Goal: Task Accomplishment & Management: Complete application form

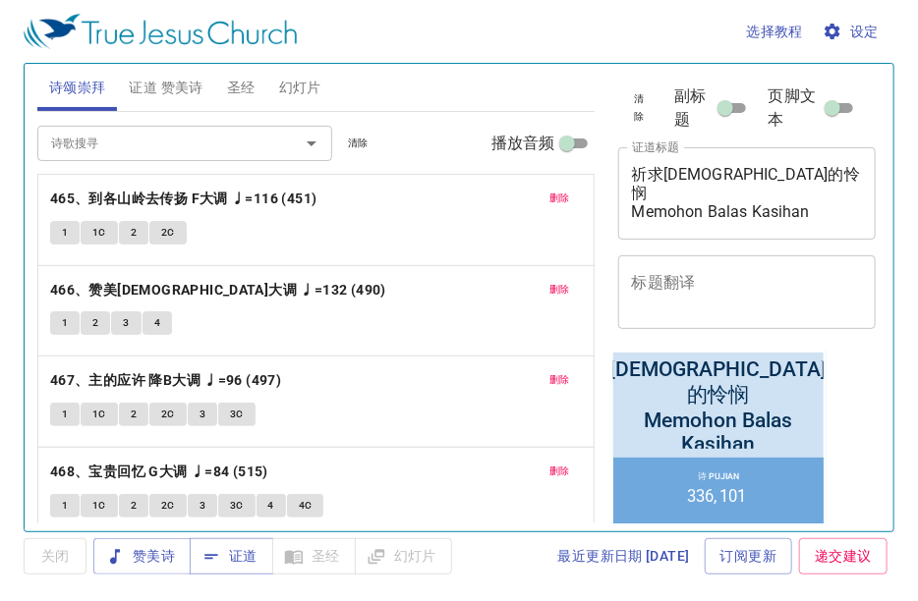
click at [226, 136] on input "诗歌搜寻" at bounding box center [155, 143] width 225 height 23
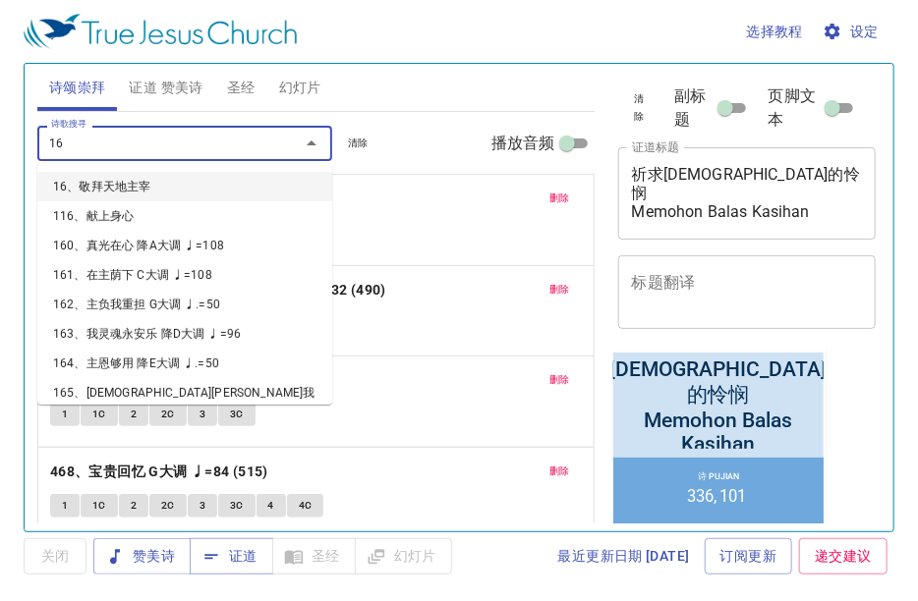
type input "164"
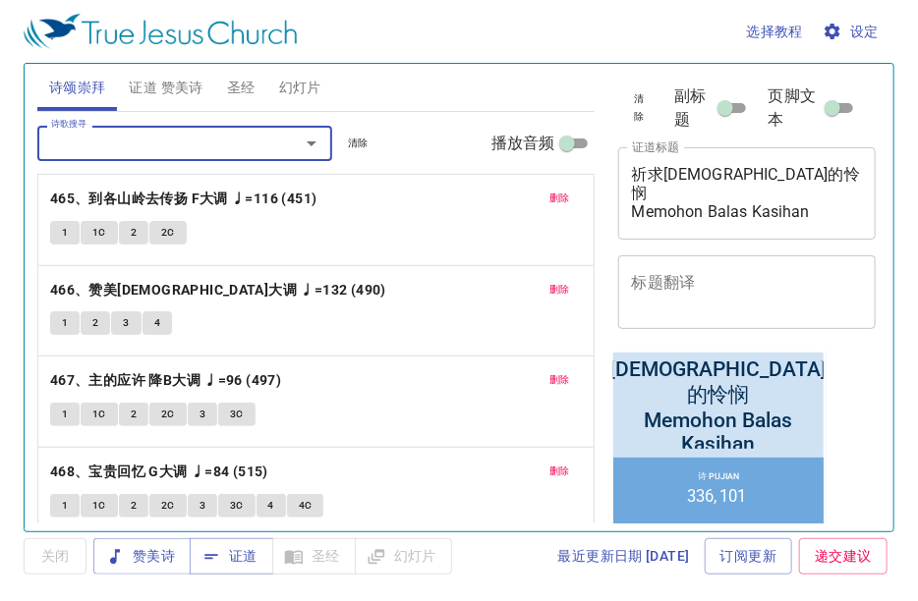
click at [225, 157] on div "诗歌搜寻" at bounding box center [184, 143] width 295 height 34
click at [571, 198] on div "删除 465、到各山岭去传扬 F大调 ♩=116 (451) 1 1C 2 2C" at bounding box center [315, 220] width 555 height 90
click at [562, 199] on button "删除" at bounding box center [559, 199] width 44 height 24
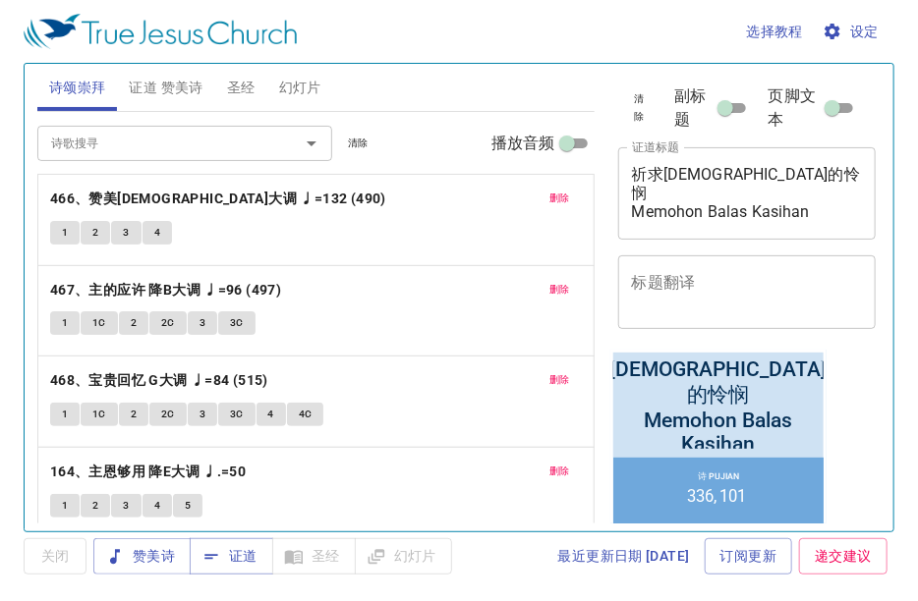
click at [549, 198] on span "删除" at bounding box center [559, 199] width 21 height 18
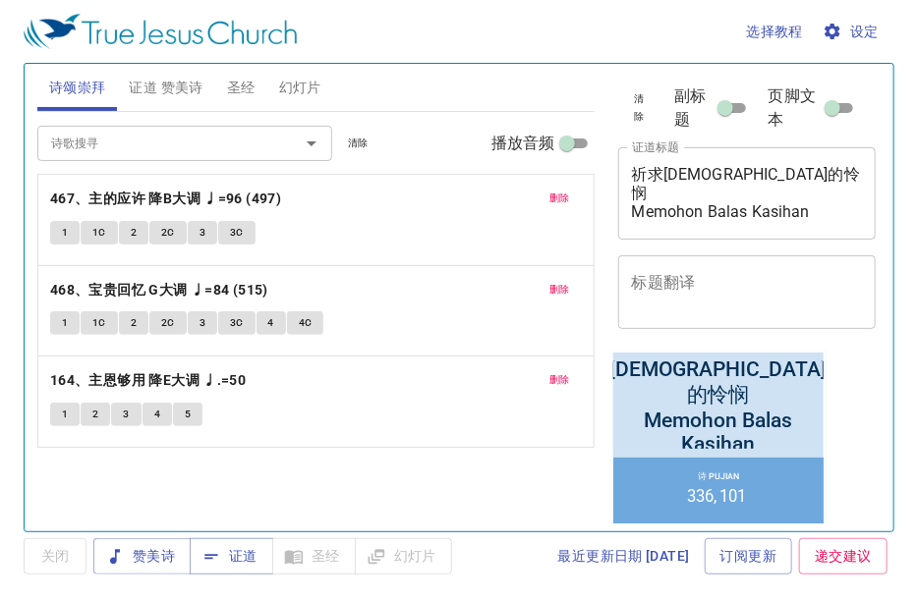
click at [549, 198] on span "删除" at bounding box center [559, 199] width 21 height 18
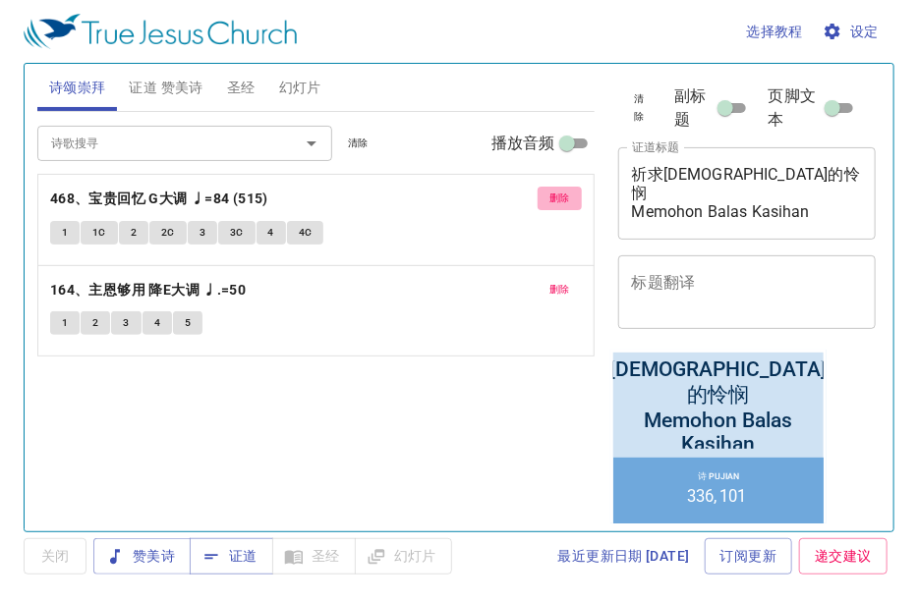
click at [549, 198] on span "删除" at bounding box center [559, 199] width 21 height 18
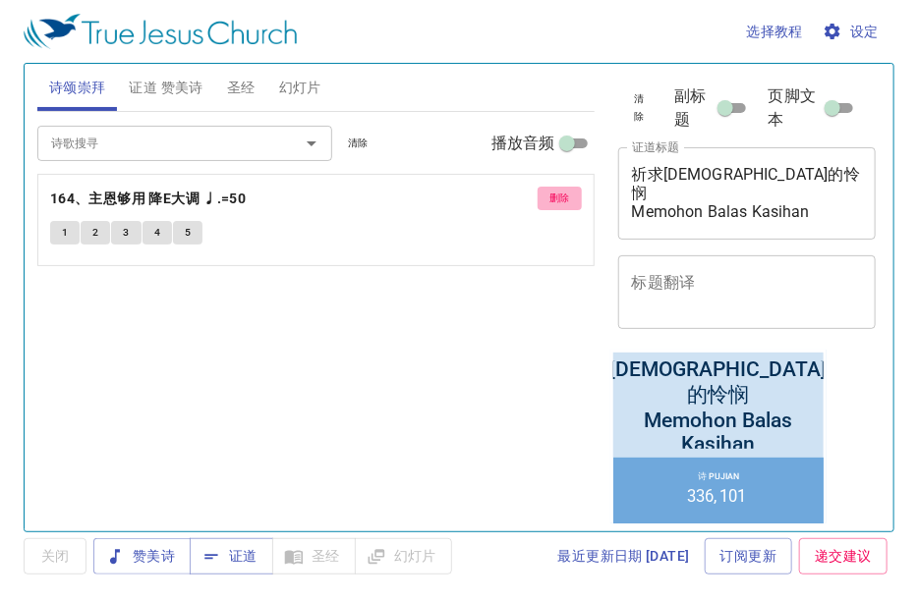
click at [549, 198] on span "删除" at bounding box center [559, 199] width 21 height 18
click at [548, 198] on div "诗歌搜寻 诗歌搜寻 清除 播放音频 删除 164、主恩够用 降E大调 ♩.=50 1 2 3 4 5" at bounding box center [315, 313] width 557 height 403
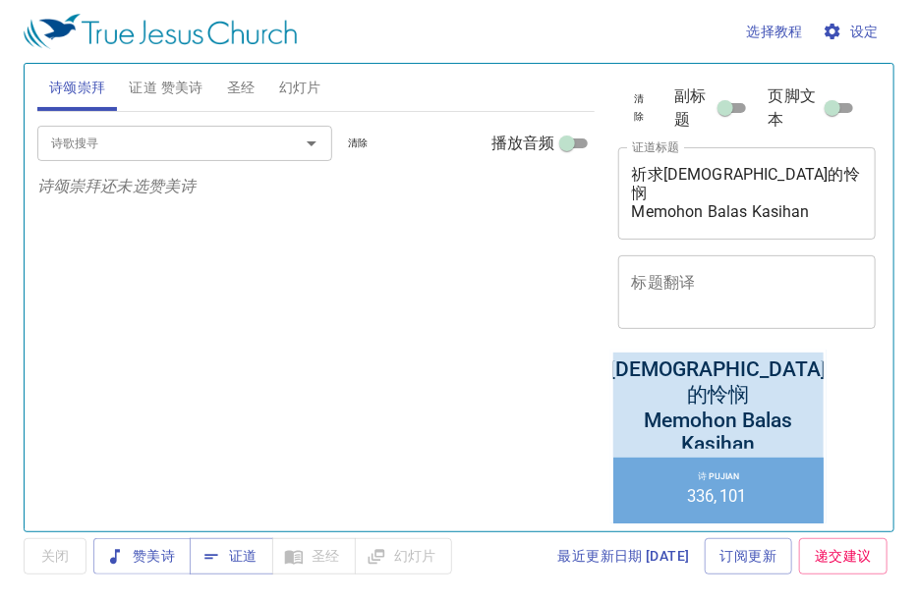
click at [185, 133] on input "诗歌搜寻" at bounding box center [155, 143] width 225 height 23
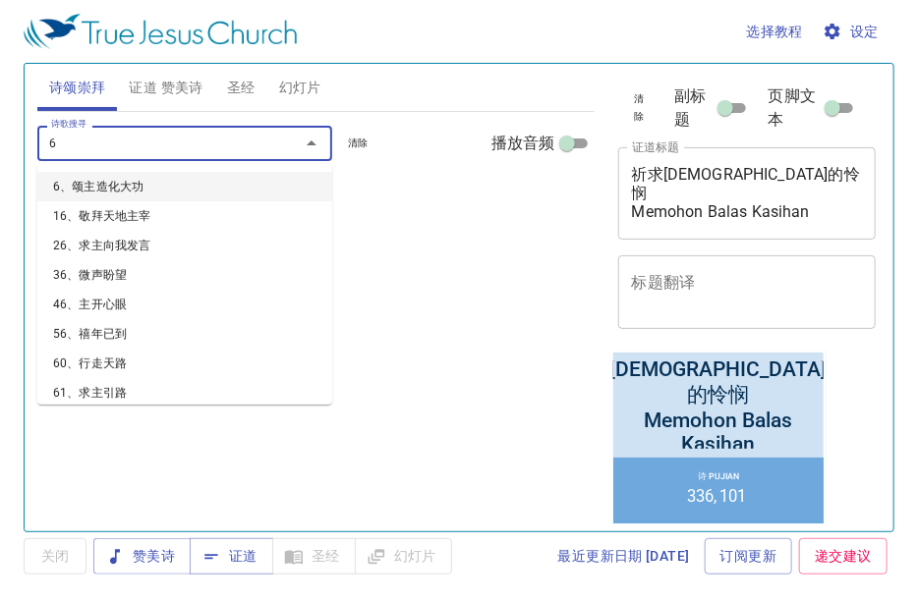
type input "64"
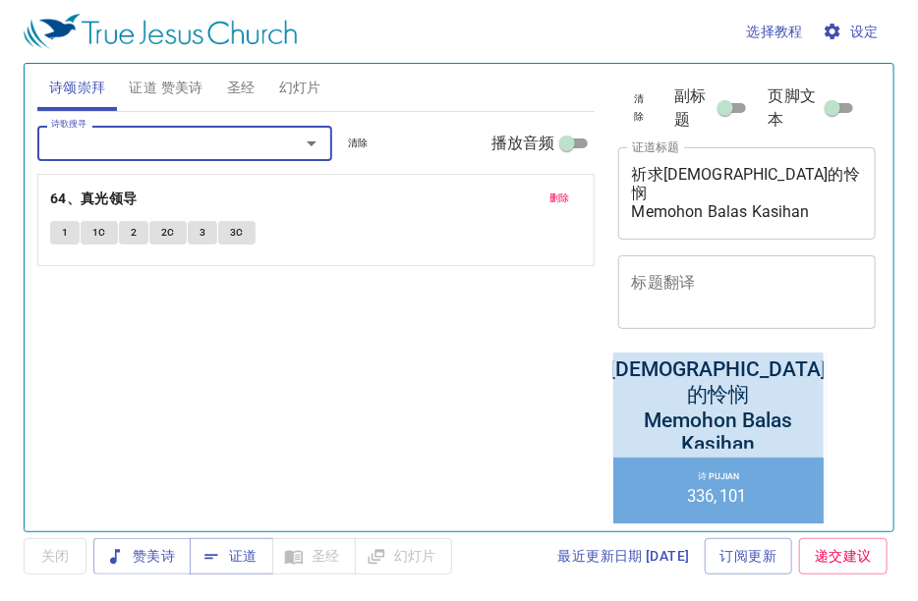
click at [565, 206] on span "删除" at bounding box center [559, 199] width 21 height 18
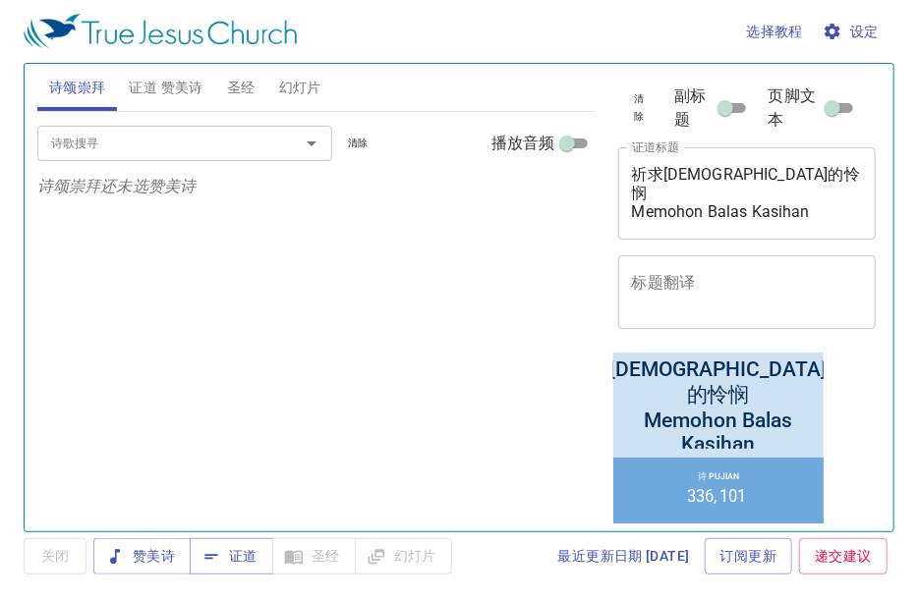
click at [260, 134] on input "诗歌搜寻" at bounding box center [155, 143] width 225 height 23
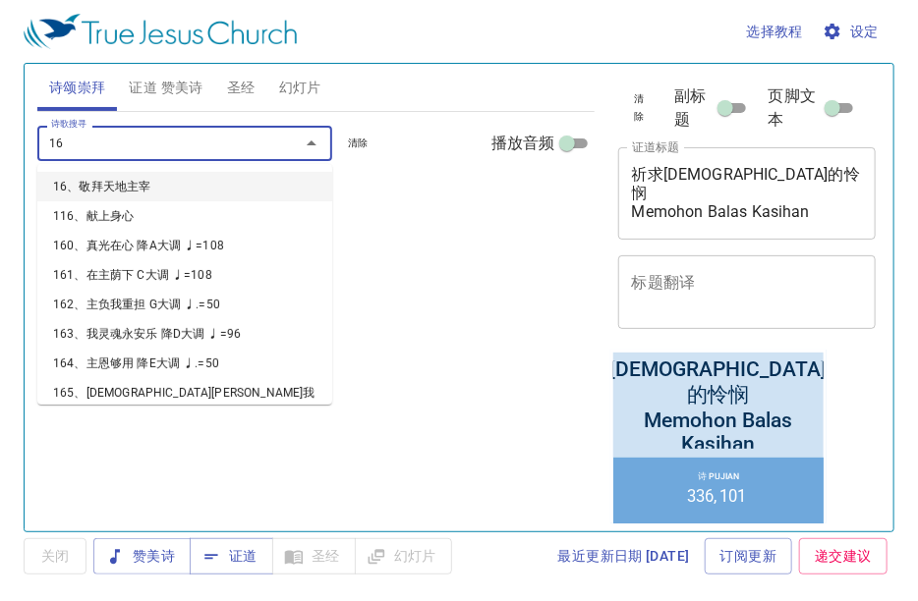
type input "164"
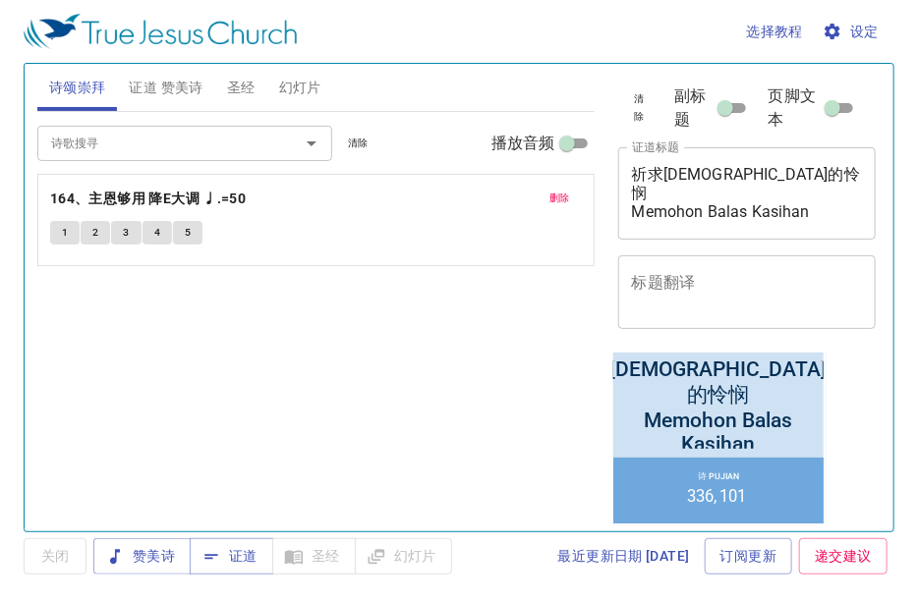
click at [131, 214] on div "删除 164、主恩够用 降E大调 ♩.=50 1 2 3 4 5" at bounding box center [315, 220] width 555 height 90
click at [150, 229] on button "4" at bounding box center [156, 233] width 29 height 24
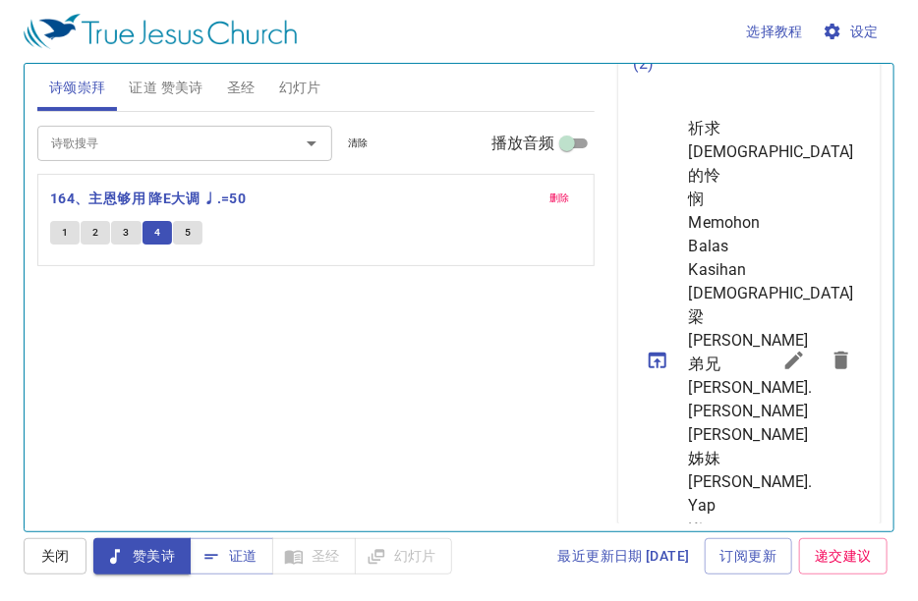
scroll to position [589, 0]
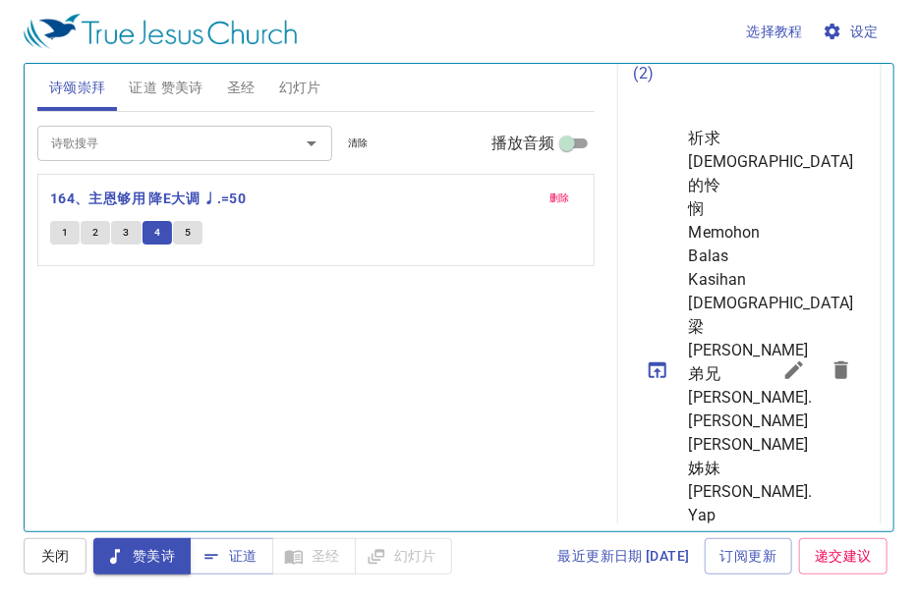
click at [785, 379] on icon "sermon lineup list" at bounding box center [794, 371] width 18 height 18
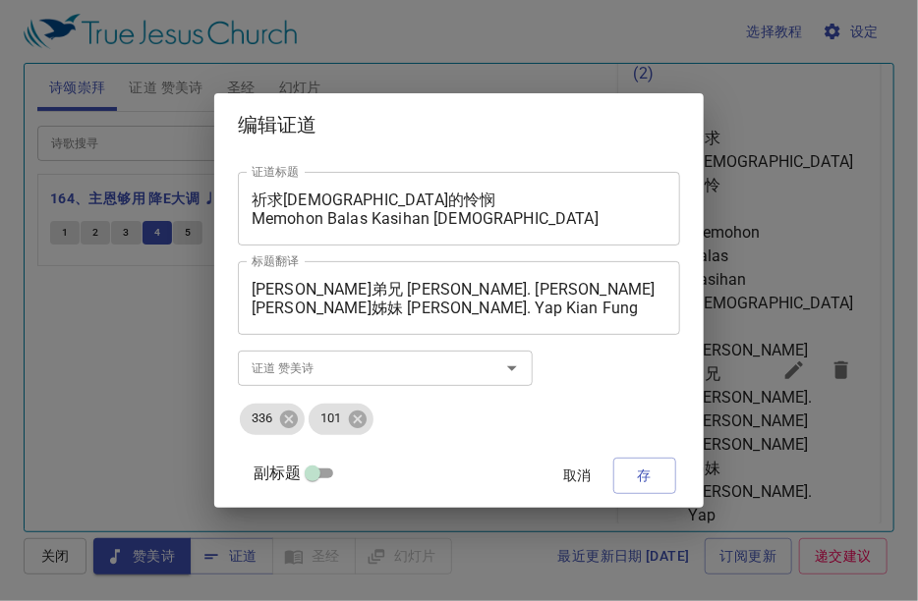
click at [309, 196] on textarea "祈求[DEMOGRAPHIC_DATA]的怜悯 Memohon Balas Kasihan [DEMOGRAPHIC_DATA]" at bounding box center [459, 209] width 415 height 37
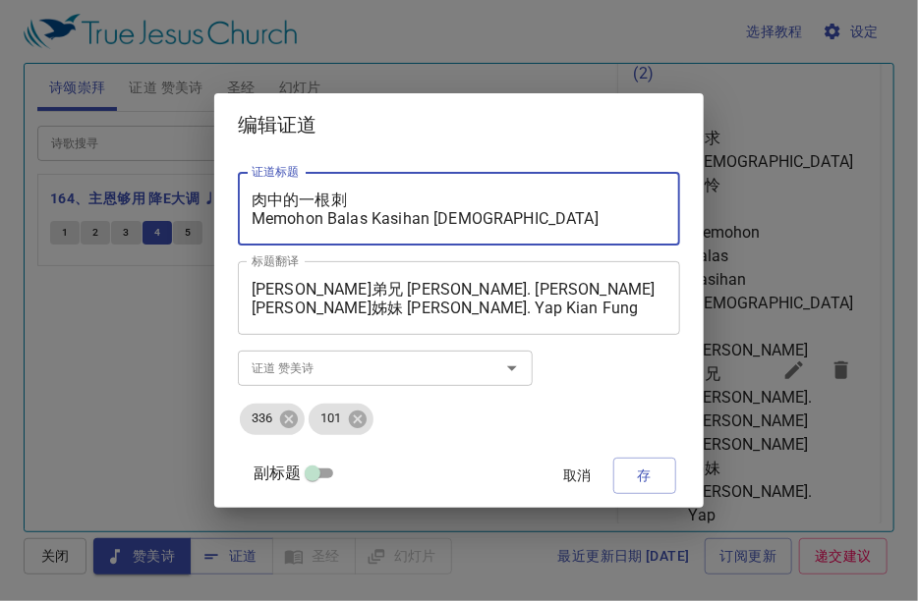
click at [372, 215] on textarea "肉中的一根刺 Memohon Balas Kasihan [DEMOGRAPHIC_DATA]" at bounding box center [459, 209] width 415 height 37
click at [296, 215] on textarea "肉中的一根刺 Sebtanas Kasihan [DEMOGRAPHIC_DATA]" at bounding box center [459, 209] width 415 height 37
type textarea "肉中的一根刺 Sebatang Duri Dalam Daging"
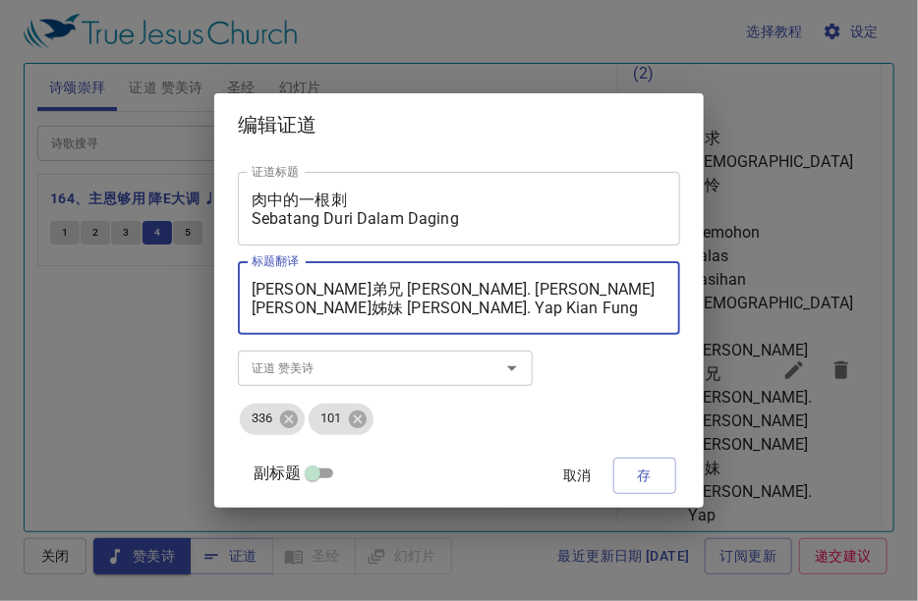
click at [290, 287] on textarea "[PERSON_NAME]弟兄 [PERSON_NAME]. [PERSON_NAME] [PERSON_NAME]姊妹 [PERSON_NAME]. Yap…" at bounding box center [459, 298] width 415 height 37
type textarea "[PERSON_NAME]执事 Dn. [PERSON_NAME] [PERSON_NAME]姊妹 [PERSON_NAME]. Yap Kian Fung"
click at [641, 478] on button "存" at bounding box center [644, 476] width 63 height 36
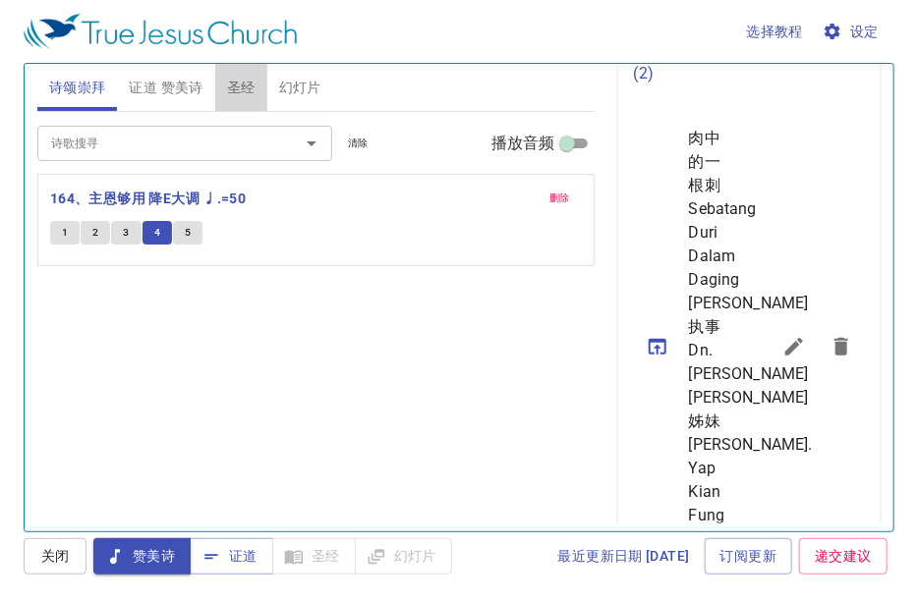
click at [235, 76] on span "圣经" at bounding box center [241, 88] width 28 height 25
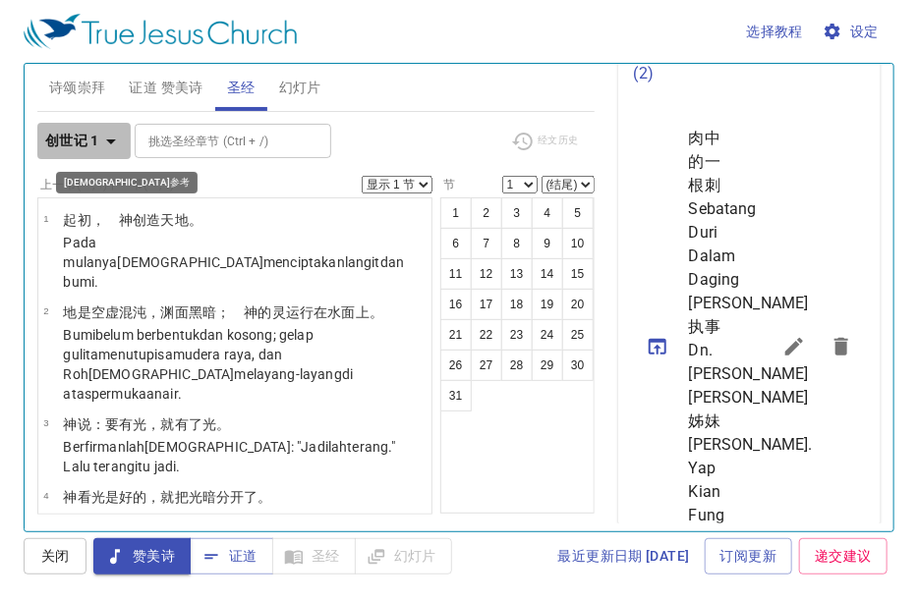
click at [111, 147] on icon "button" at bounding box center [111, 142] width 24 height 24
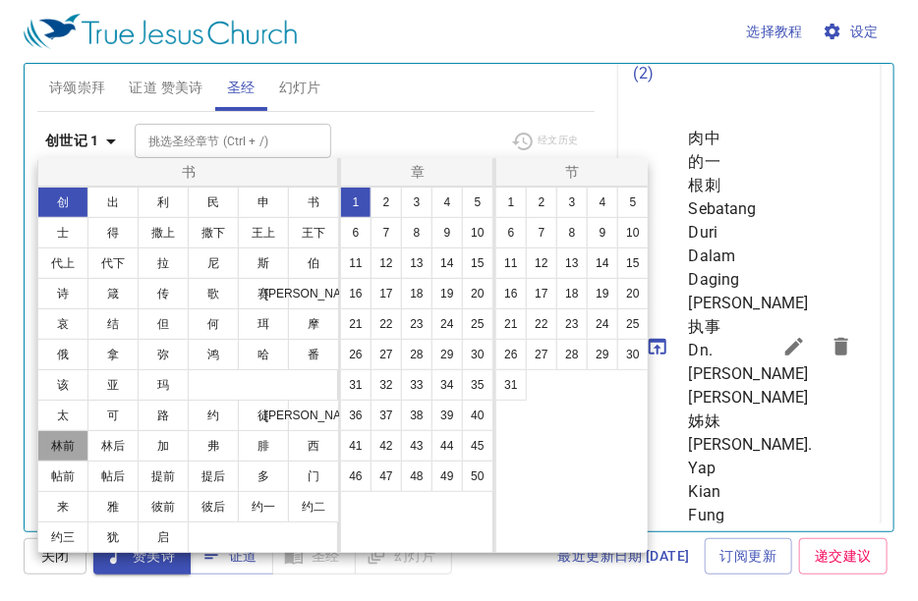
click at [70, 441] on button "林前" at bounding box center [62, 445] width 51 height 31
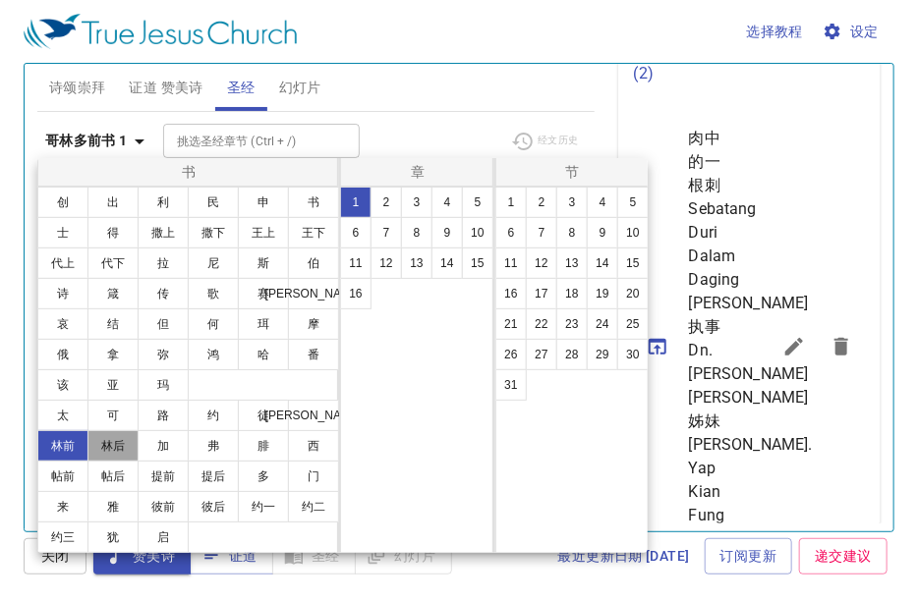
click at [106, 442] on button "林后" at bounding box center [112, 445] width 51 height 31
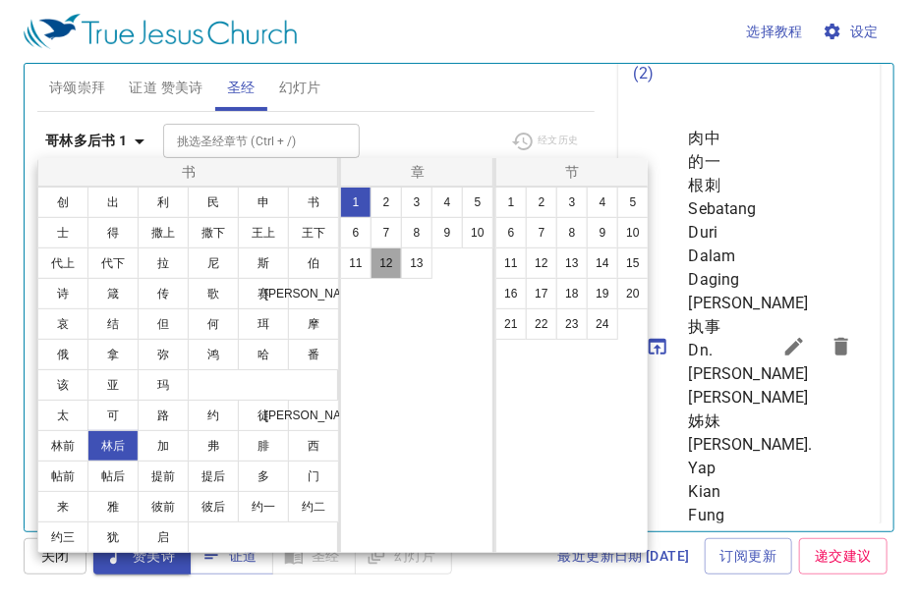
click at [389, 256] on button "12" at bounding box center [385, 263] width 31 height 31
click at [537, 230] on button "7" at bounding box center [541, 232] width 31 height 31
select select "7"
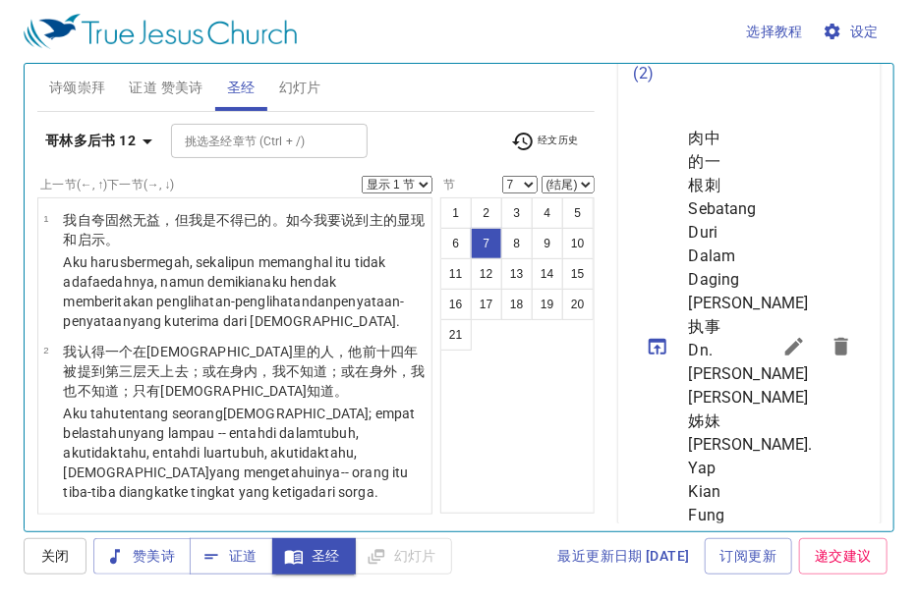
scroll to position [745, 0]
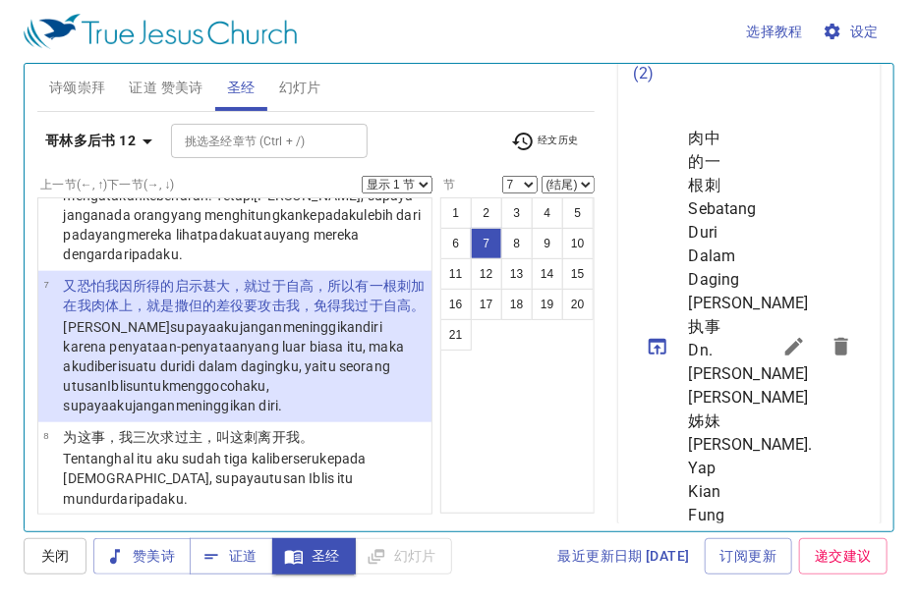
click at [785, 356] on icon "sermon lineup list" at bounding box center [794, 347] width 18 height 18
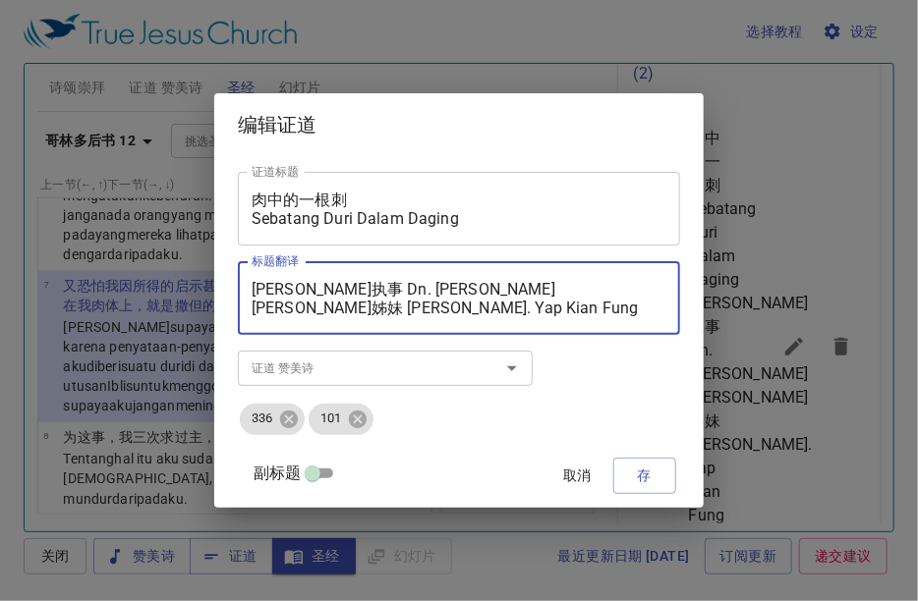
click at [320, 308] on textarea "[PERSON_NAME]执事 Dn. [PERSON_NAME] [PERSON_NAME]姊妹 [PERSON_NAME]. Yap Kian Fung" at bounding box center [459, 298] width 415 height 37
type textarea "[PERSON_NAME]执事 Dn. [PERSON_NAME] [PERSON_NAME]馆弟兄 [PERSON_NAME]. [PERSON_NAME]"
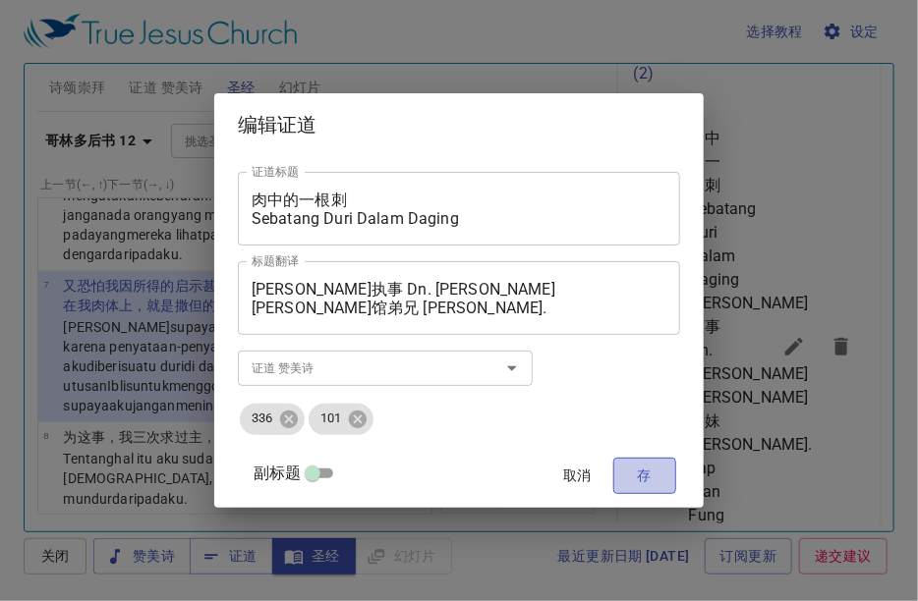
click at [629, 472] on span "存" at bounding box center [644, 476] width 31 height 25
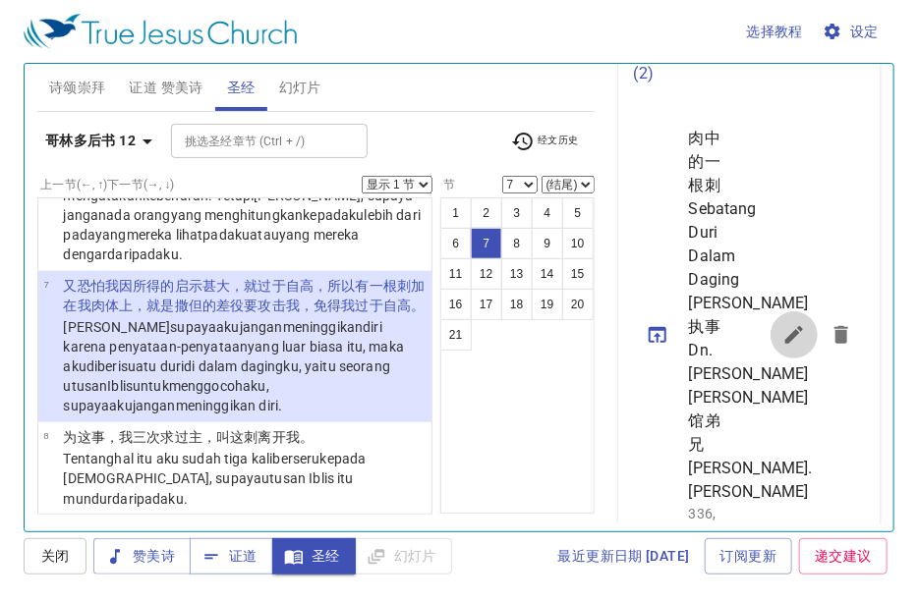
click at [782, 347] on icon "sermon lineup list" at bounding box center [794, 335] width 24 height 24
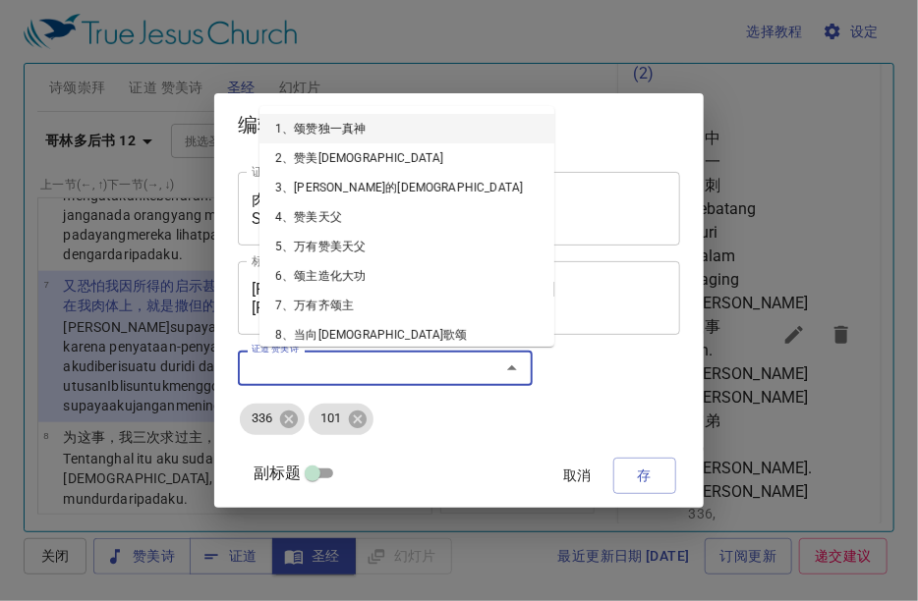
click at [361, 368] on input "证道 赞美诗" at bounding box center [356, 368] width 225 height 23
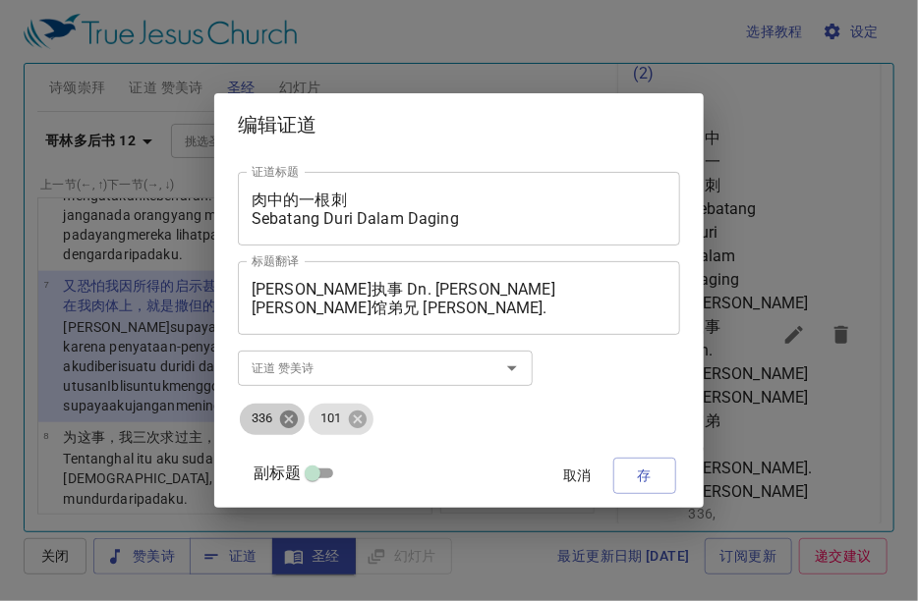
click at [298, 417] on icon at bounding box center [289, 419] width 18 height 18
click at [298, 422] on icon at bounding box center [289, 419] width 18 height 18
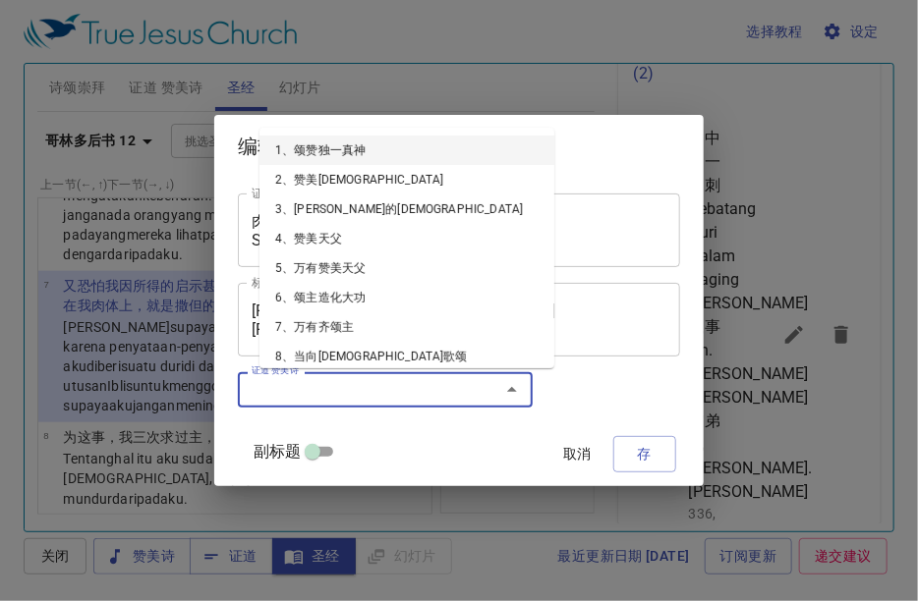
click at [315, 396] on input "证道 赞美诗" at bounding box center [356, 389] width 225 height 23
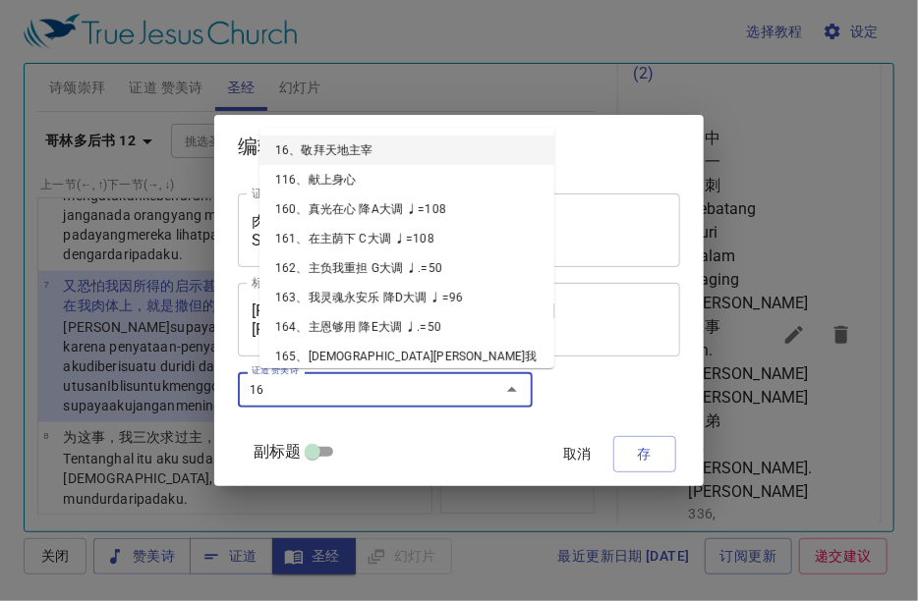
type input "164"
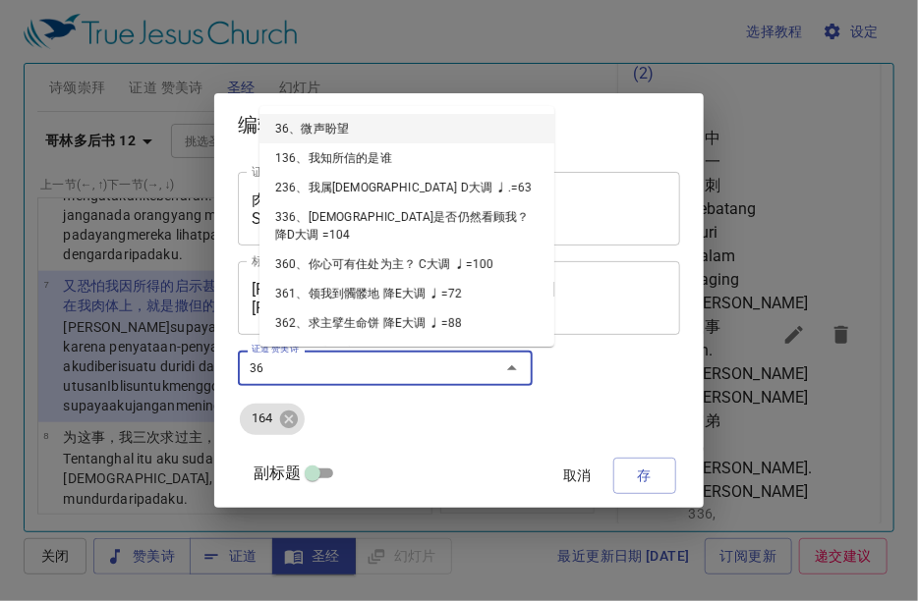
type input "367"
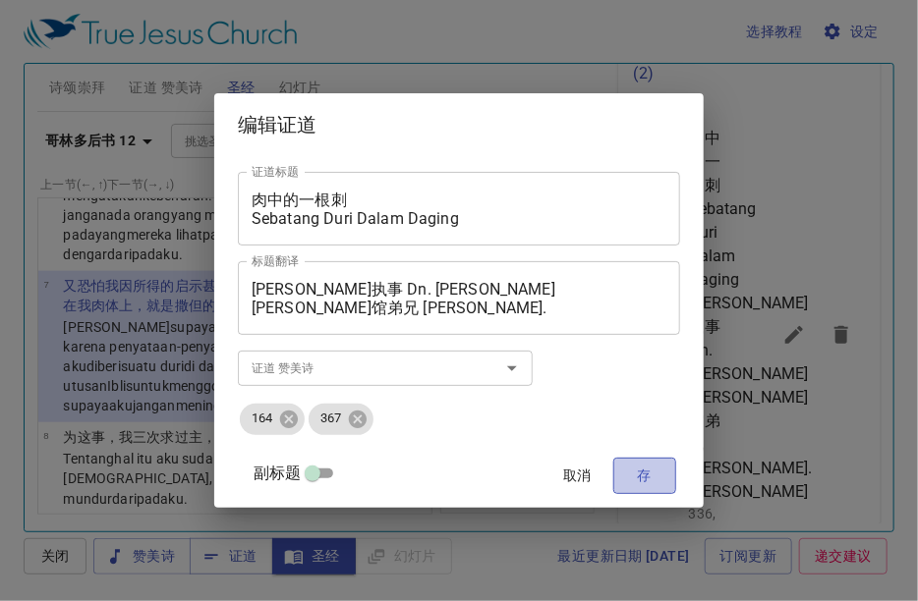
click at [646, 466] on button "存" at bounding box center [644, 476] width 63 height 36
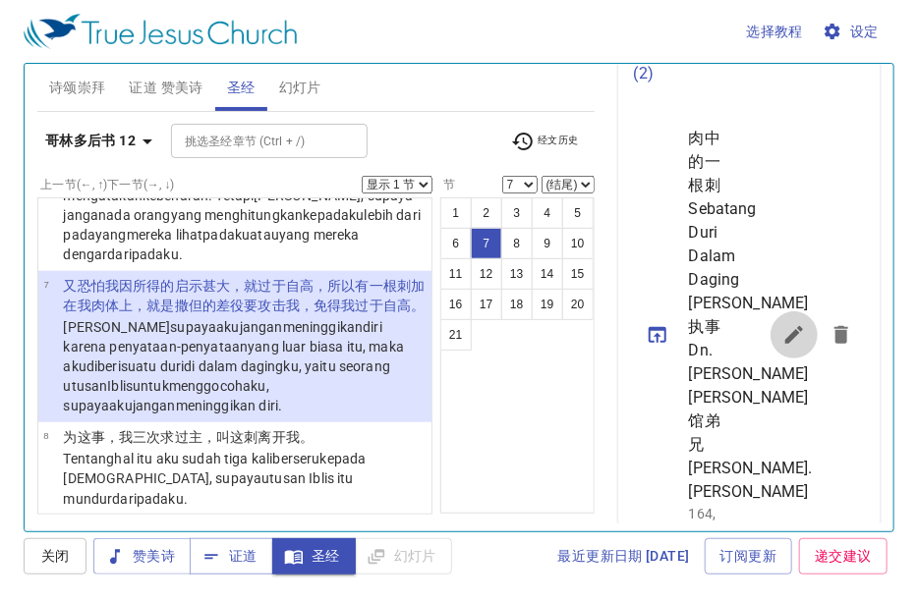
click at [785, 344] on icon "sermon lineup list" at bounding box center [794, 335] width 18 height 18
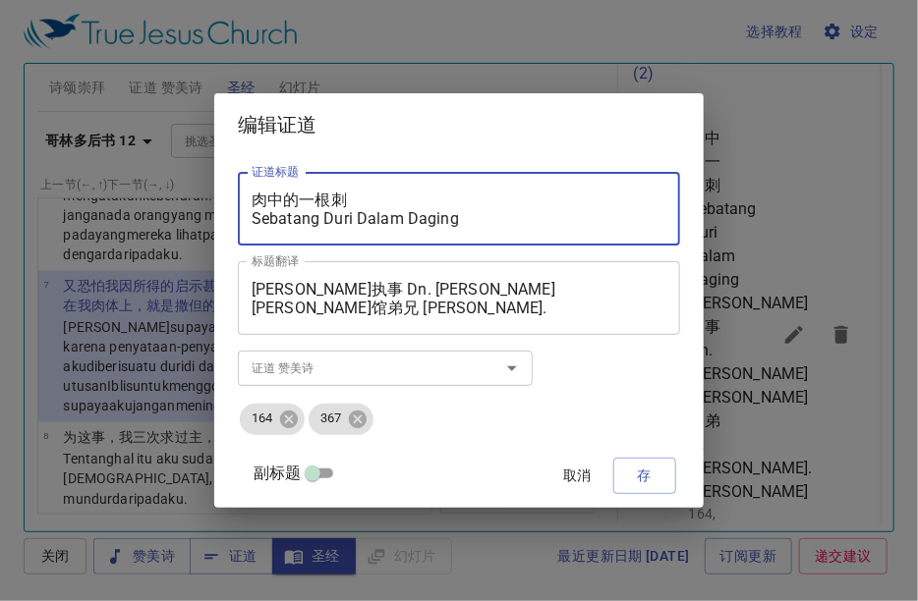
drag, startPoint x: 274, startPoint y: 196, endPoint x: 482, endPoint y: 235, distance: 211.8
click at [482, 235] on div "肉中的一根刺 Sebatang Duri Dalam Daging 证道标题" at bounding box center [459, 209] width 442 height 74
drag, startPoint x: 738, startPoint y: 323, endPoint x: 770, endPoint y: 321, distance: 32.5
click at [764, 321] on div "编辑证道 证道标题 肉中的一根刺 Sebatang Duri Dalam Daging 证道标题 标题翻译 [PERSON_NAME]执事 Dn. [PERS…" at bounding box center [459, 300] width 918 height 601
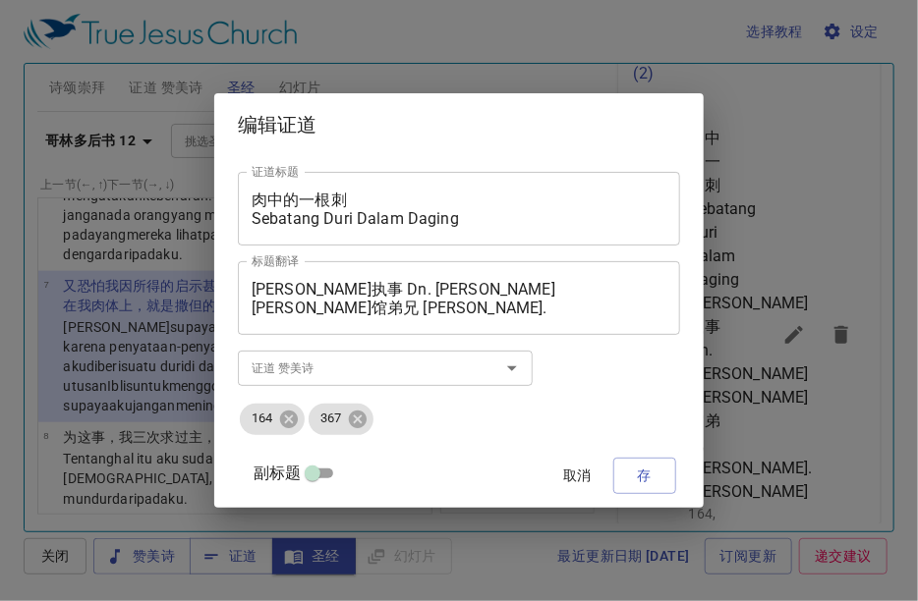
click at [774, 321] on div "编辑证道 证道标题 肉中的一根刺 Sebatang Duri Dalam Daging 证道标题 标题翻译 [PERSON_NAME]执事 Dn. [PERS…" at bounding box center [459, 300] width 918 height 601
click at [644, 462] on button "存" at bounding box center [644, 476] width 63 height 36
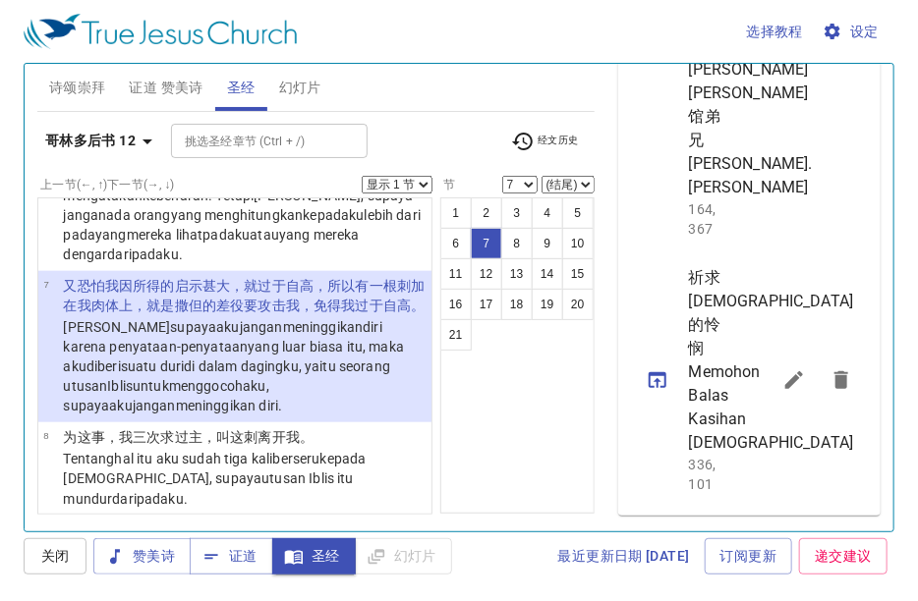
scroll to position [1179, 0]
click at [782, 392] on icon "sermon lineup list" at bounding box center [794, 380] width 24 height 24
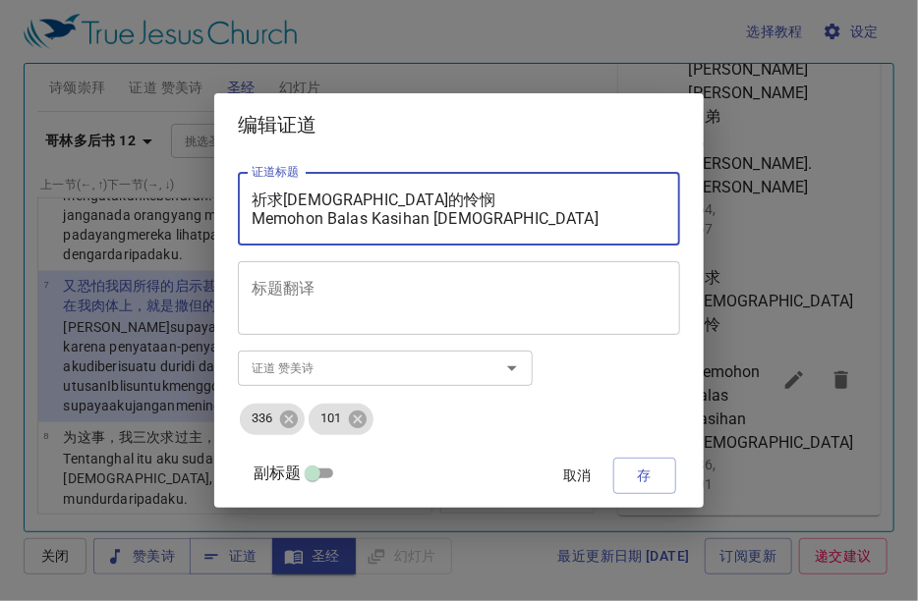
drag, startPoint x: 280, startPoint y: 195, endPoint x: 534, endPoint y: 243, distance: 259.0
click at [534, 243] on div "祈求[DEMOGRAPHIC_DATA]的怜悯 Memohon Balas Kasihan Tuhan 证道标题" at bounding box center [459, 209] width 442 height 74
paste textarea "肉中的一根刺 Sebatang Duri Dalam Daging"
type textarea "肉中的一根刺 Sebatang Duri Dalam Daging"
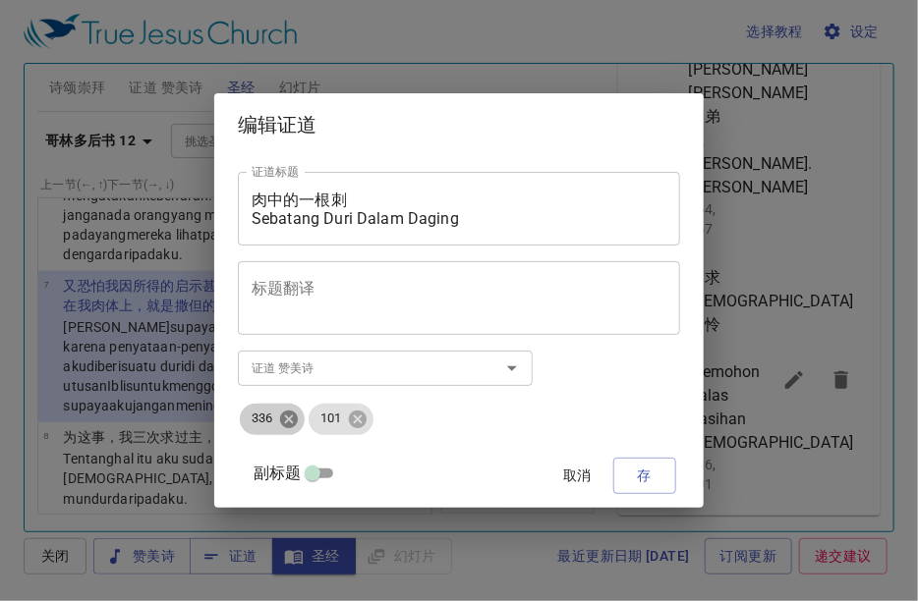
click at [298, 419] on icon at bounding box center [289, 419] width 18 height 18
drag, startPoint x: 318, startPoint y: 420, endPoint x: 326, endPoint y: 384, distance: 36.2
click at [298, 420] on icon at bounding box center [289, 419] width 18 height 18
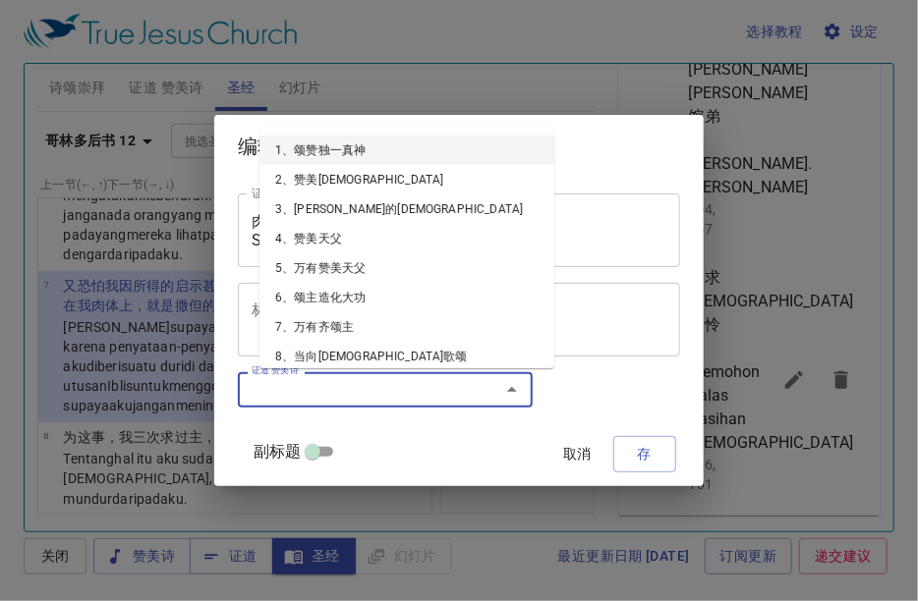
click at [329, 386] on input "证道 赞美诗" at bounding box center [356, 389] width 225 height 23
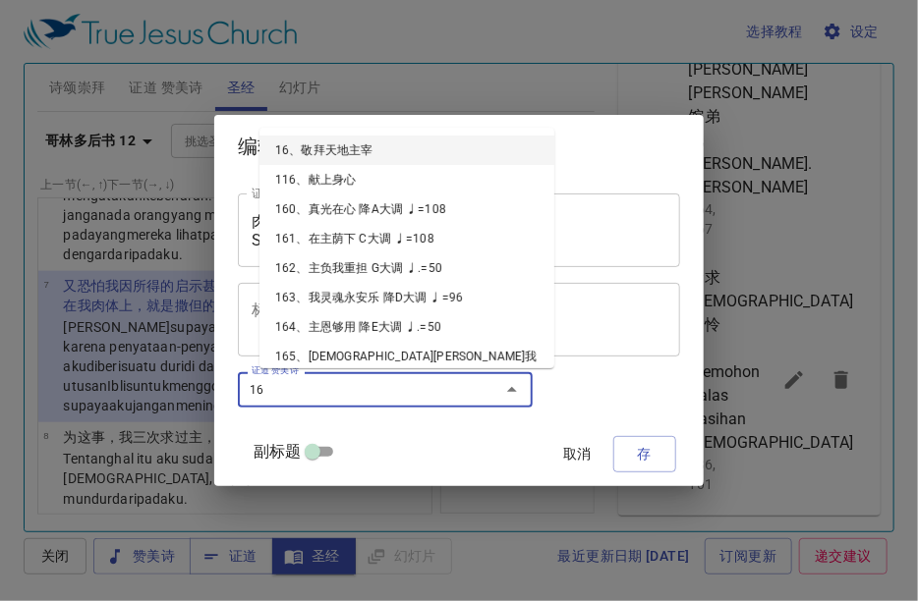
type input "164"
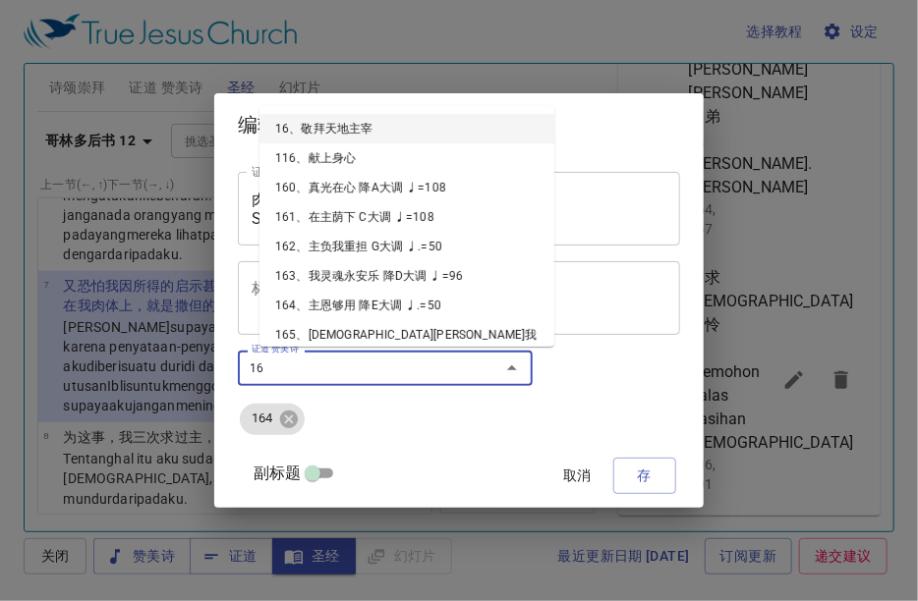
type input "1"
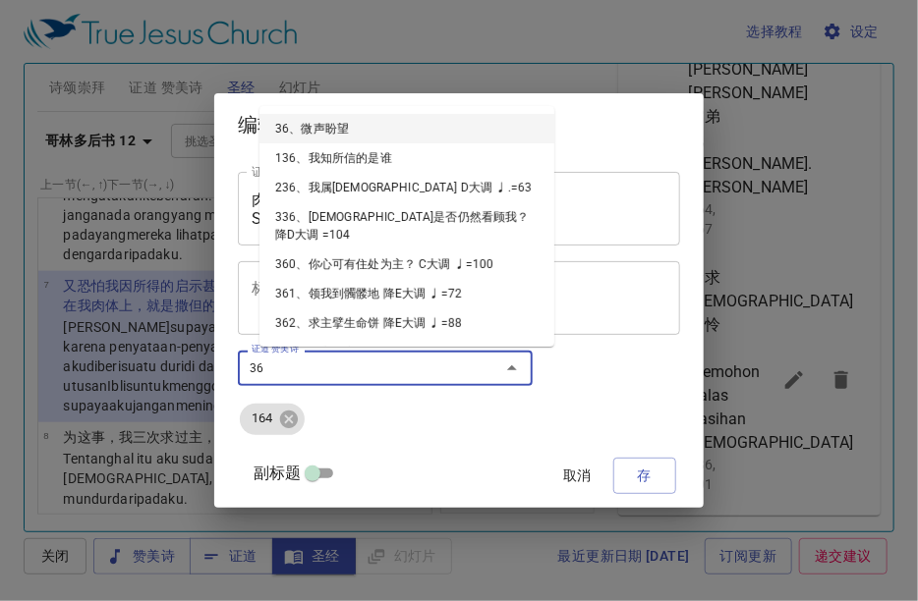
type input "367"
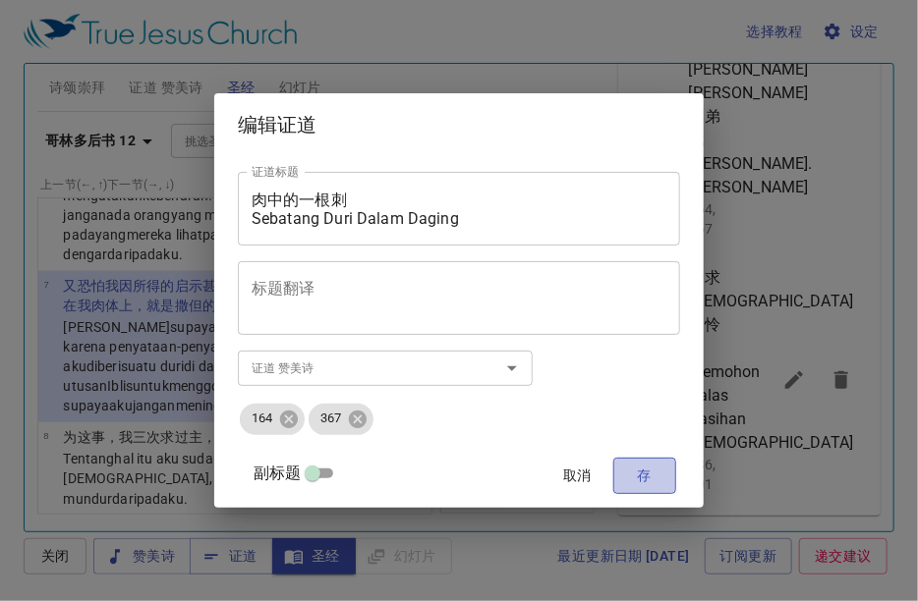
click at [629, 475] on span "存" at bounding box center [644, 476] width 31 height 25
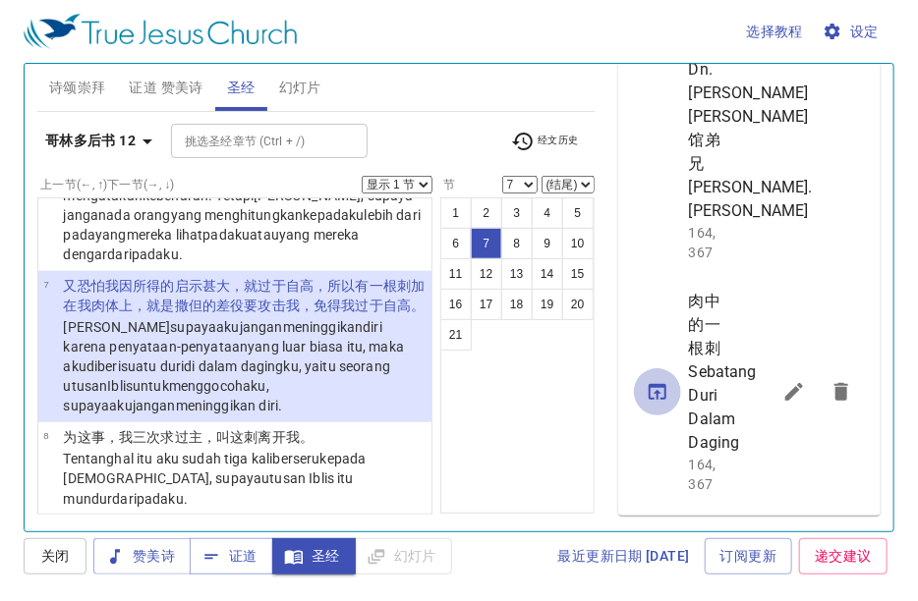
click at [660, 402] on icon "sermon lineup list" at bounding box center [657, 392] width 24 height 24
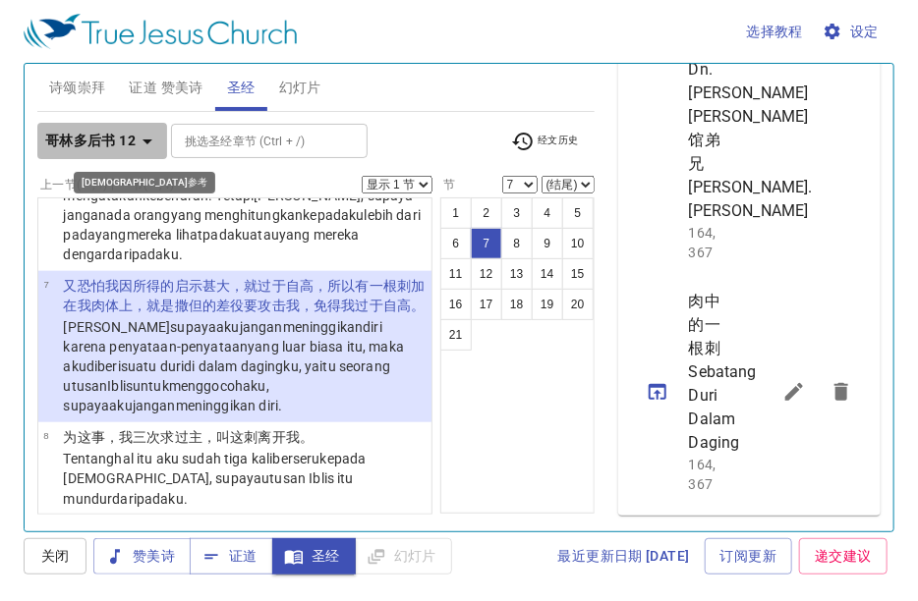
click at [143, 132] on icon "button" at bounding box center [148, 142] width 24 height 24
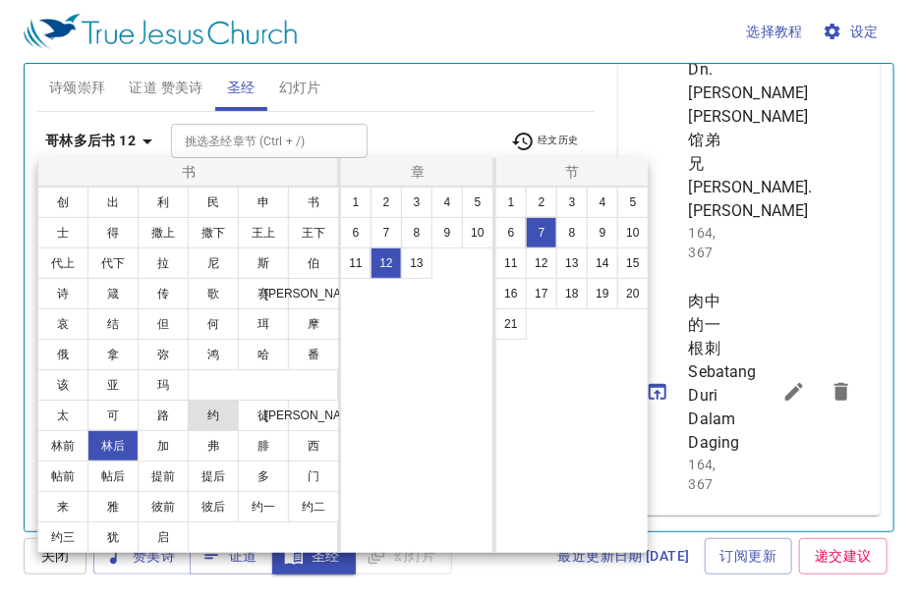
click at [205, 411] on button "约" at bounding box center [213, 415] width 51 height 31
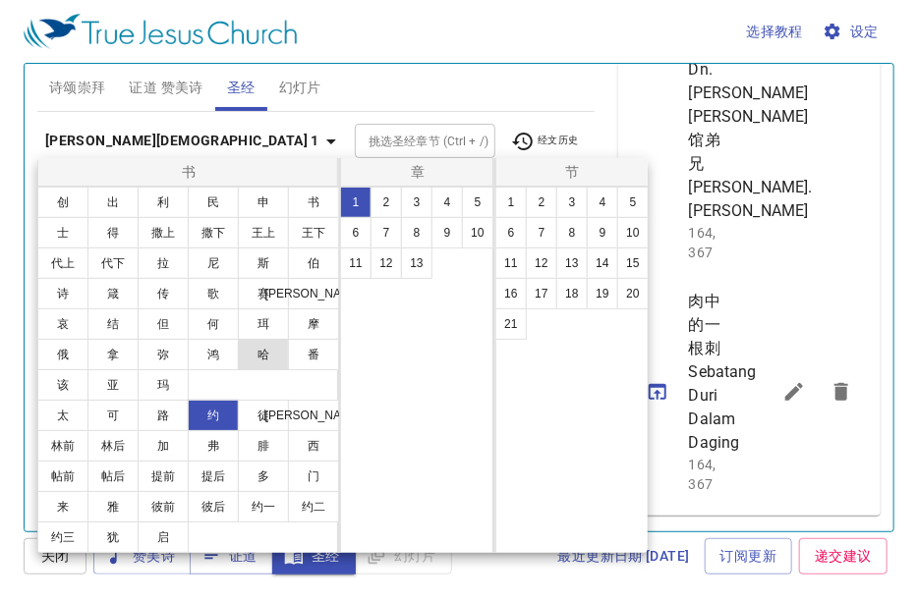
scroll to position [0, 0]
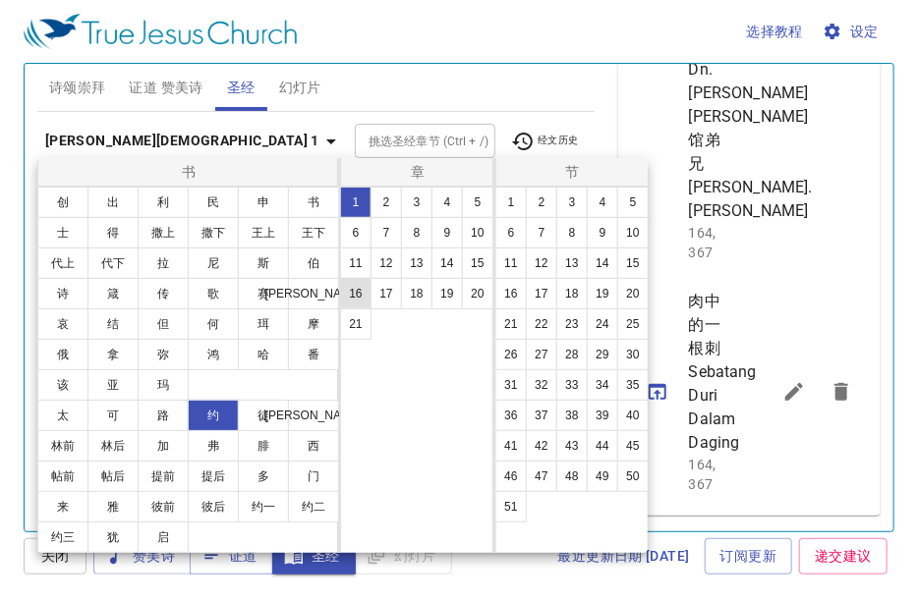
click at [362, 294] on button "16" at bounding box center [355, 293] width 31 height 31
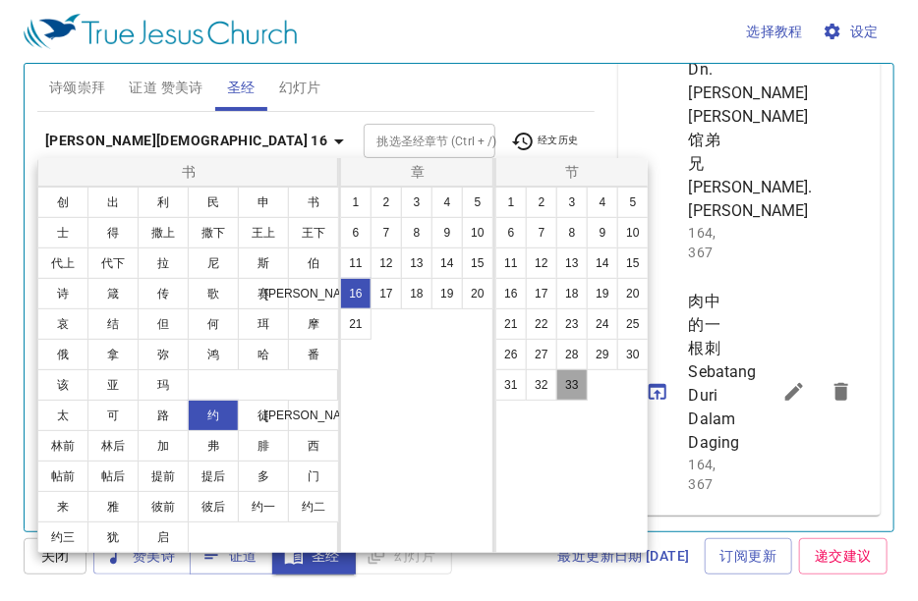
click at [574, 380] on button "33" at bounding box center [571, 384] width 31 height 31
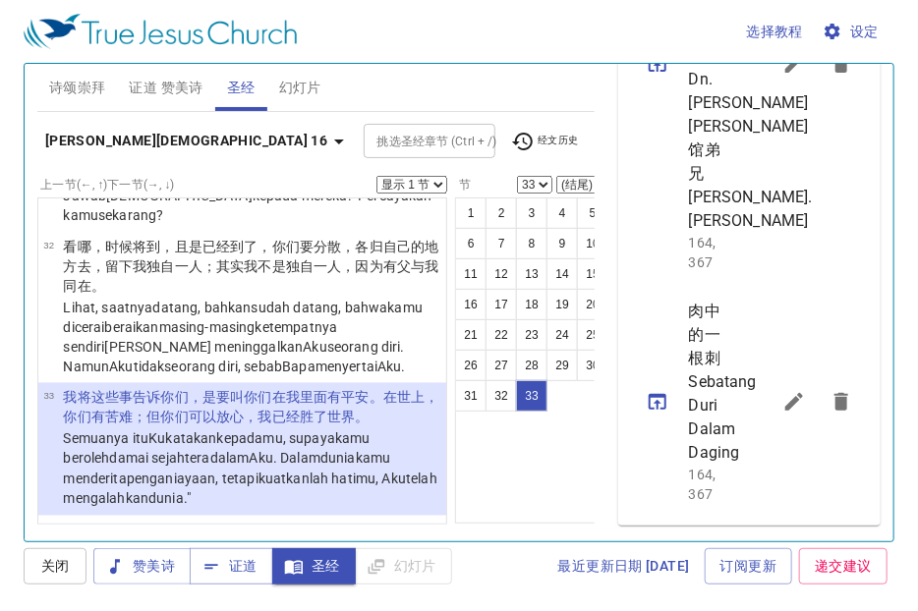
scroll to position [3466, 0]
click at [327, 137] on icon "button" at bounding box center [339, 142] width 24 height 24
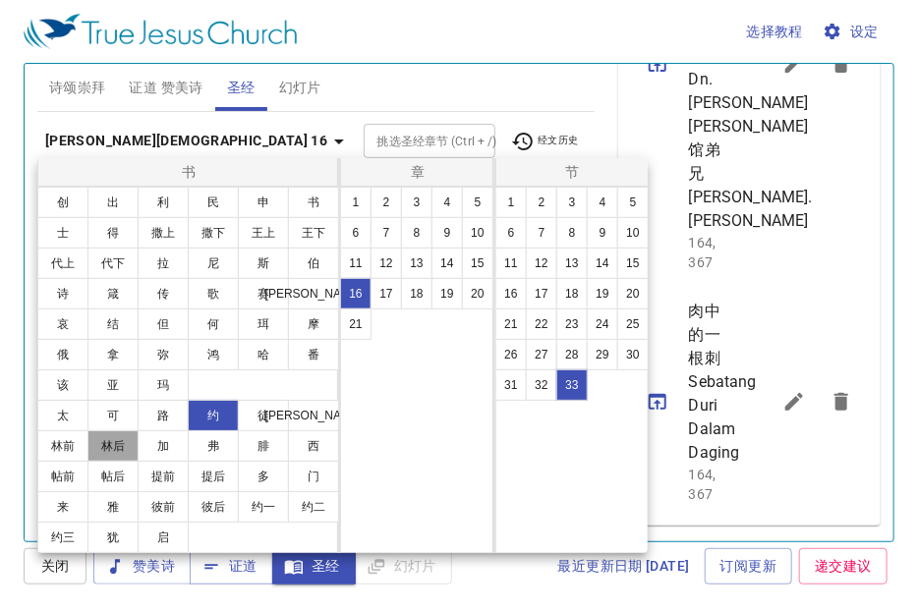
click at [101, 449] on button "林后" at bounding box center [112, 445] width 51 height 31
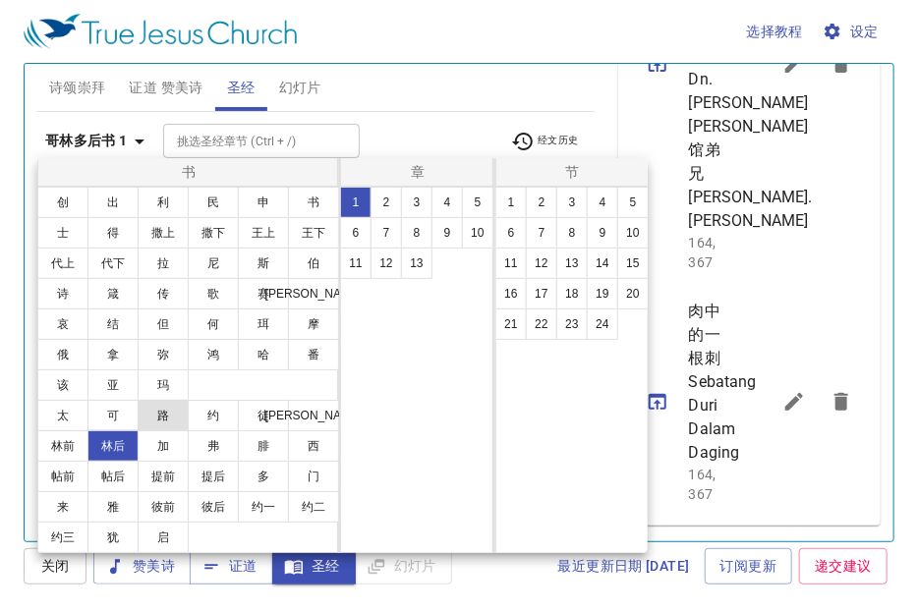
scroll to position [0, 0]
click at [397, 266] on button "12" at bounding box center [385, 263] width 31 height 31
click at [532, 227] on button "7" at bounding box center [541, 232] width 31 height 31
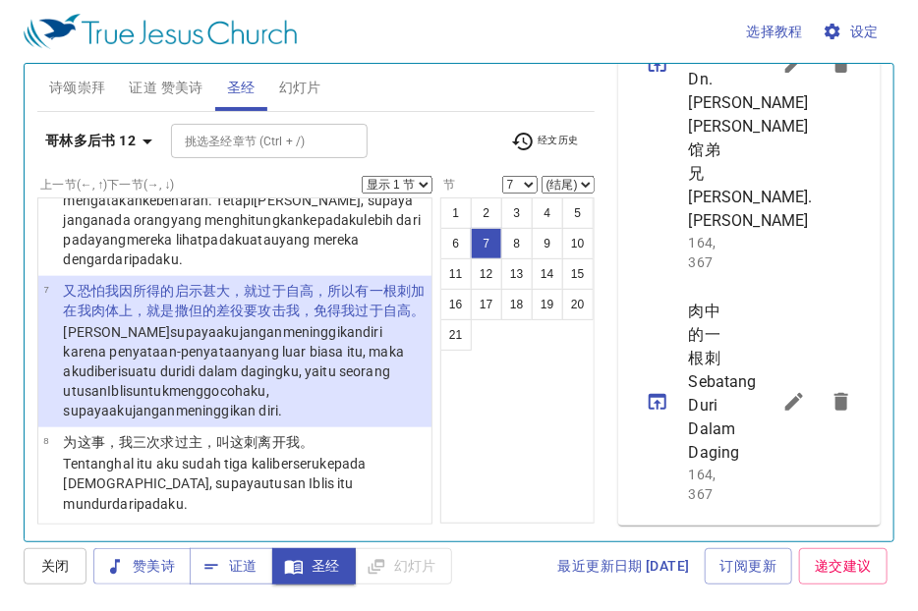
scroll to position [903, 0]
click at [513, 413] on div "1 2 3 4 5 6 7 8 9 10 11 12 13 14 15 16 17 18 19 20 21" at bounding box center [517, 360] width 154 height 326
click at [144, 138] on icon "button" at bounding box center [148, 142] width 24 height 24
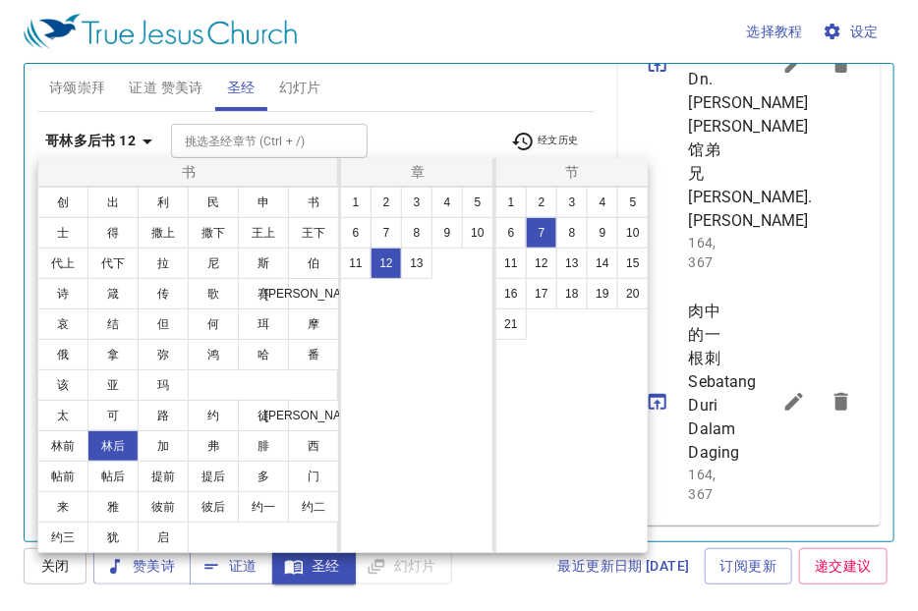
click at [153, 142] on div at bounding box center [459, 305] width 918 height 611
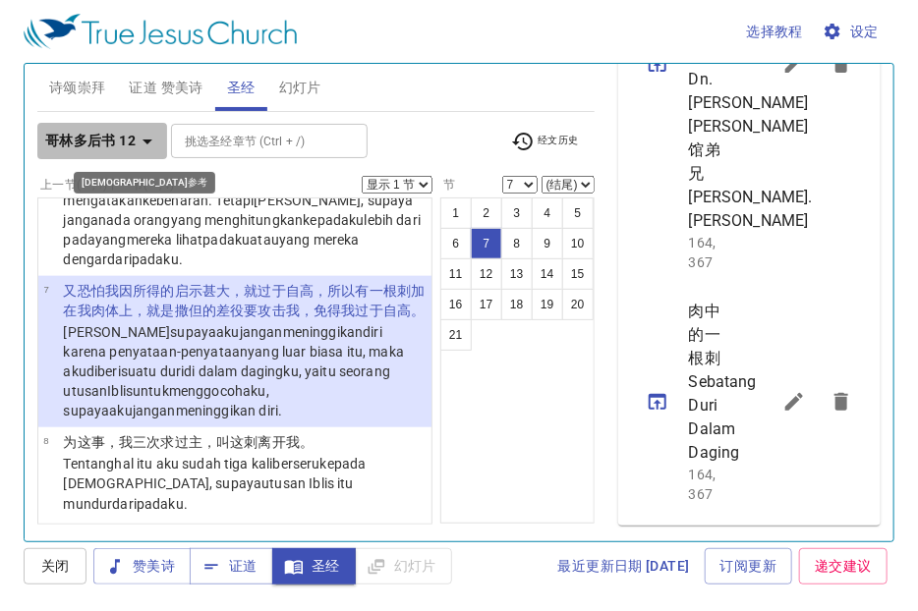
click at [141, 139] on icon "button" at bounding box center [148, 142] width 24 height 24
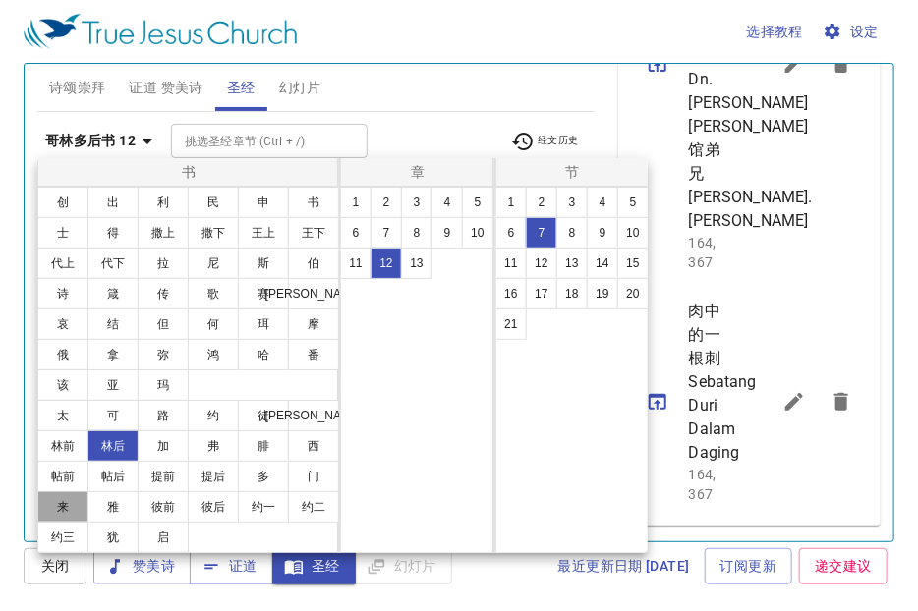
click at [59, 494] on button "来" at bounding box center [62, 506] width 51 height 31
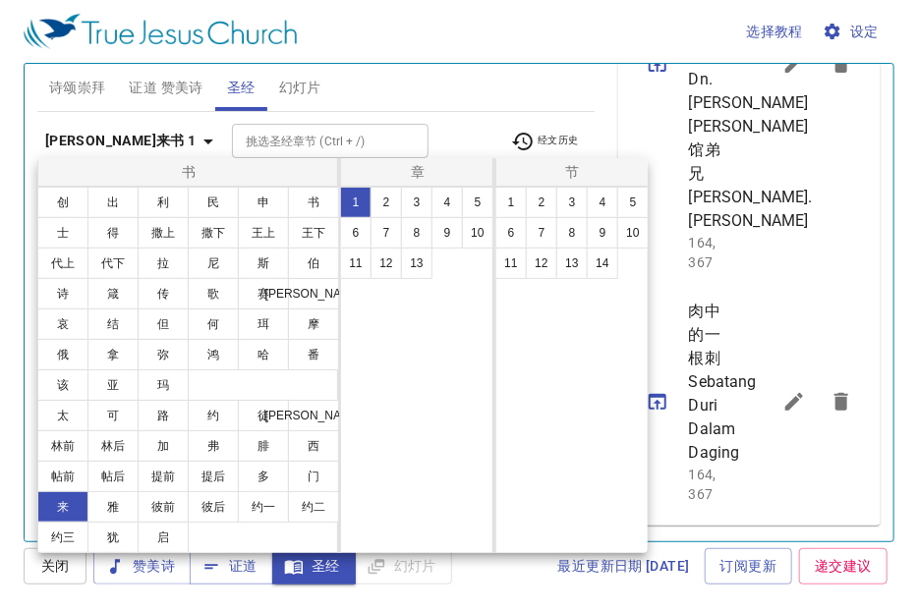
scroll to position [0, 0]
click at [389, 261] on button "12" at bounding box center [385, 263] width 31 height 31
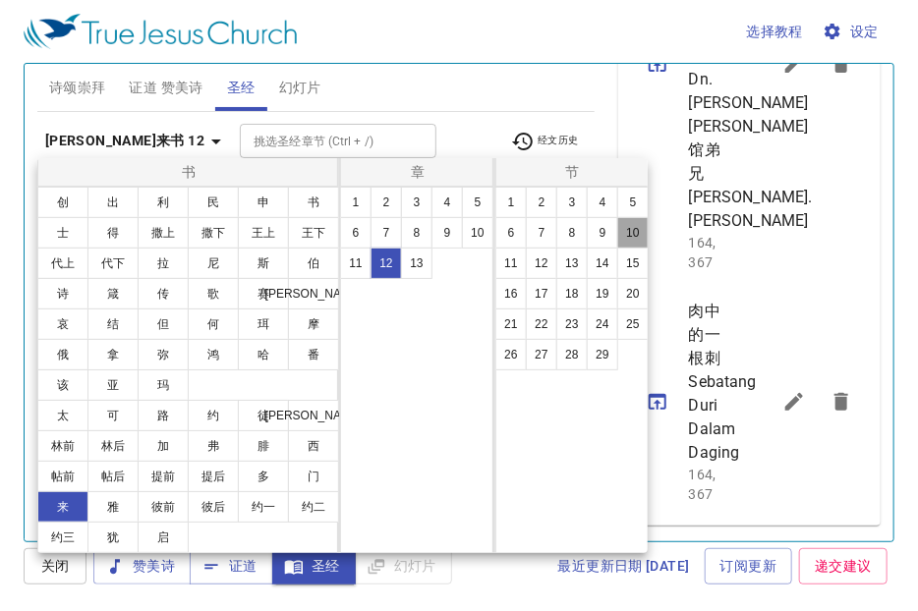
click at [636, 237] on button "10" at bounding box center [632, 232] width 31 height 31
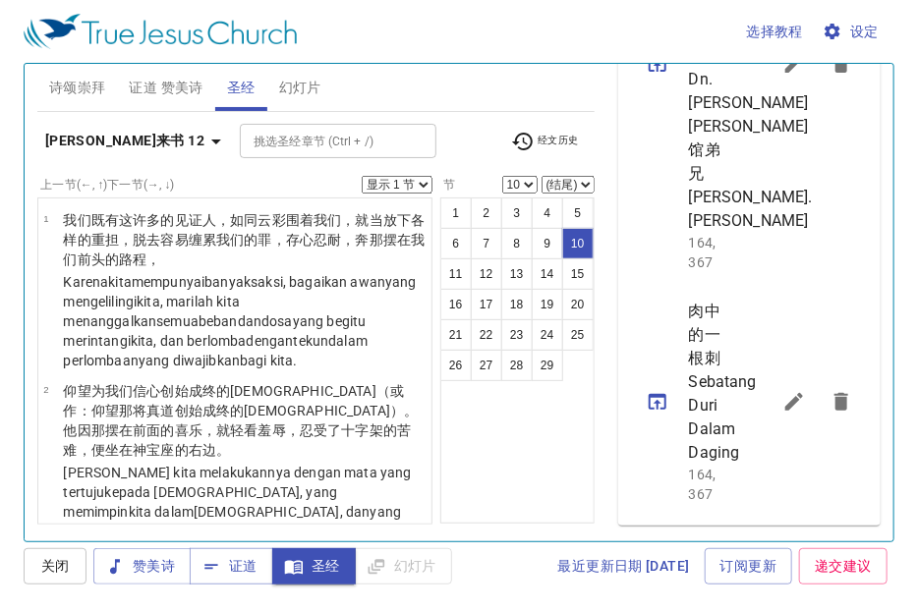
scroll to position [1017, 0]
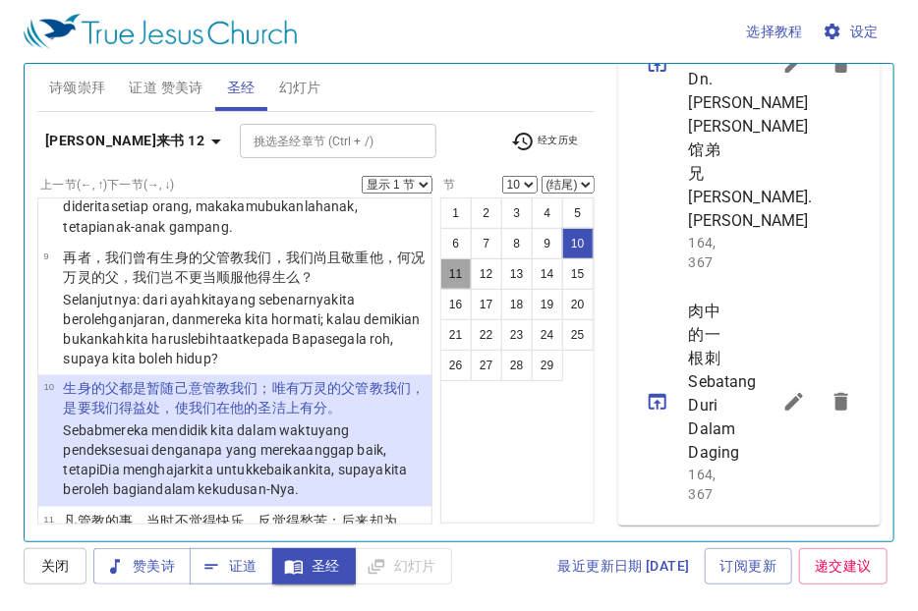
click at [450, 275] on button "11" at bounding box center [455, 273] width 31 height 31
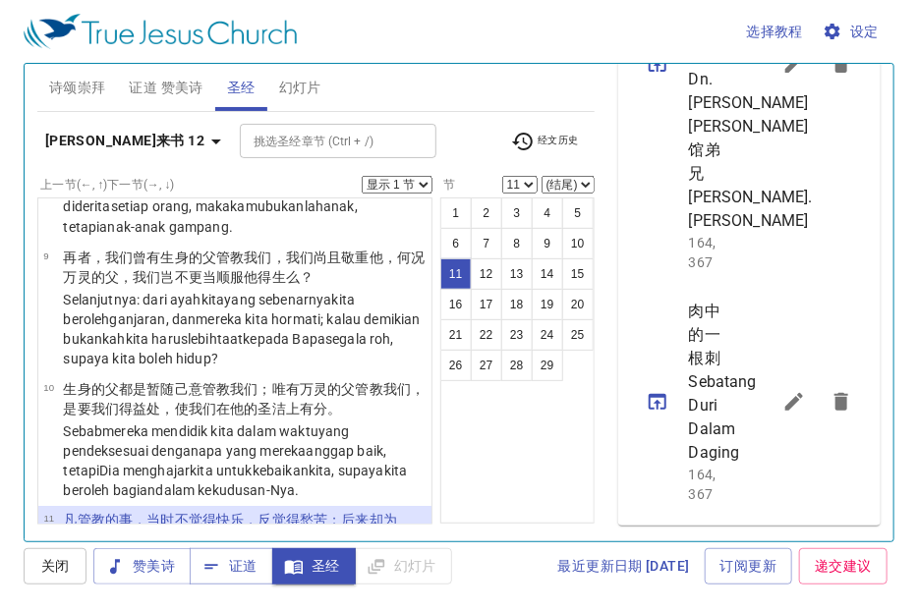
scroll to position [1159, 0]
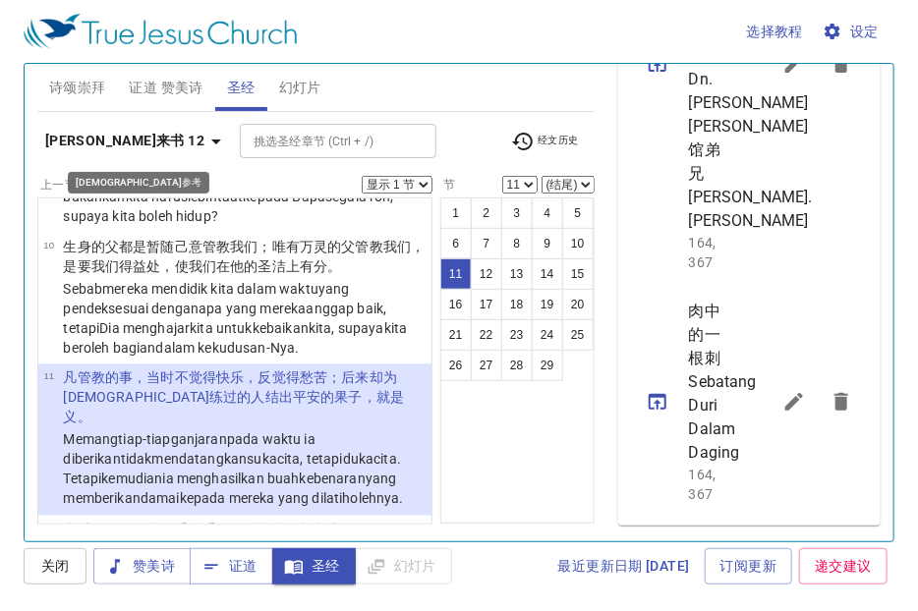
click at [204, 135] on icon "button" at bounding box center [216, 142] width 24 height 24
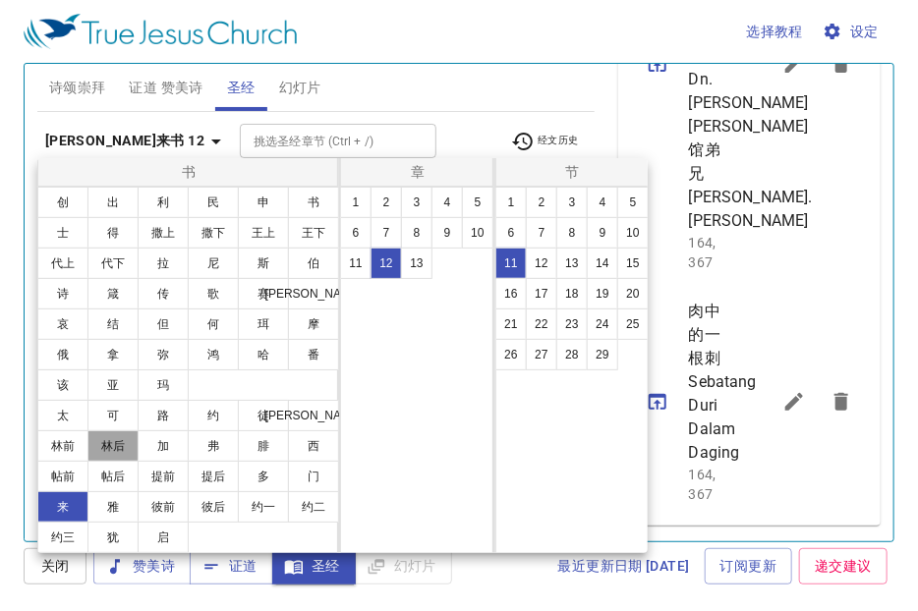
click at [110, 433] on button "林后" at bounding box center [112, 445] width 51 height 31
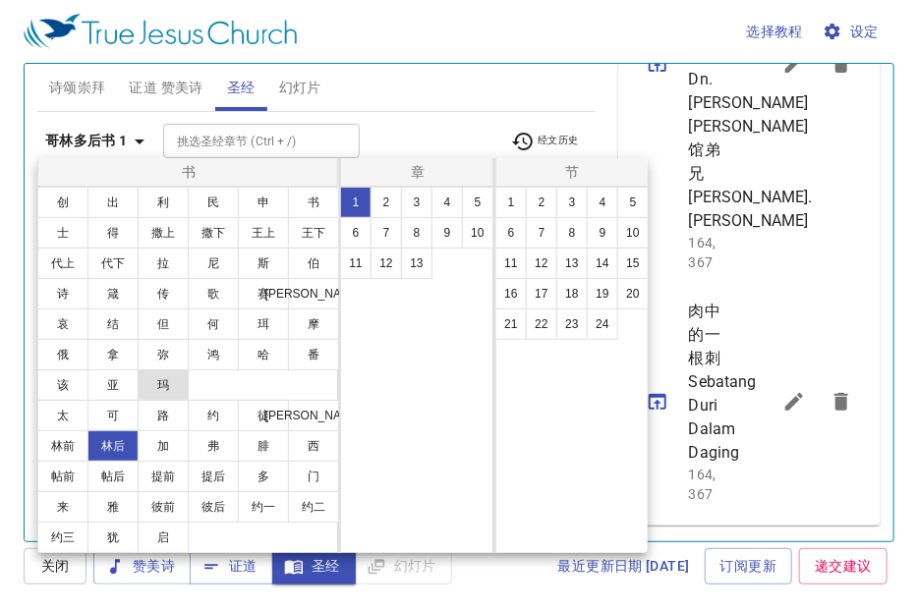
scroll to position [0, 0]
click at [390, 263] on button "12" at bounding box center [385, 263] width 31 height 31
click at [560, 238] on button "8" at bounding box center [571, 232] width 31 height 31
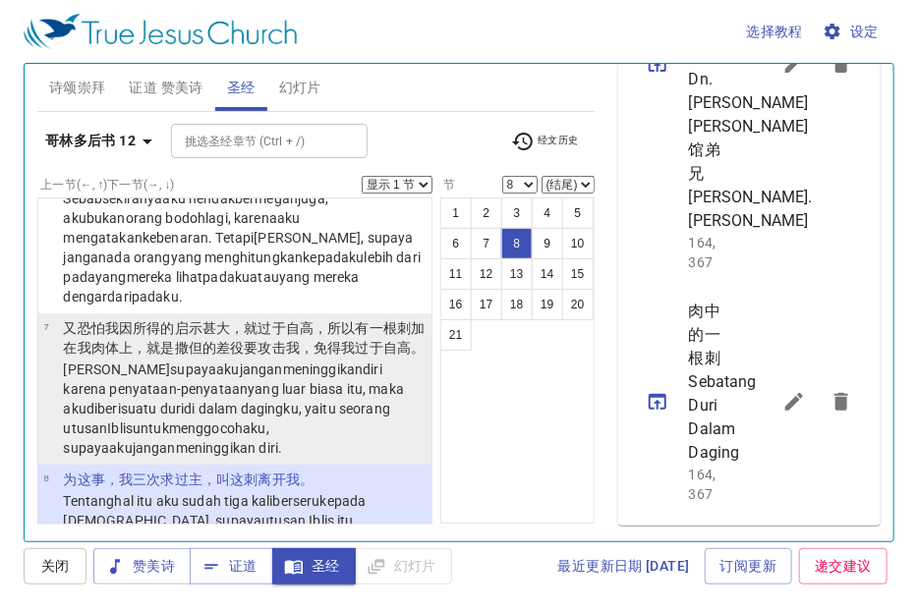
scroll to position [763, 0]
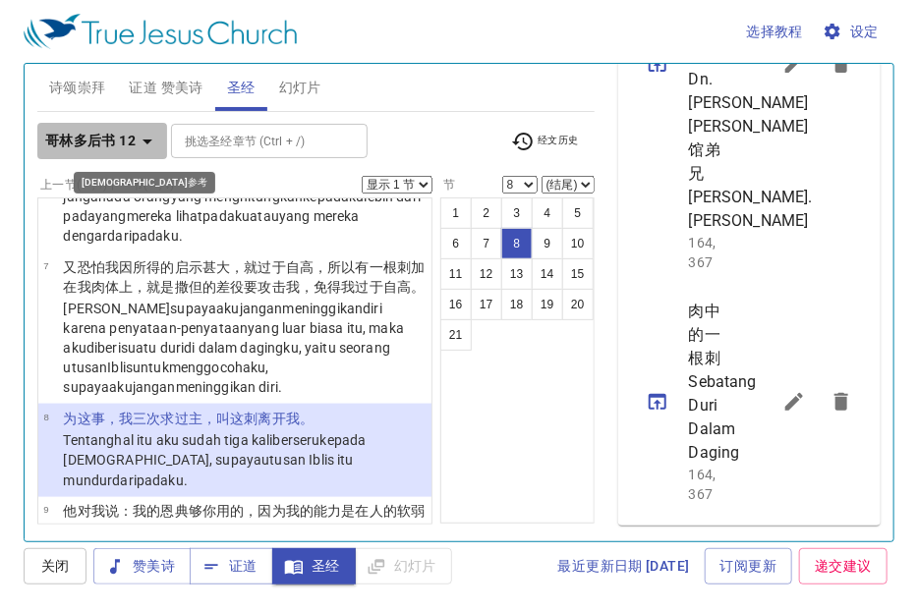
click at [103, 130] on b "哥林多后书 12" at bounding box center [90, 141] width 90 height 25
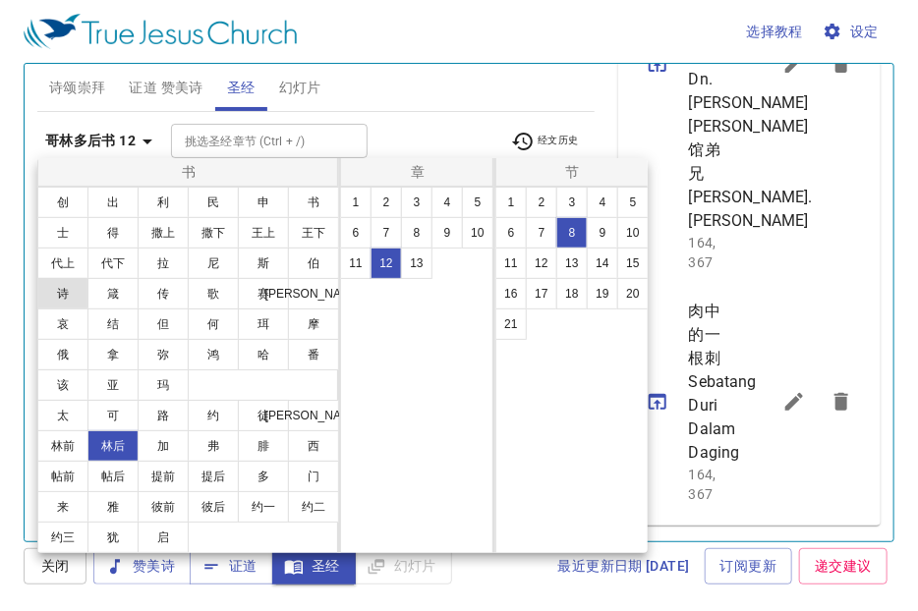
click at [70, 290] on button "诗" at bounding box center [62, 293] width 51 height 31
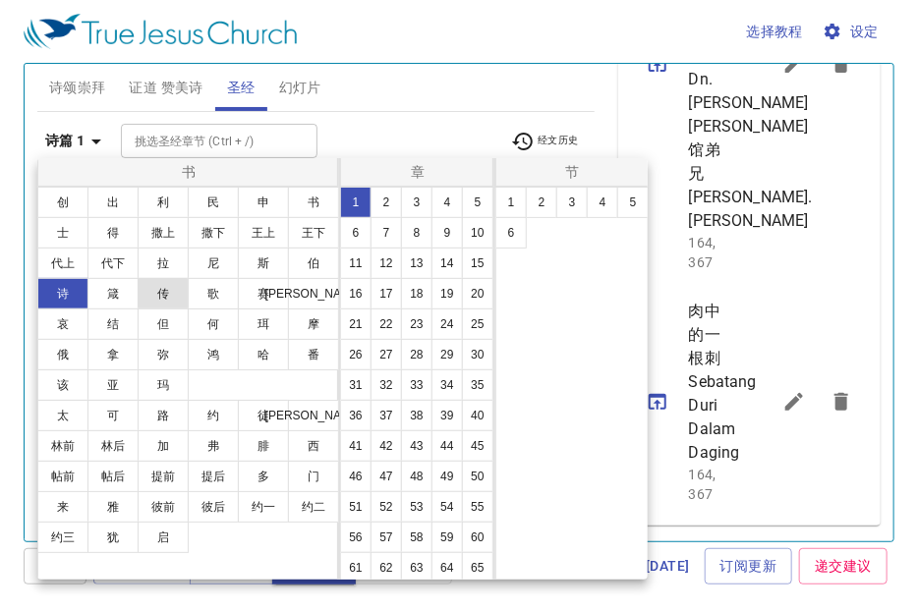
scroll to position [0, 0]
click at [431, 401] on button "34" at bounding box center [446, 384] width 31 height 31
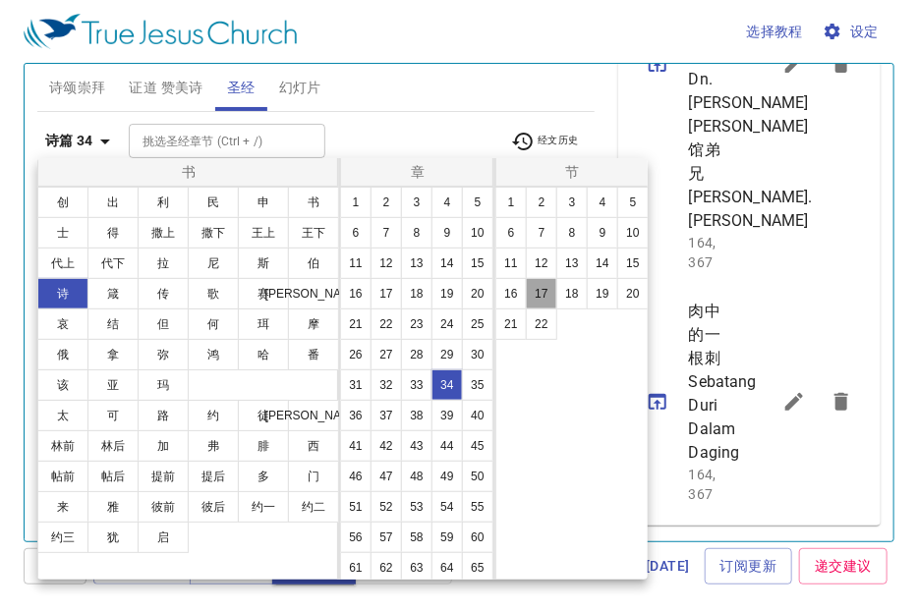
click at [527, 296] on button "17" at bounding box center [541, 293] width 31 height 31
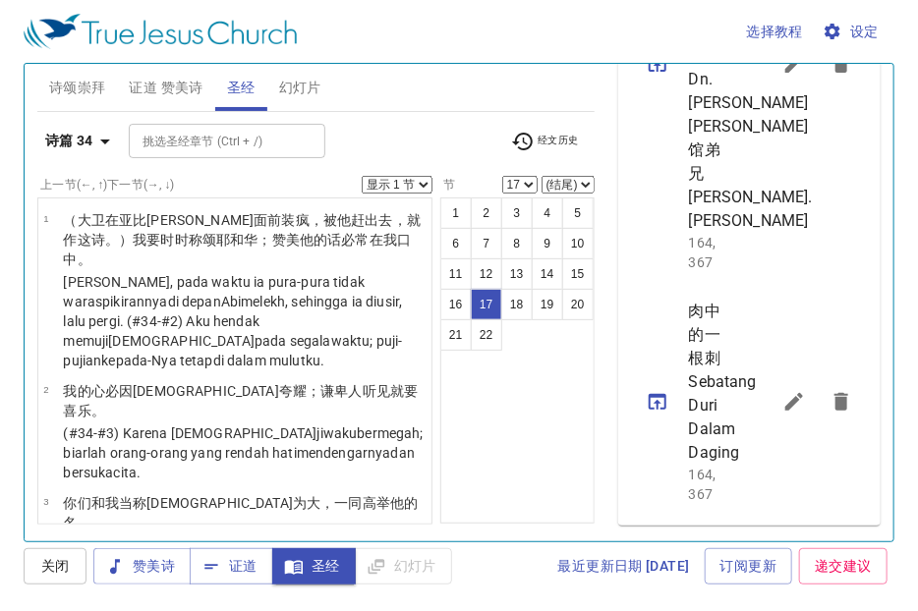
scroll to position [1329, 0]
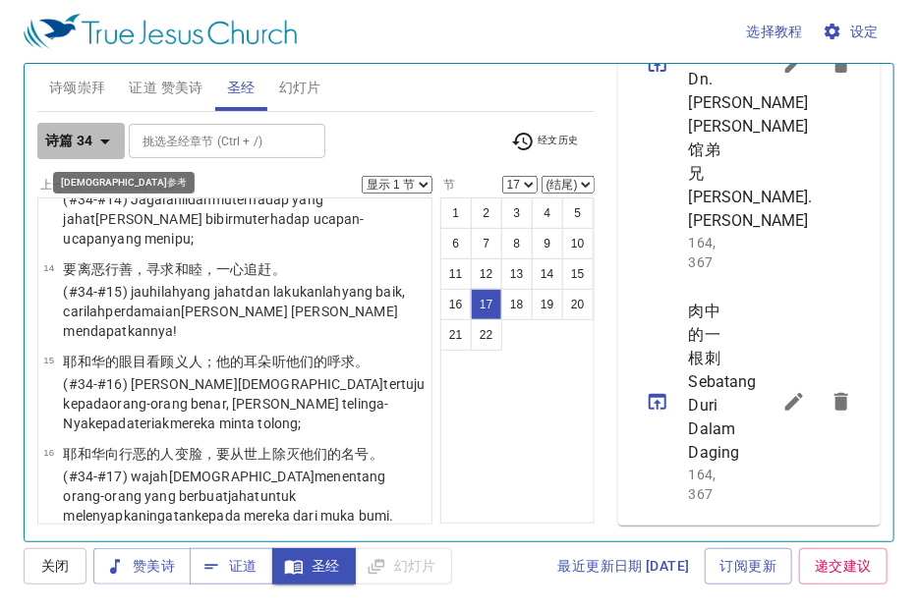
click at [96, 131] on icon "button" at bounding box center [105, 142] width 24 height 24
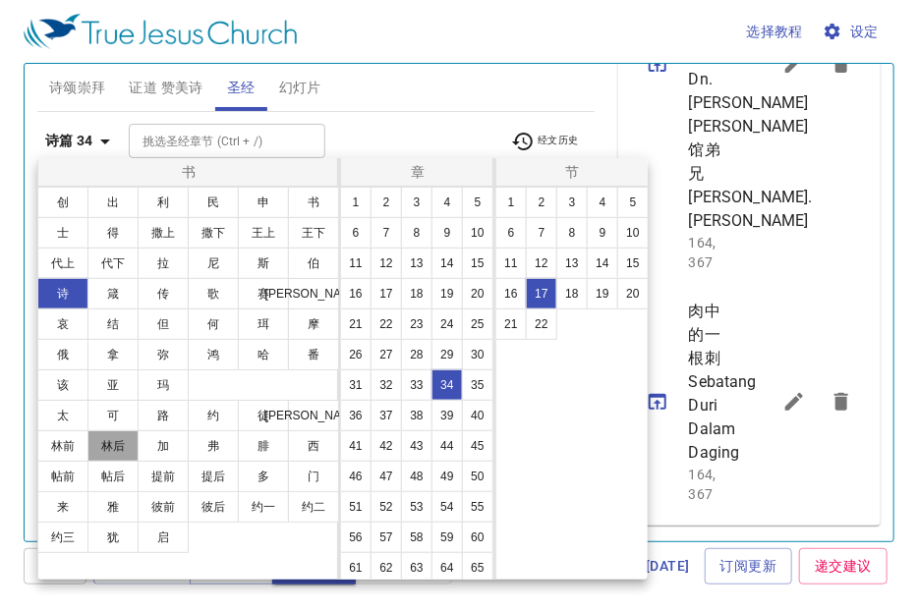
click at [127, 448] on button "林后" at bounding box center [112, 445] width 51 height 31
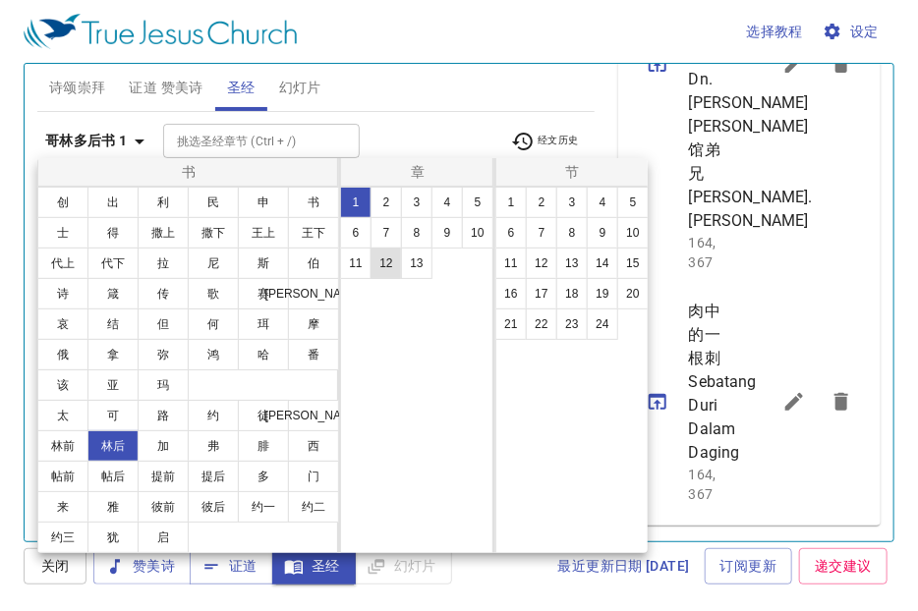
click at [398, 267] on button "12" at bounding box center [385, 263] width 31 height 31
click at [600, 236] on button "9" at bounding box center [602, 232] width 31 height 31
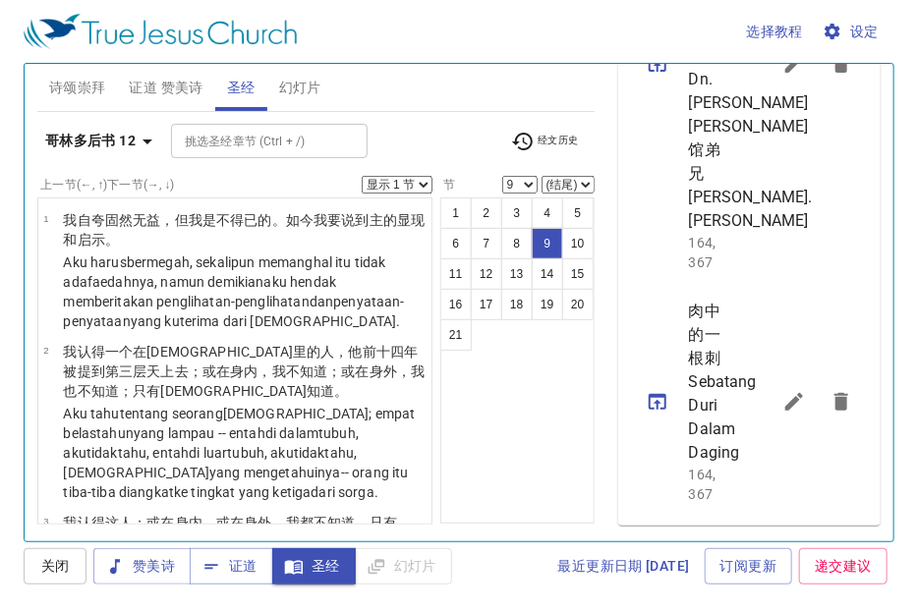
scroll to position [983, 0]
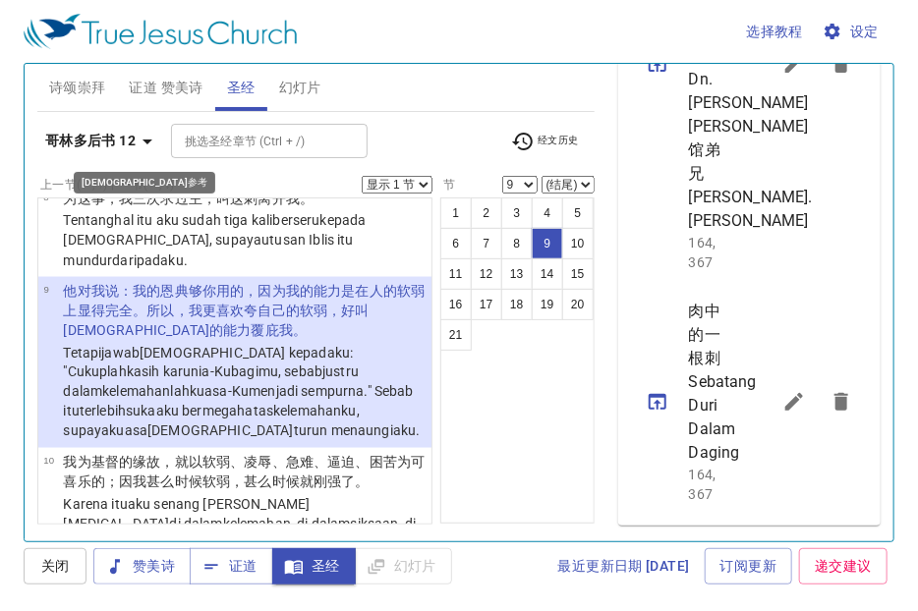
click at [122, 140] on b "哥林多后书 12" at bounding box center [90, 141] width 90 height 25
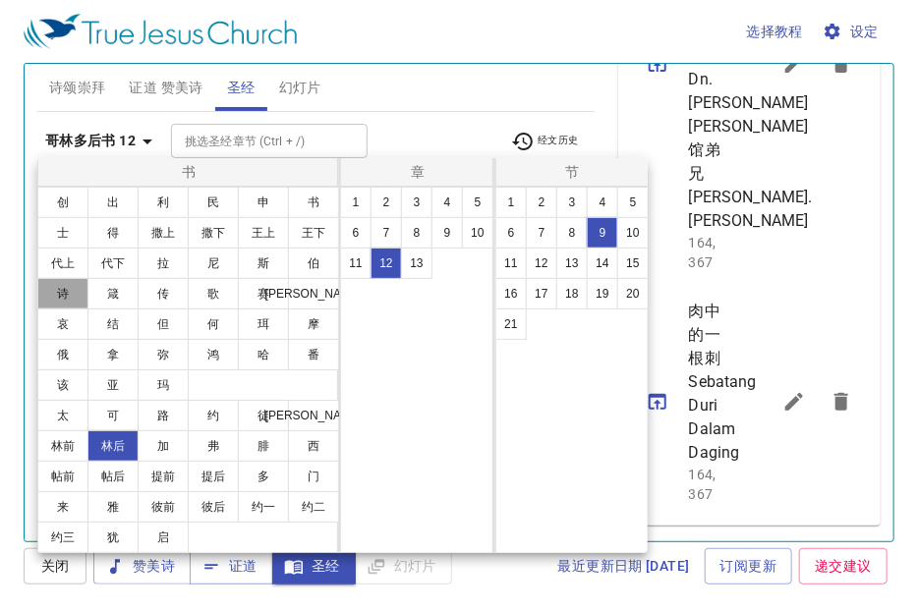
click at [67, 290] on button "诗" at bounding box center [62, 293] width 51 height 31
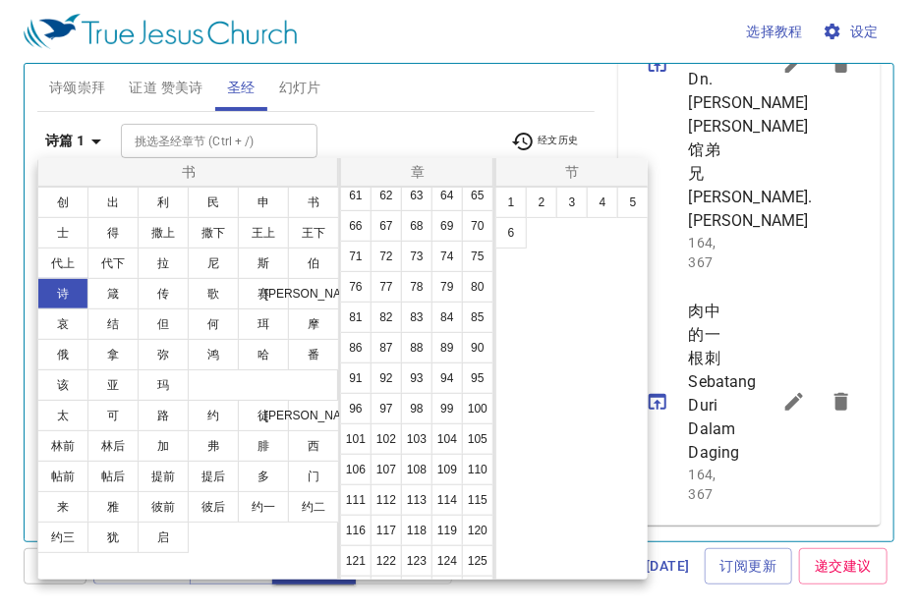
scroll to position [393, 0]
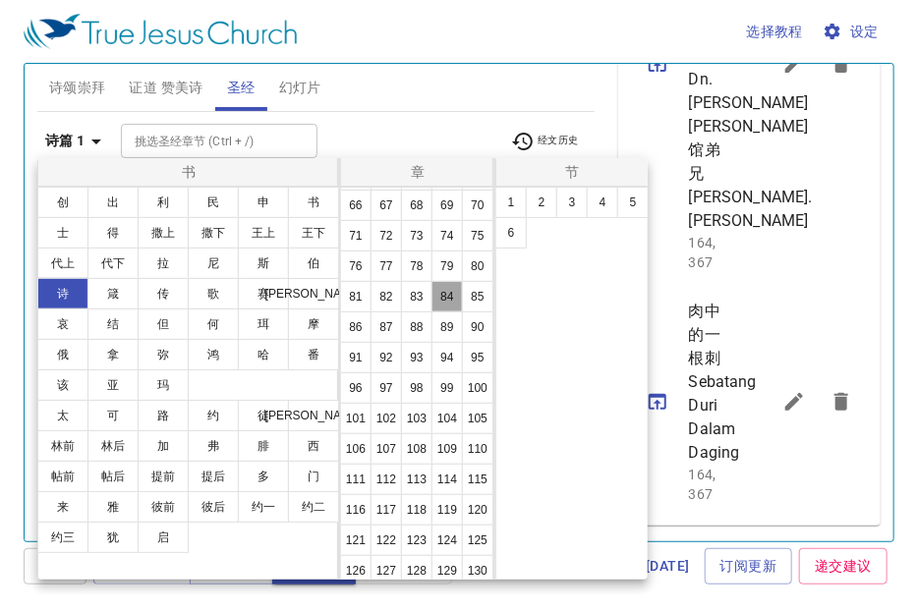
click at [433, 312] on button "84" at bounding box center [446, 296] width 31 height 31
click at [506, 260] on button "11" at bounding box center [510, 263] width 31 height 31
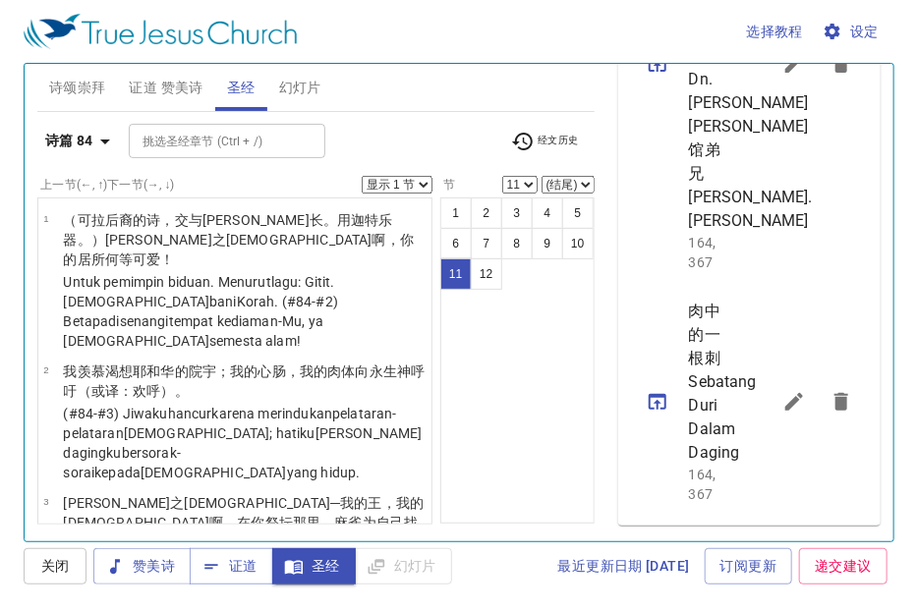
scroll to position [896, 0]
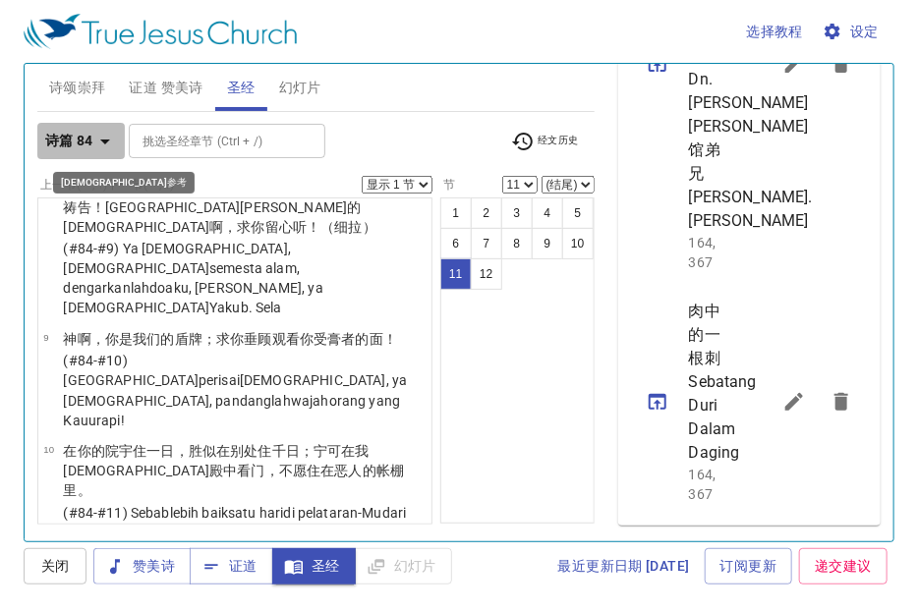
click at [88, 129] on b "诗篇 84" at bounding box center [69, 141] width 48 height 25
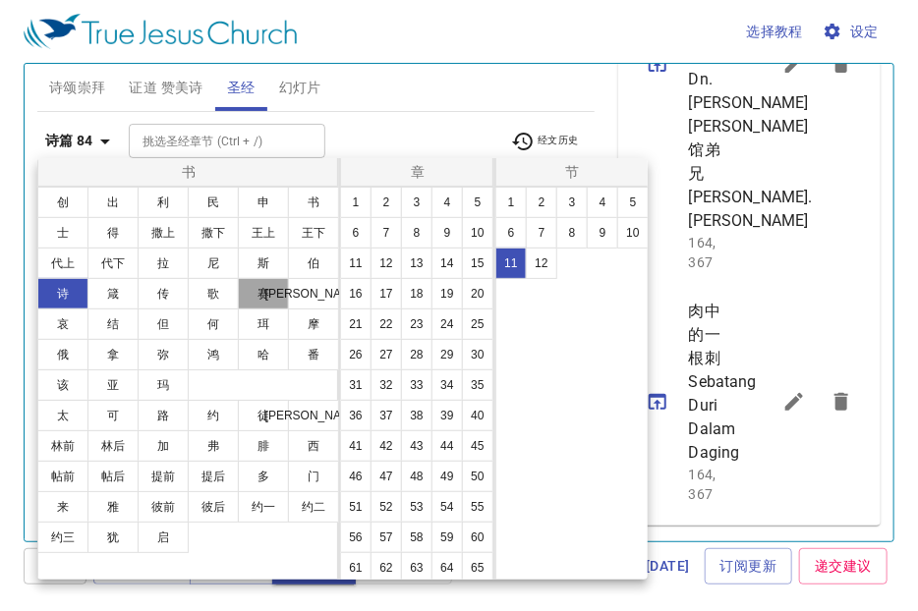
click at [266, 285] on button "赛" at bounding box center [263, 293] width 51 height 31
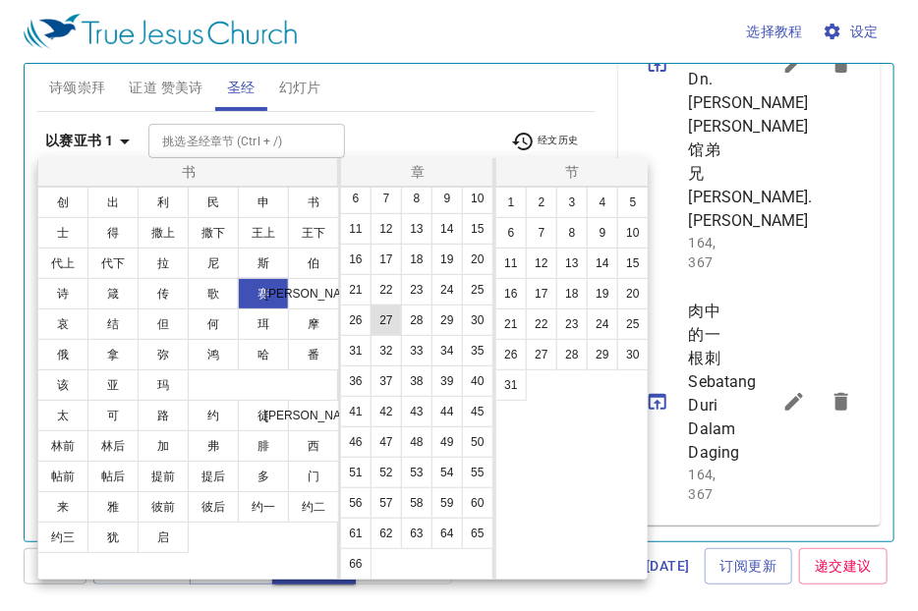
scroll to position [98, 0]
click at [462, 384] on button "40" at bounding box center [477, 380] width 31 height 31
click at [591, 346] on button "29" at bounding box center [602, 354] width 31 height 31
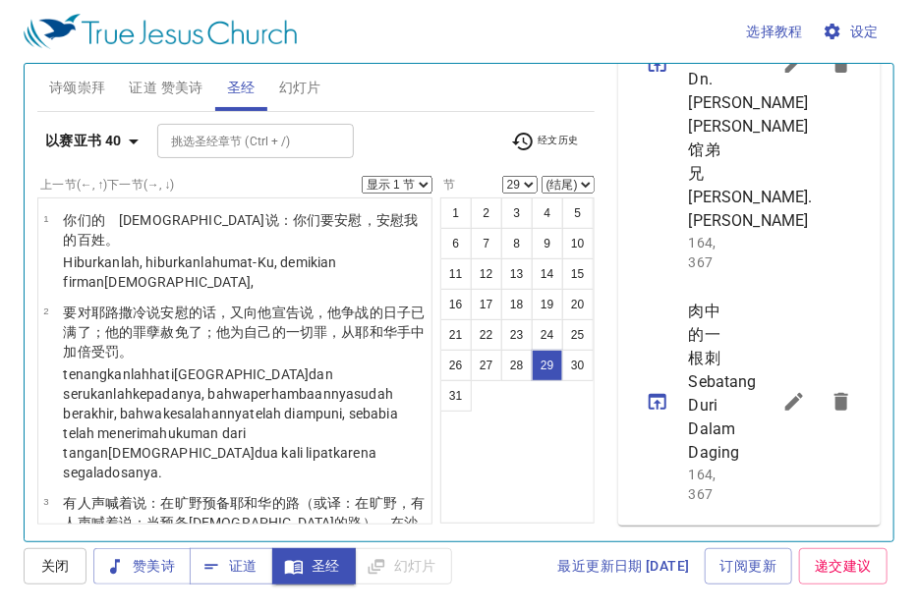
scroll to position [3215, 0]
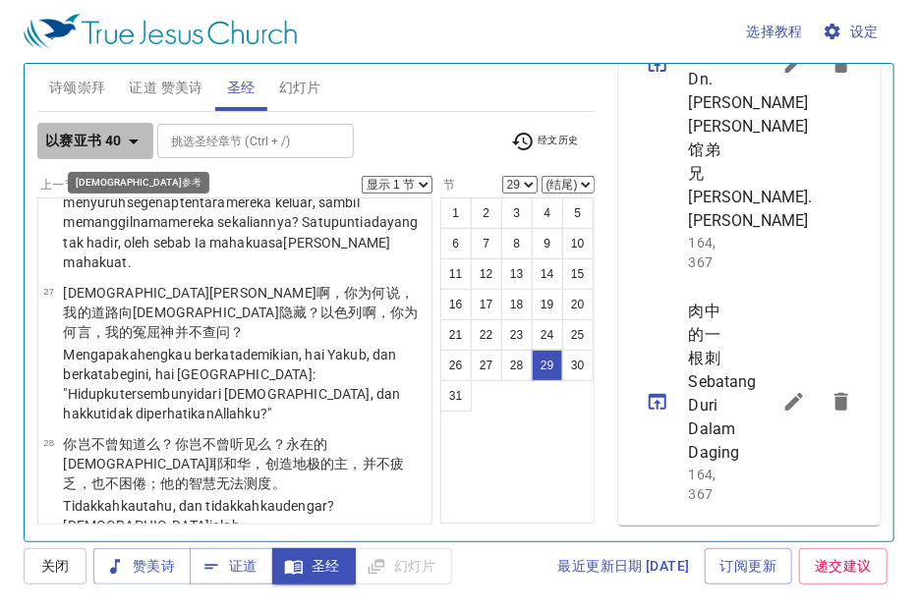
click at [96, 145] on b "以赛亚书 40" at bounding box center [83, 141] width 77 height 25
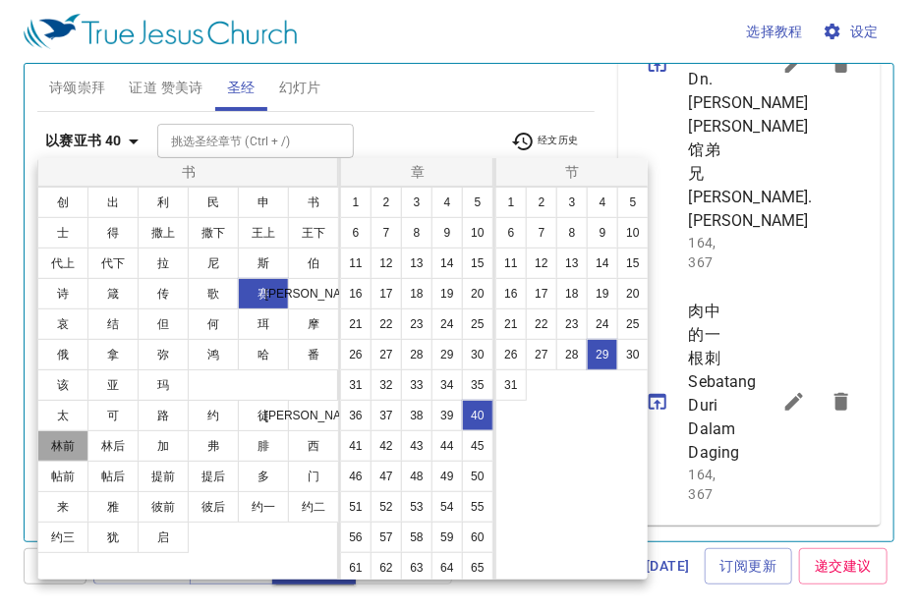
click at [56, 438] on button "林前" at bounding box center [62, 445] width 51 height 31
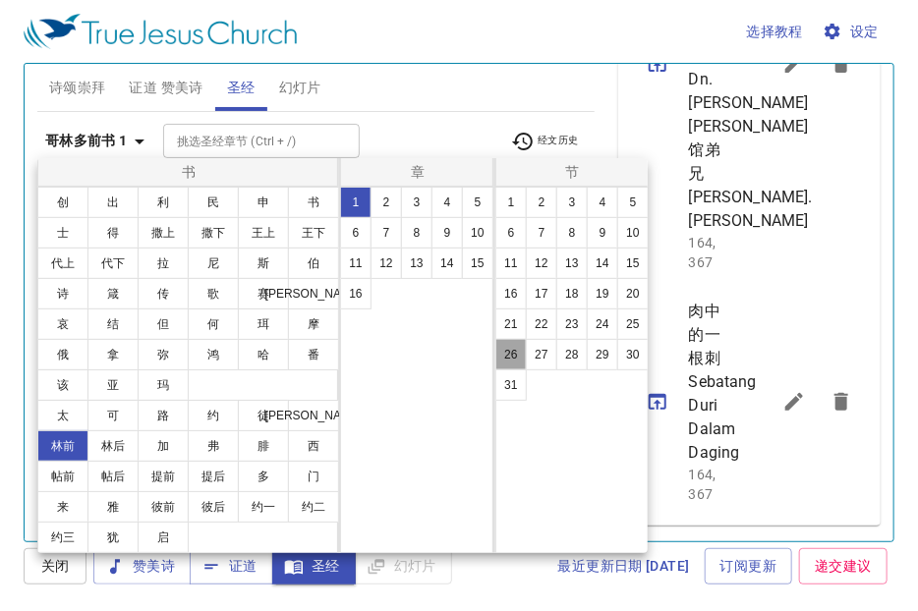
click at [501, 343] on button "26" at bounding box center [510, 354] width 31 height 31
select select "26"
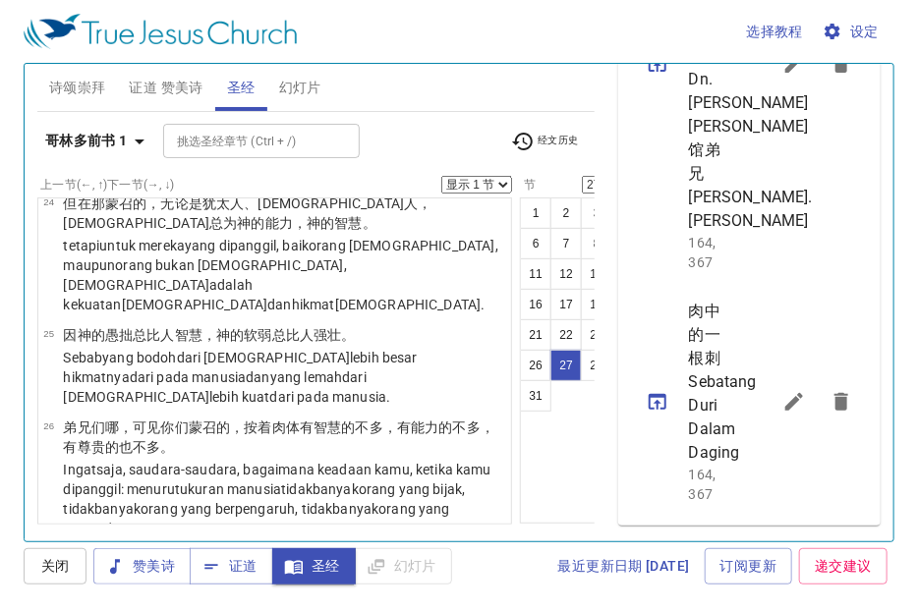
scroll to position [2824, 0]
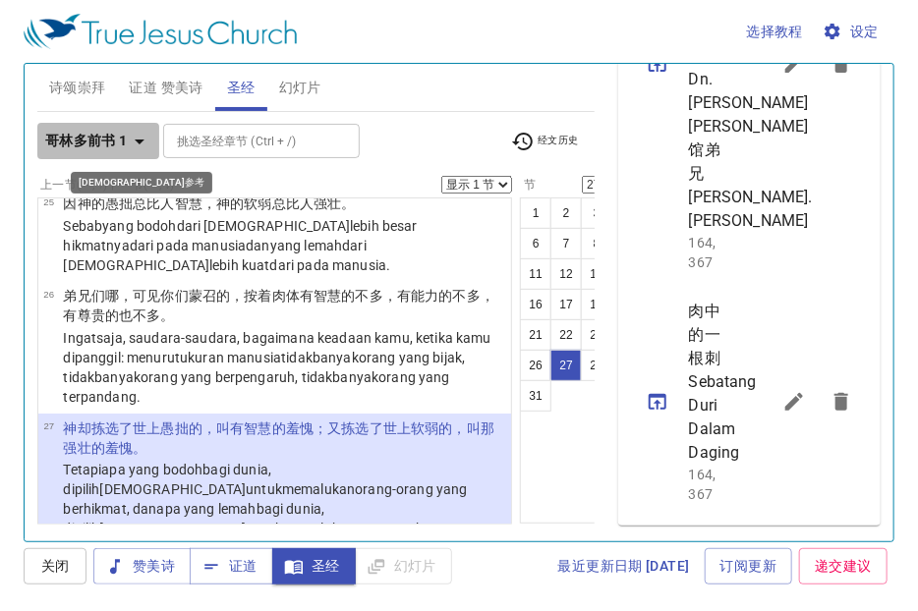
click at [90, 135] on b "哥林多前书 1" at bounding box center [86, 141] width 83 height 25
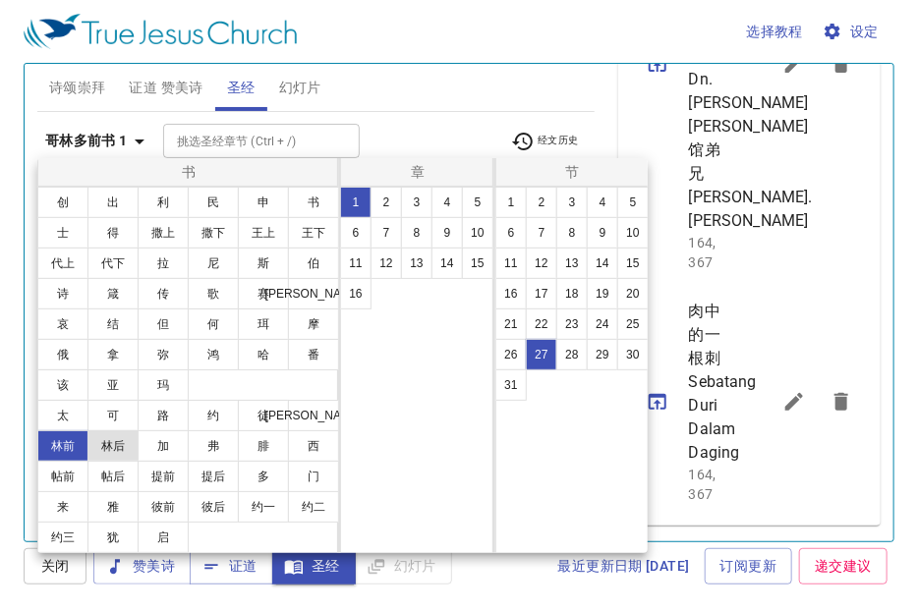
drag, startPoint x: 113, startPoint y: 416, endPoint x: 110, endPoint y: 441, distance: 25.7
click at [110, 441] on ul "太 可 [DEMOGRAPHIC_DATA] [PERSON_NAME]前 林后 加 [PERSON_NAME] 帖后 提前 提后 多 门 来 雅 彼前 彼后…" at bounding box center [188, 477] width 301 height 152
click at [114, 443] on button "林后" at bounding box center [112, 445] width 51 height 31
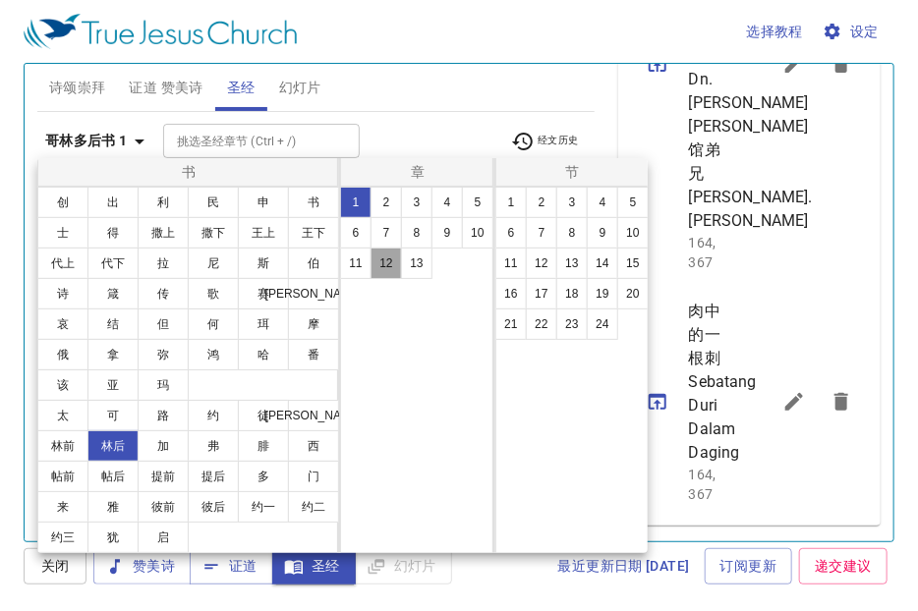
click at [377, 266] on button "12" at bounding box center [385, 263] width 31 height 31
click at [592, 240] on button "9" at bounding box center [602, 232] width 31 height 31
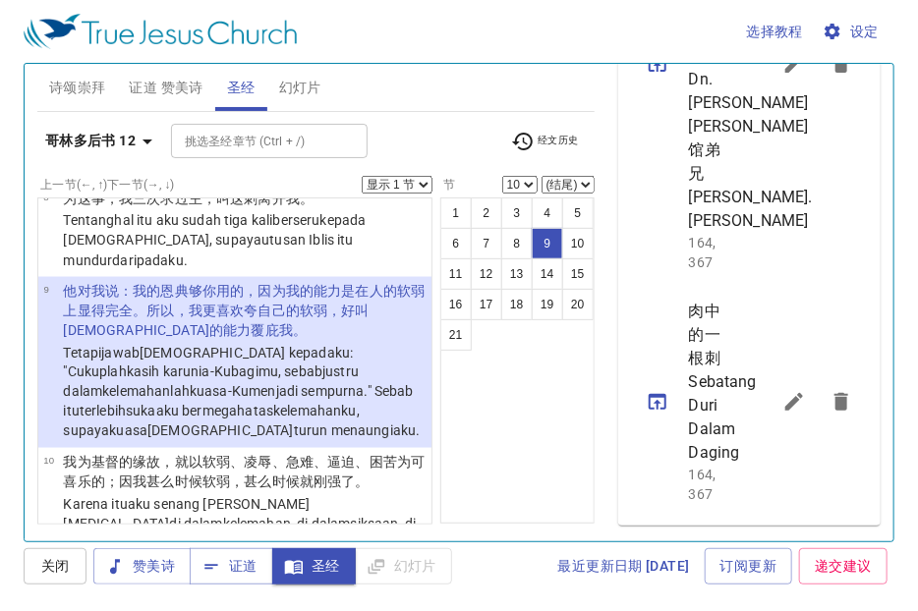
scroll to position [1136, 0]
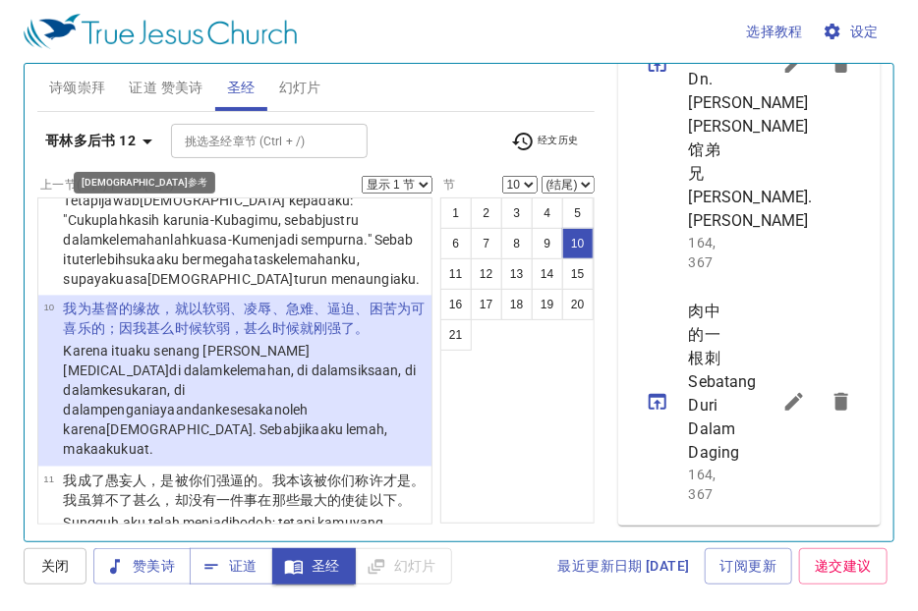
click at [141, 148] on icon "button" at bounding box center [148, 142] width 24 height 24
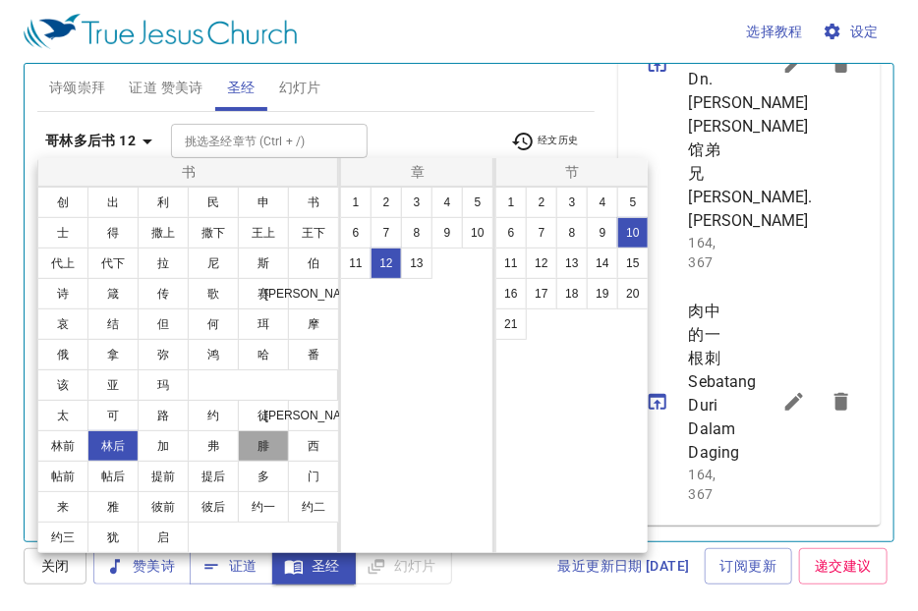
click at [267, 436] on button "腓" at bounding box center [263, 445] width 51 height 31
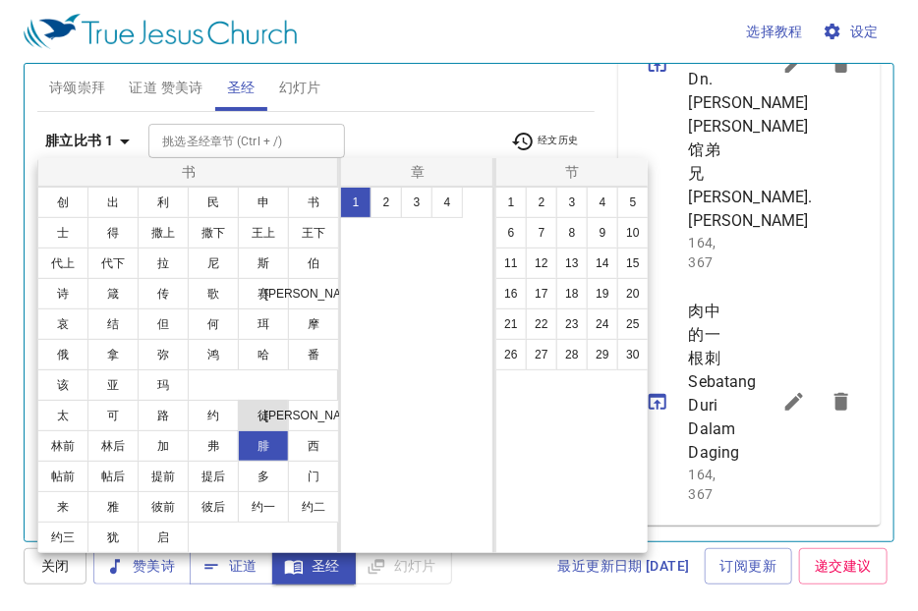
scroll to position [0, 0]
click at [441, 202] on button "4" at bounding box center [446, 202] width 31 height 31
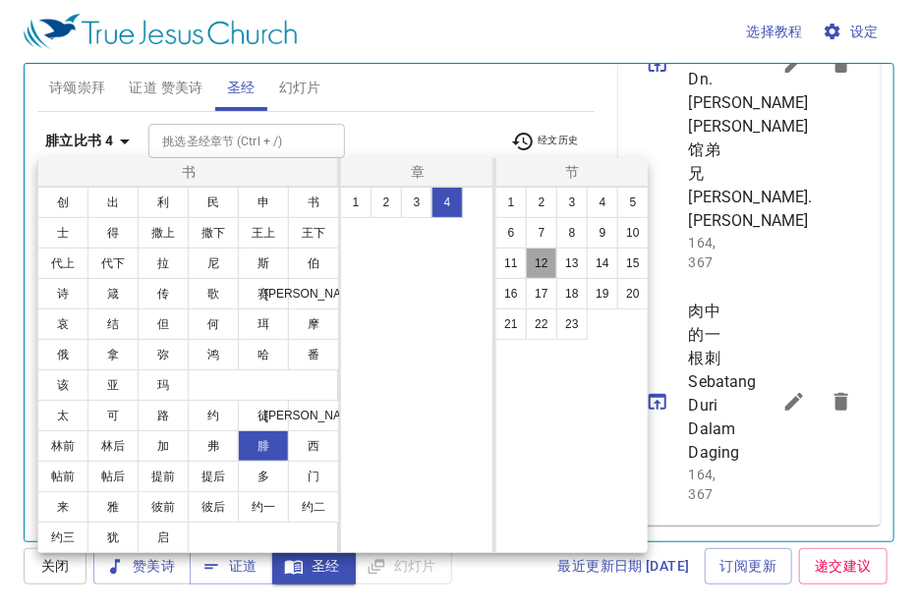
drag, startPoint x: 546, startPoint y: 266, endPoint x: 530, endPoint y: 264, distance: 16.8
click at [531, 264] on button "12" at bounding box center [541, 263] width 31 height 31
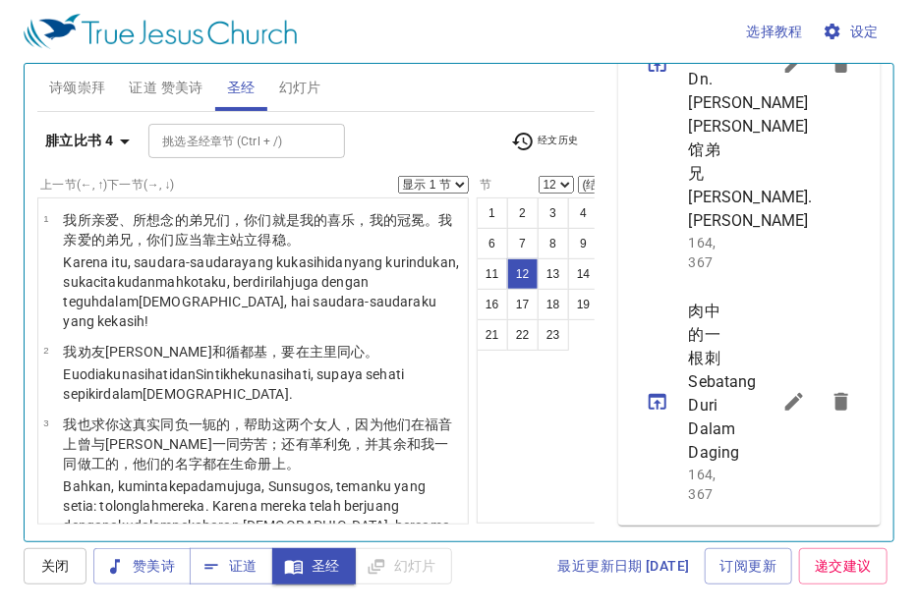
scroll to position [1242, 0]
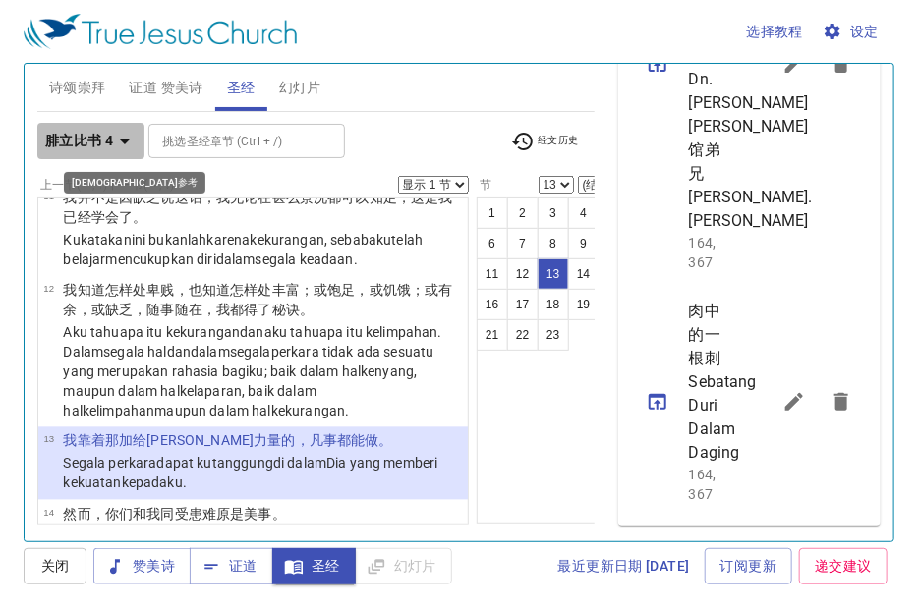
click at [102, 144] on b "腓立比书 4" at bounding box center [79, 141] width 68 height 25
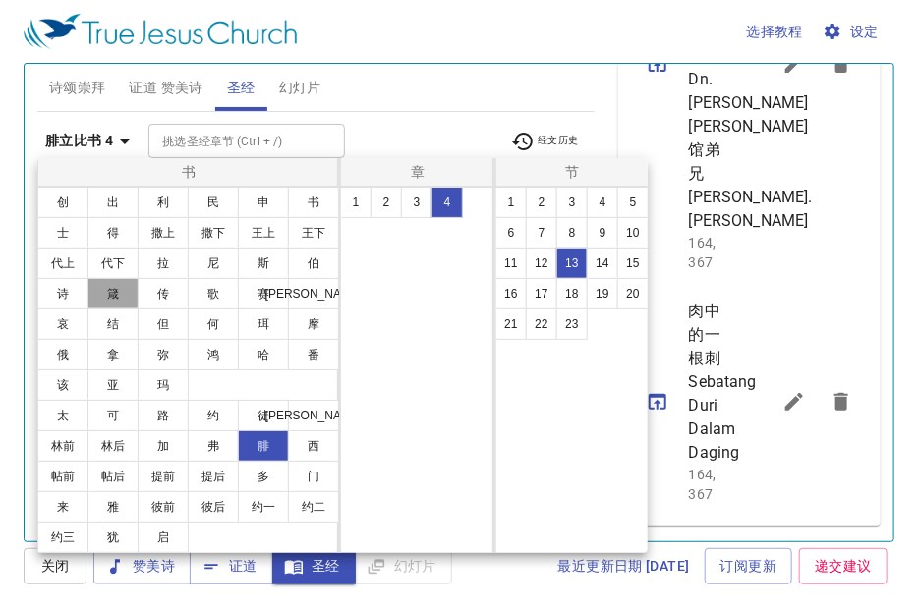
click at [109, 294] on button "箴" at bounding box center [112, 293] width 51 height 31
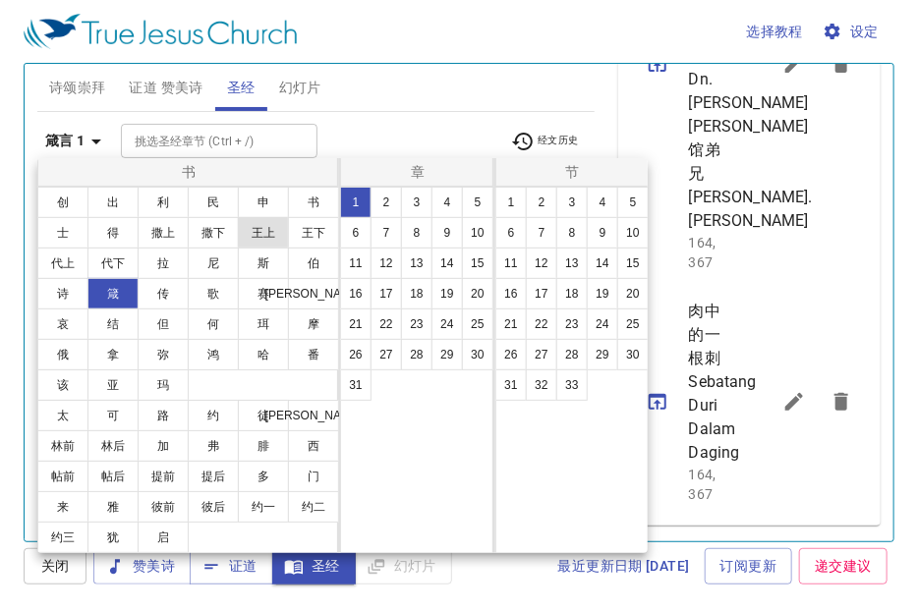
scroll to position [0, 0]
click at [410, 208] on button "3" at bounding box center [416, 202] width 31 height 31
click at [634, 196] on button "5" at bounding box center [632, 202] width 31 height 31
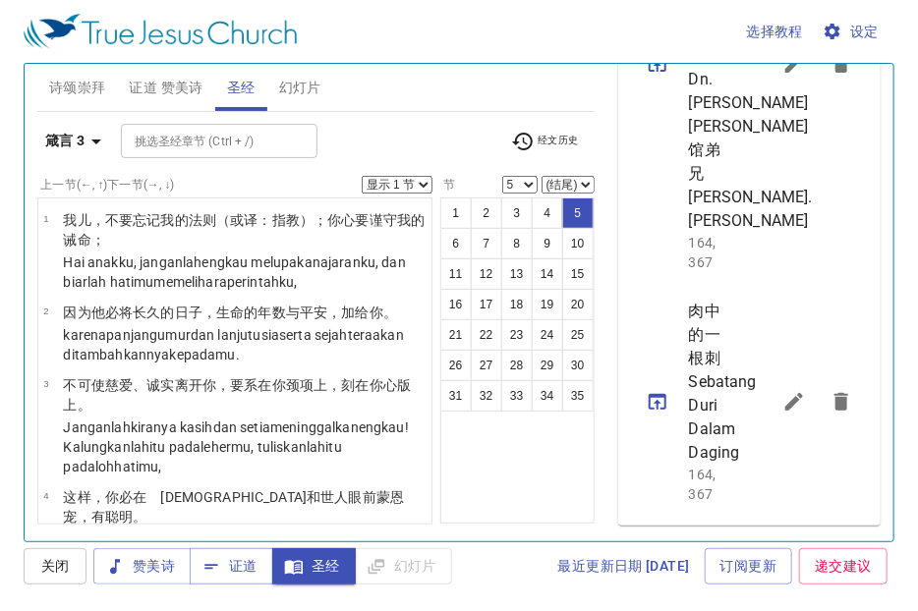
scroll to position [231, 0]
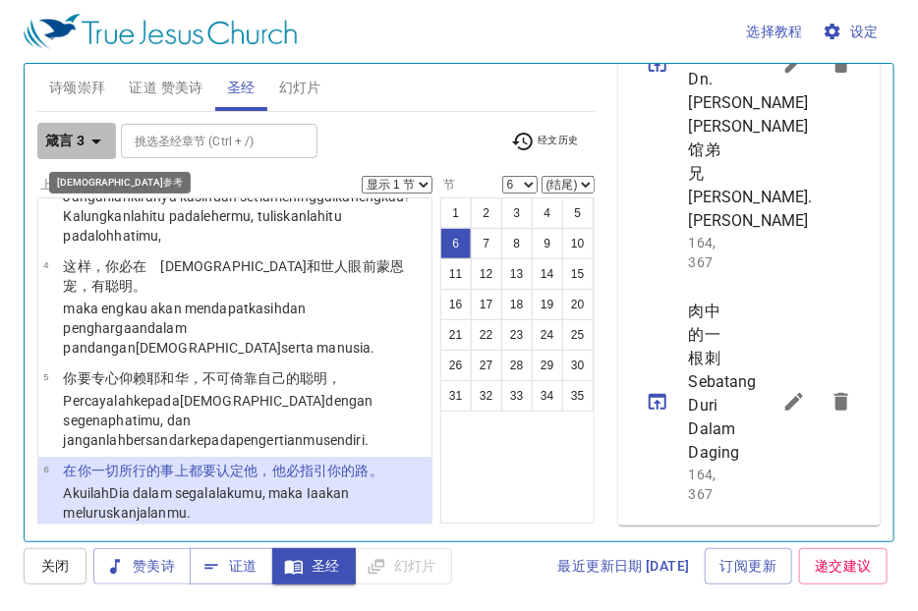
click at [95, 146] on icon "button" at bounding box center [96, 142] width 24 height 24
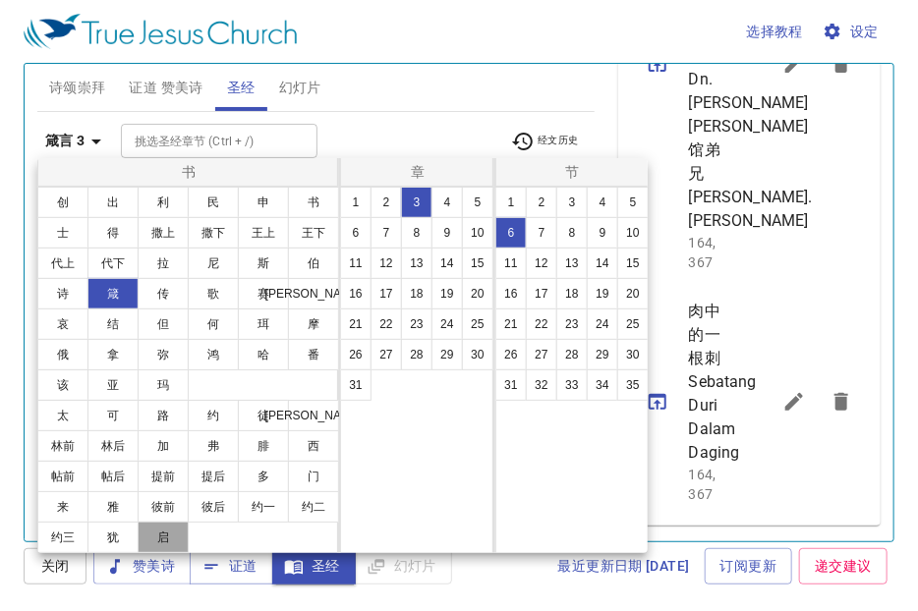
click at [167, 527] on button "启" at bounding box center [163, 537] width 51 height 31
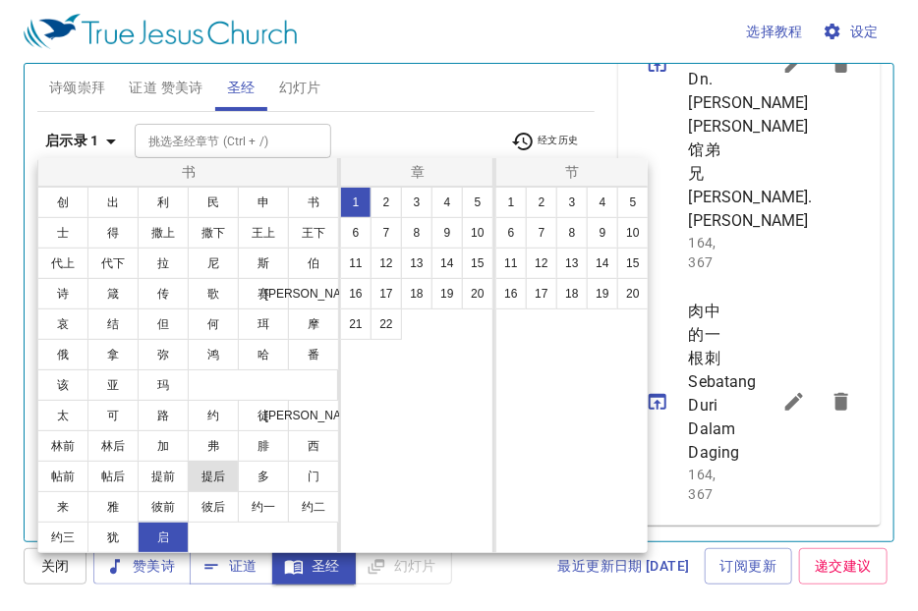
scroll to position [0, 0]
click at [360, 323] on button "21" at bounding box center [355, 324] width 31 height 31
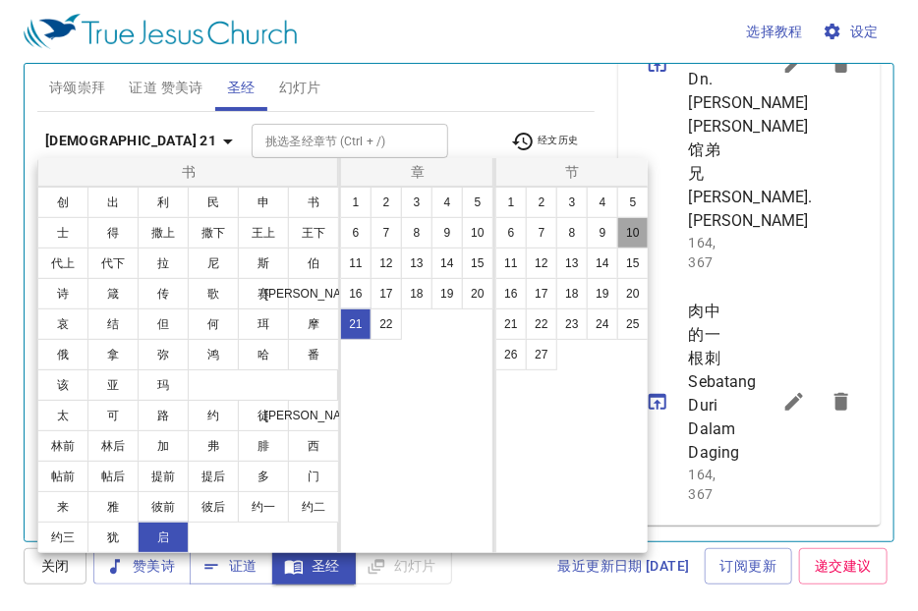
click at [617, 231] on button "10" at bounding box center [632, 232] width 31 height 31
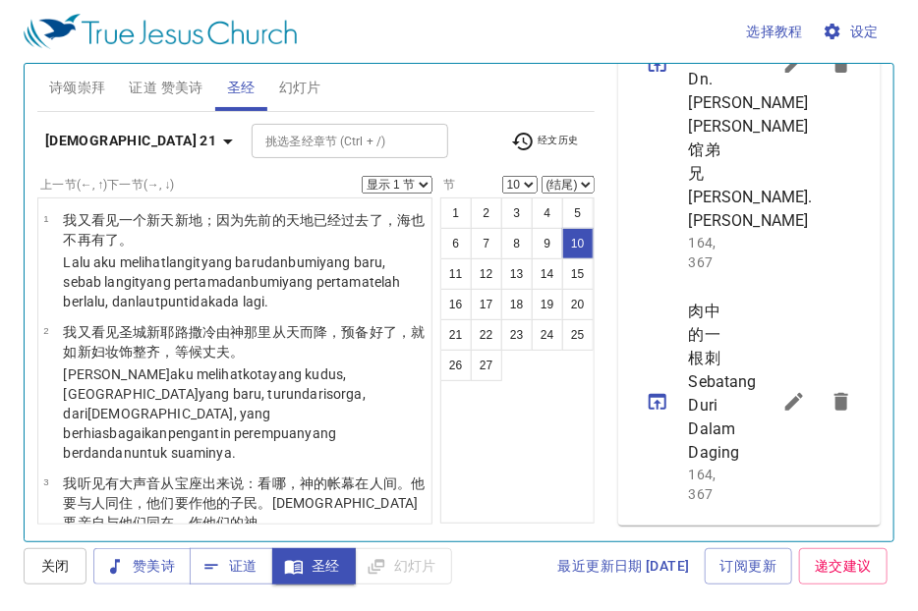
scroll to position [1214, 0]
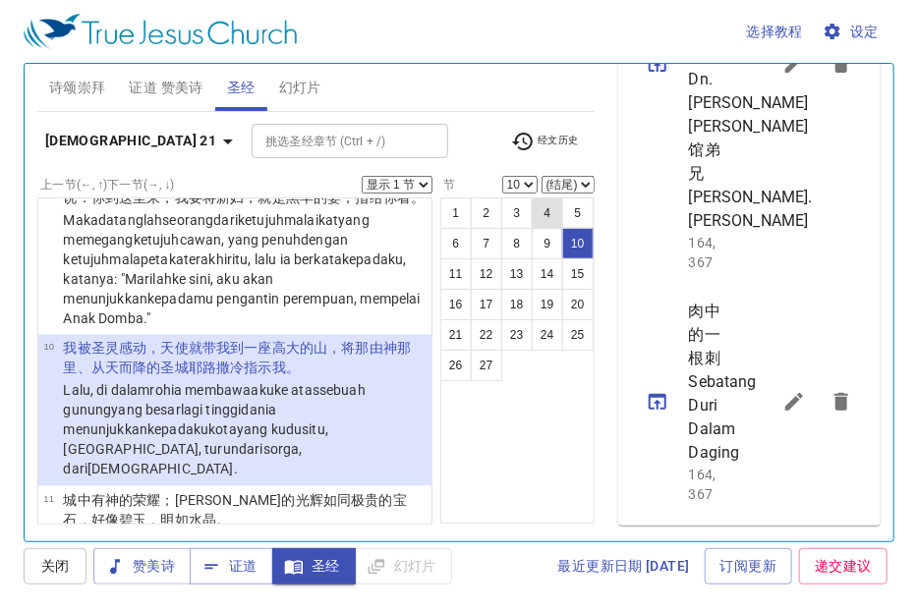
click at [534, 223] on button "4" at bounding box center [547, 212] width 31 height 31
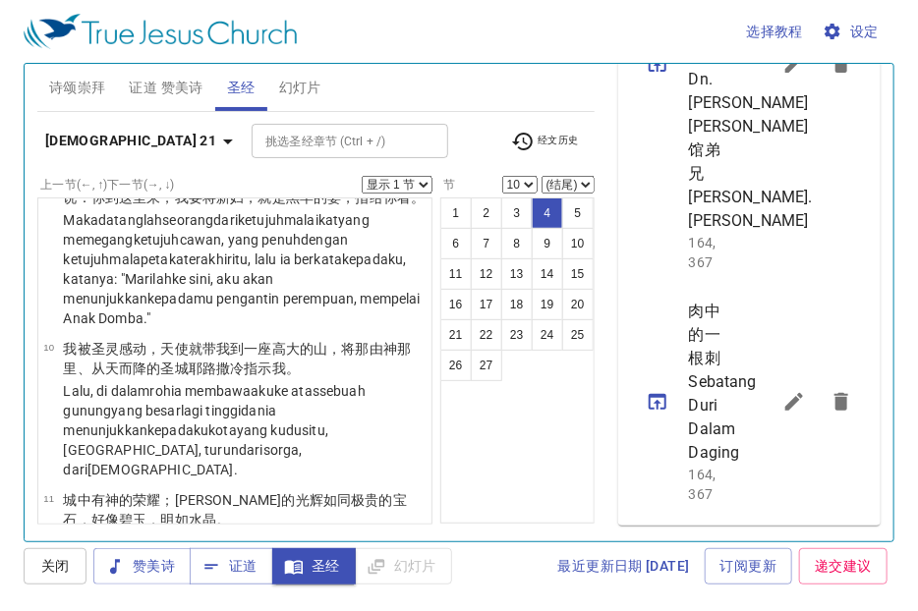
select select "4"
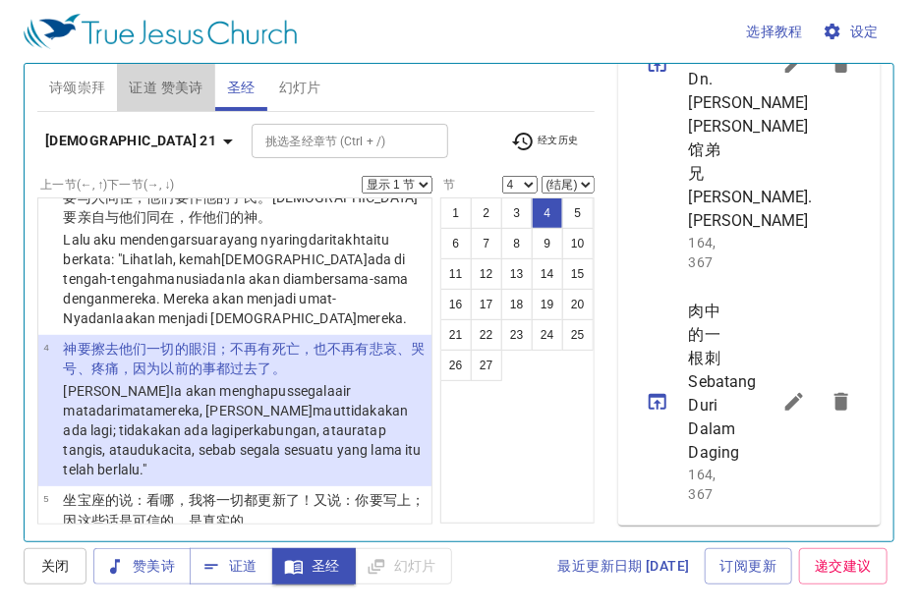
click at [181, 80] on span "证道 赞美诗" at bounding box center [166, 88] width 74 height 25
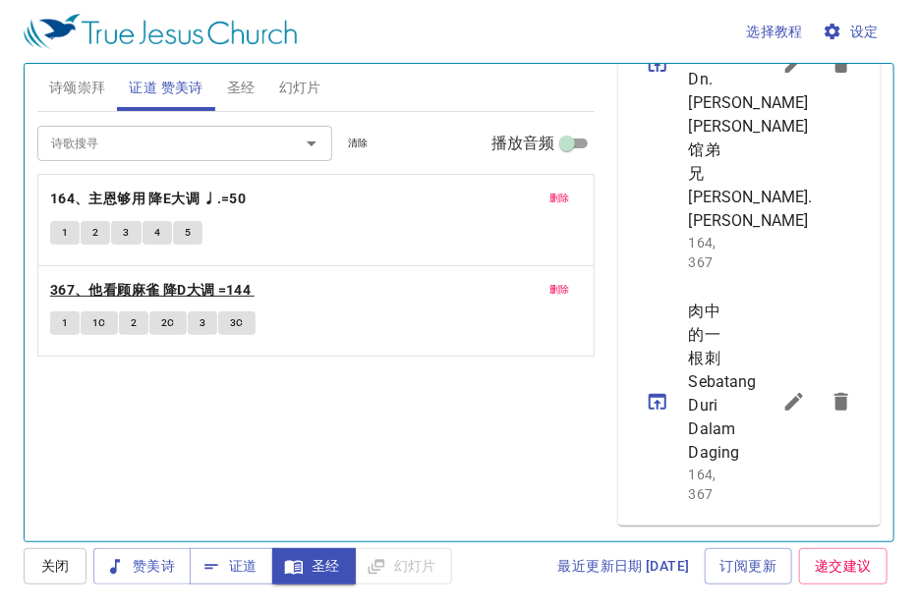
click at [253, 290] on span "367、他看顾麻雀 降D大调 =144" at bounding box center [152, 290] width 204 height 25
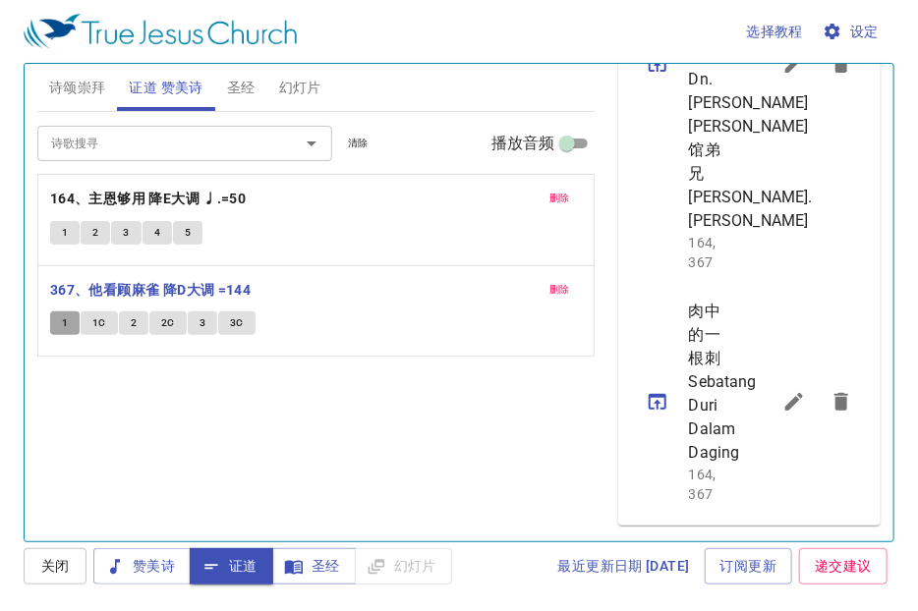
click at [66, 320] on span "1" at bounding box center [65, 323] width 6 height 18
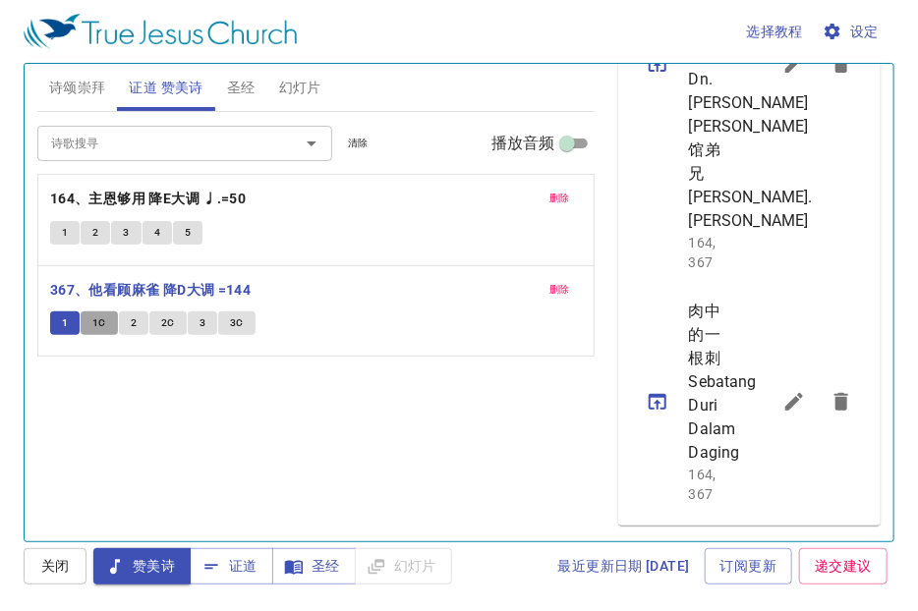
click at [96, 325] on span "1C" at bounding box center [99, 323] width 14 height 18
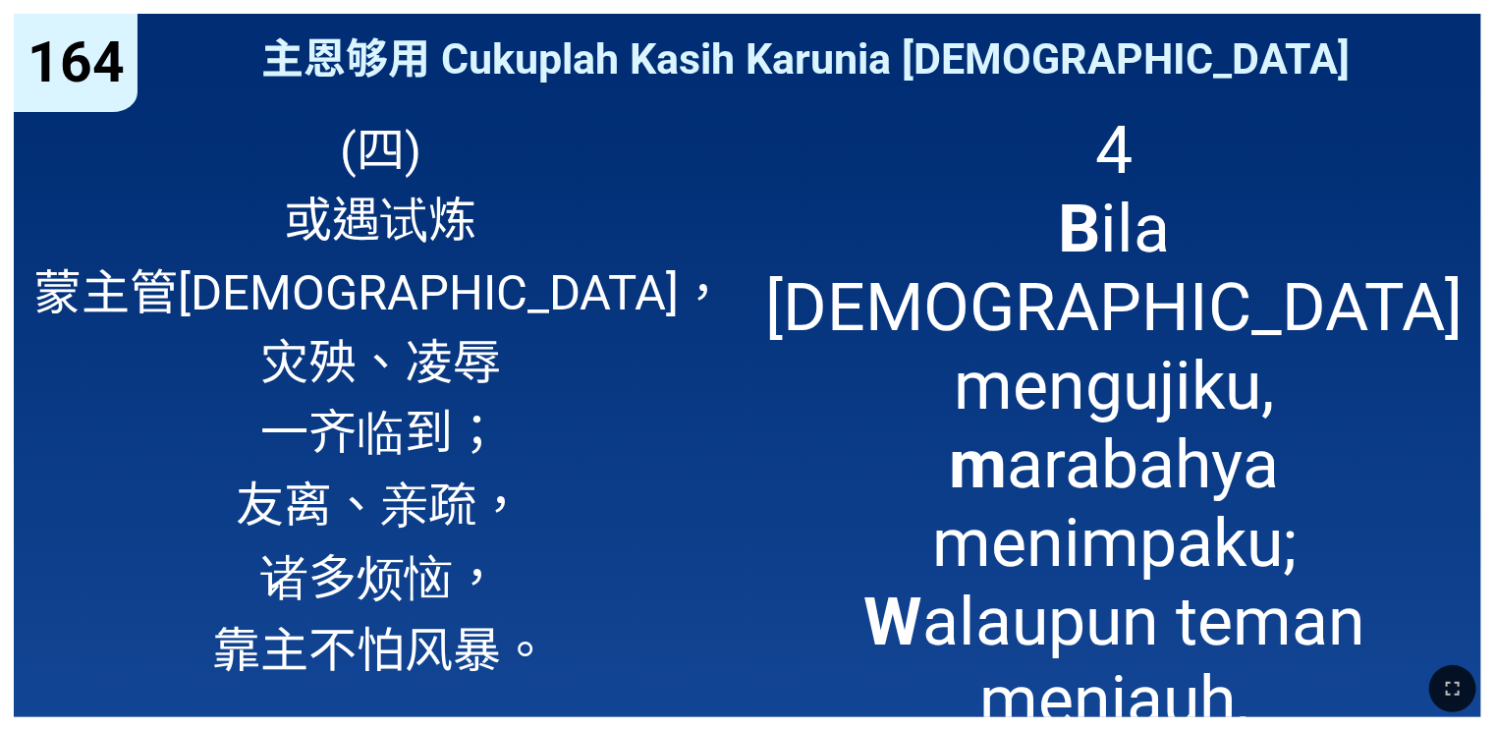
drag, startPoint x: 621, startPoint y: 297, endPoint x: 638, endPoint y: 320, distance: 28.9
click at [636, 317] on div "(四) 或遇试炼 蒙主管教， 灾殃、凌辱 一齐临到； 友离、亲疏， 诸多烦恼， 靠主不怕风暴。" at bounding box center [381, 406] width 734 height 621
drag, startPoint x: 1447, startPoint y: 684, endPoint x: 1441, endPoint y: 739, distance: 55.3
click at [1442, 679] on icon "button" at bounding box center [1453, 689] width 24 height 24
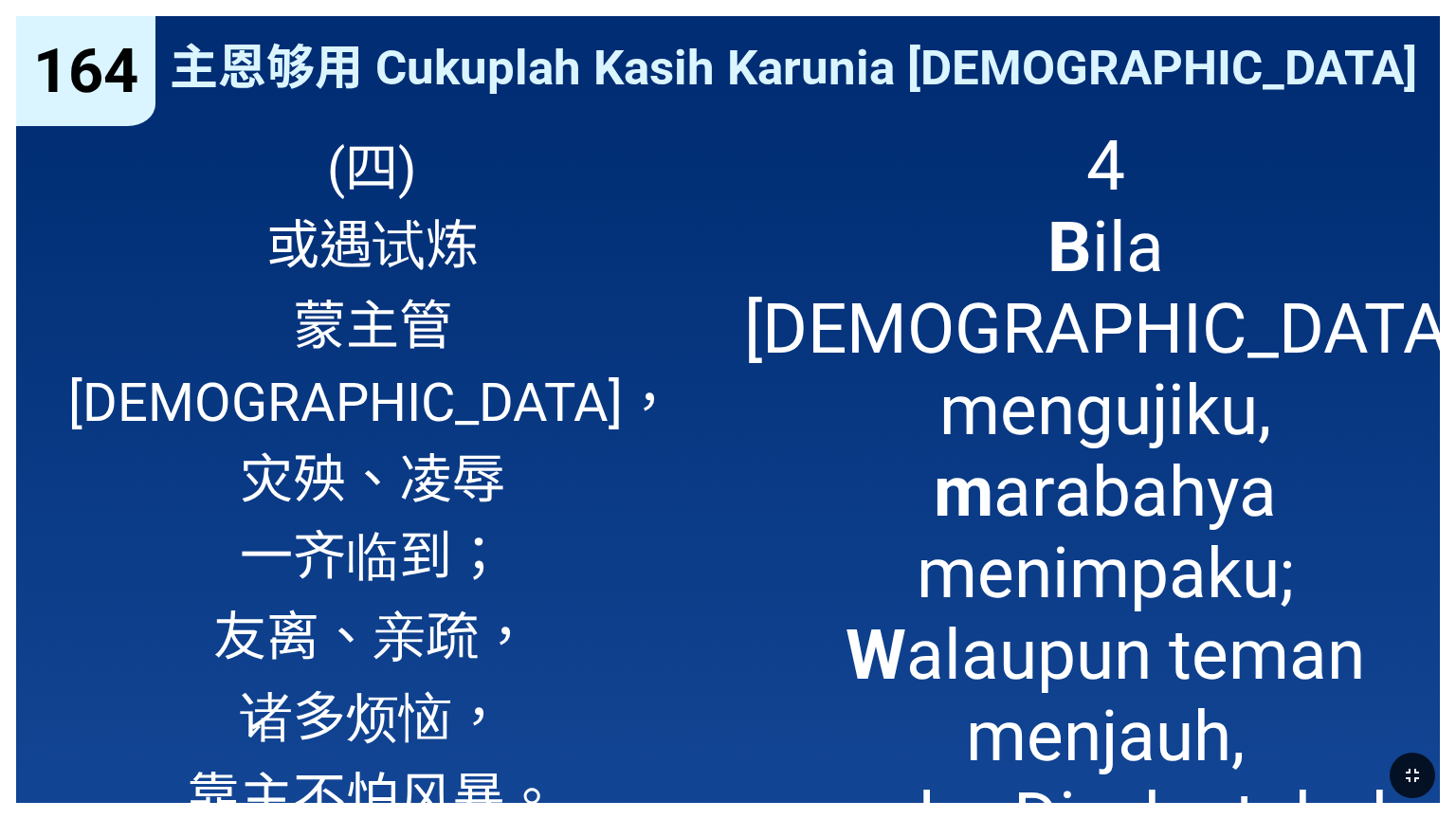
drag, startPoint x: 1423, startPoint y: 777, endPoint x: 1412, endPoint y: 768, distance: 14.2
click at [1422, 704] on icon "button" at bounding box center [1413, 776] width 23 height 23
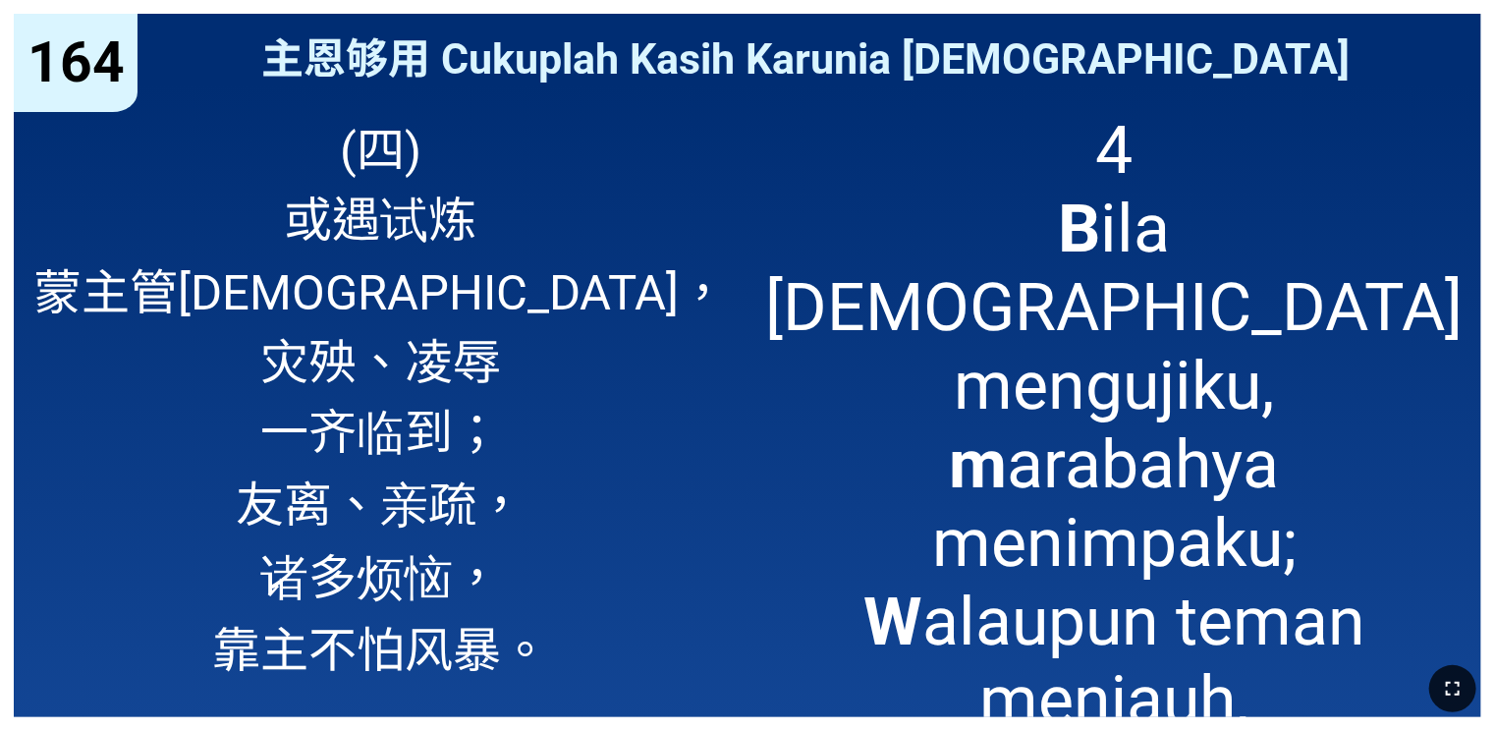
click at [10, 296] on div "164 164 主恩够用 Cukuplah Kasih Karunia Tuhan 主恩够用 Cukuplah Kasih Karunia Tuhan (四)…" at bounding box center [747, 365] width 1495 height 731
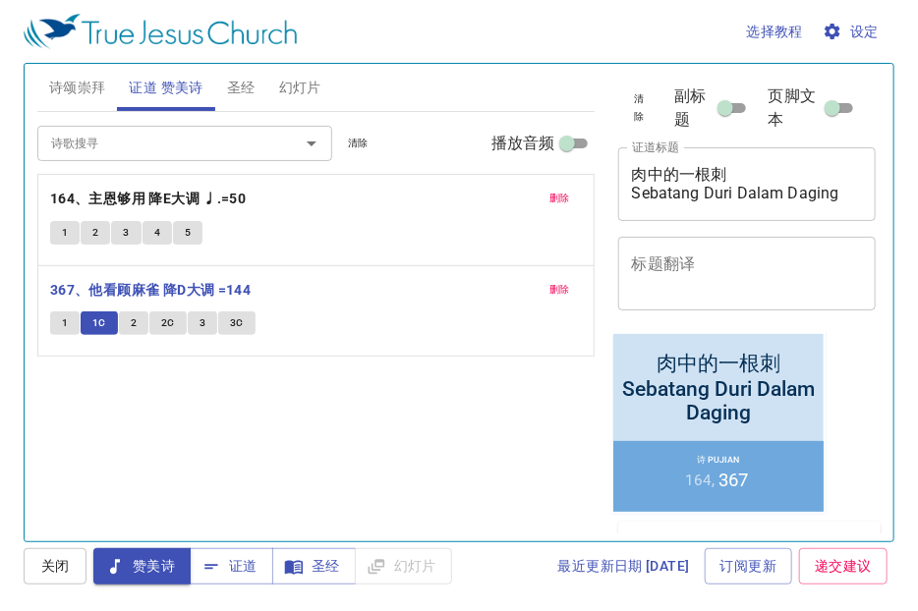
scroll to position [903, 0]
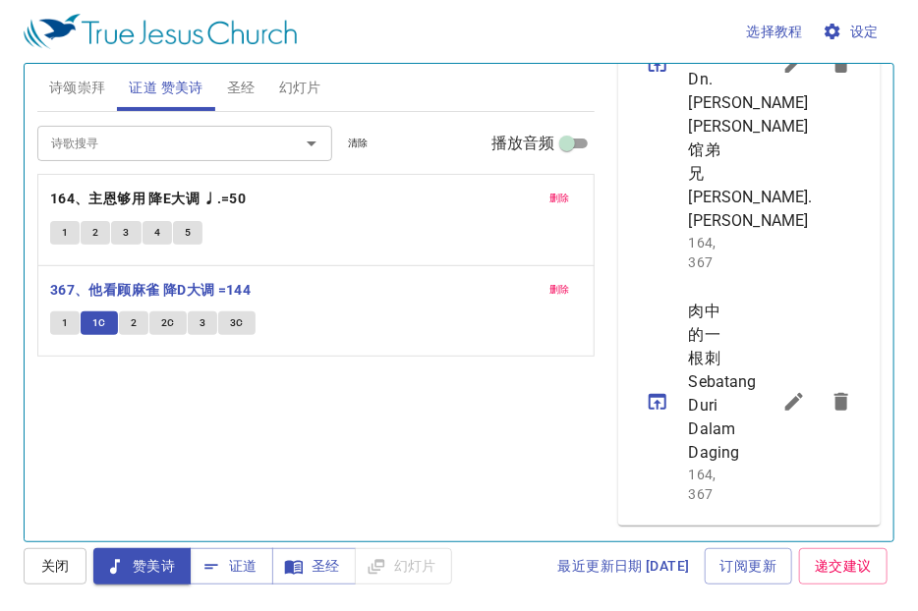
click at [134, 318] on span "2" at bounding box center [134, 323] width 6 height 18
click at [173, 321] on span "2C" at bounding box center [168, 323] width 14 height 18
click at [188, 324] on button "3" at bounding box center [202, 323] width 29 height 24
click at [196, 317] on button "3" at bounding box center [202, 323] width 29 height 24
click at [241, 324] on span "3C" at bounding box center [237, 323] width 14 height 18
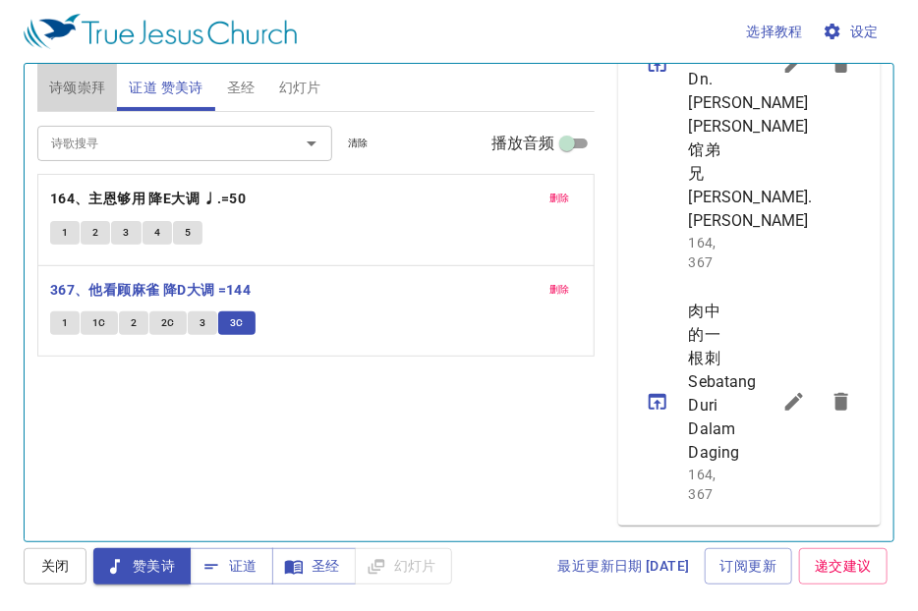
click at [77, 85] on span "诗颂崇拜" at bounding box center [77, 88] width 57 height 25
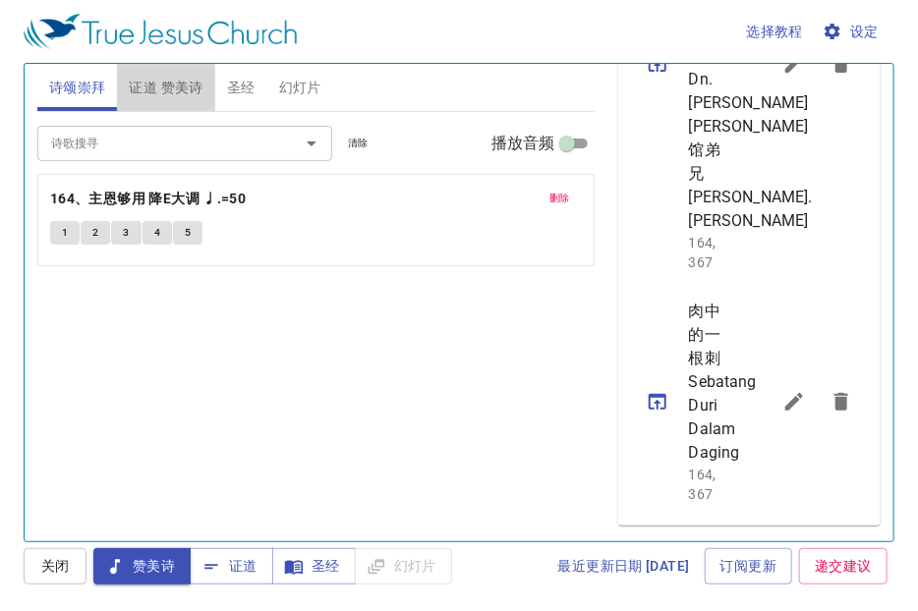
click at [177, 93] on span "证道 赞美诗" at bounding box center [166, 88] width 74 height 25
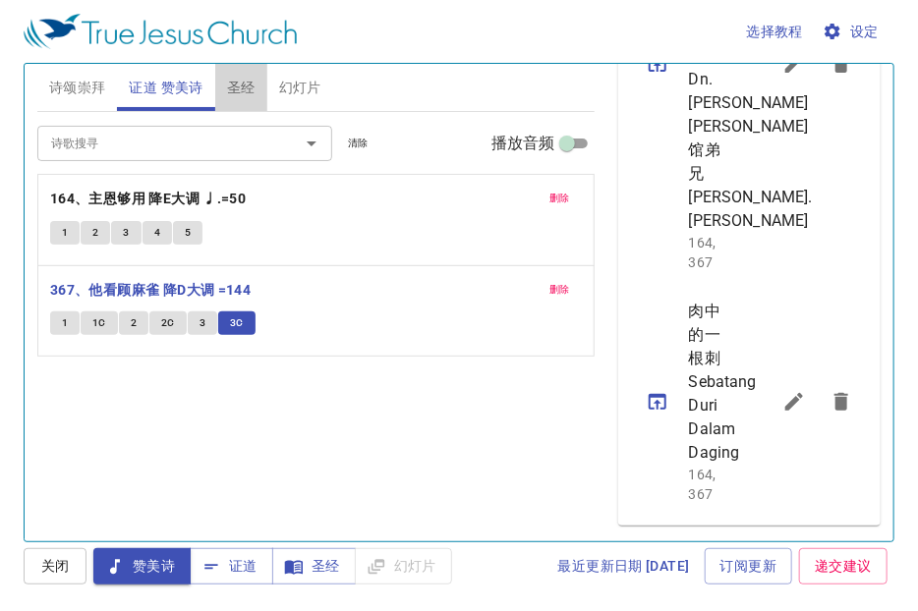
click at [251, 84] on span "圣经" at bounding box center [241, 88] width 28 height 25
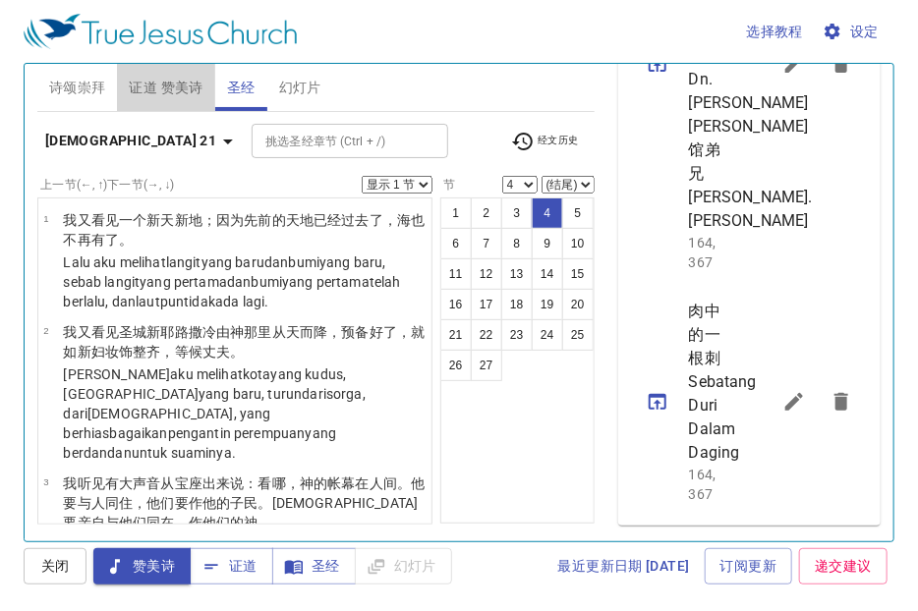
click at [143, 89] on span "证道 赞美诗" at bounding box center [166, 88] width 74 height 25
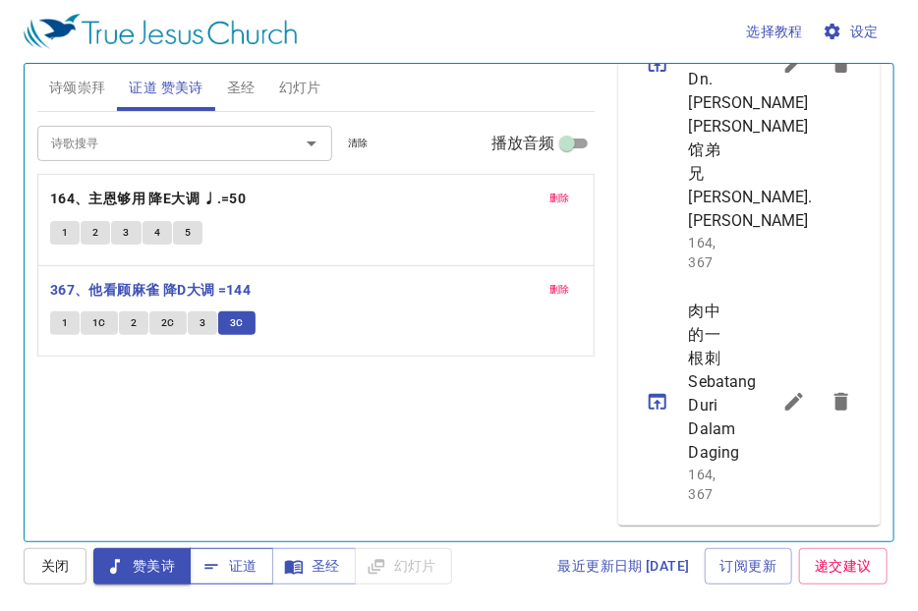
click at [214, 561] on icon "button" at bounding box center [211, 567] width 20 height 20
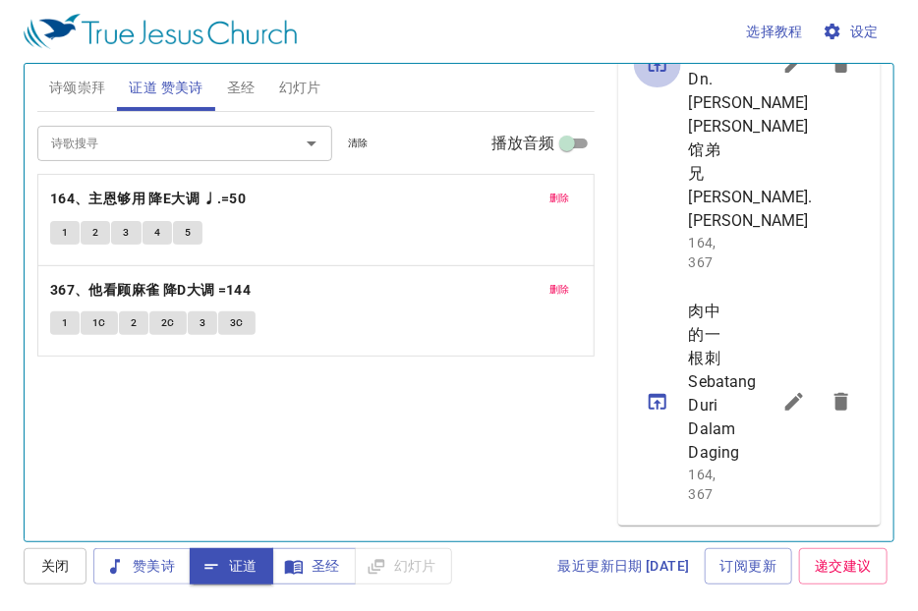
click at [652, 76] on icon "sermon lineup list" at bounding box center [657, 64] width 24 height 24
